Goal: Task Accomplishment & Management: Use online tool/utility

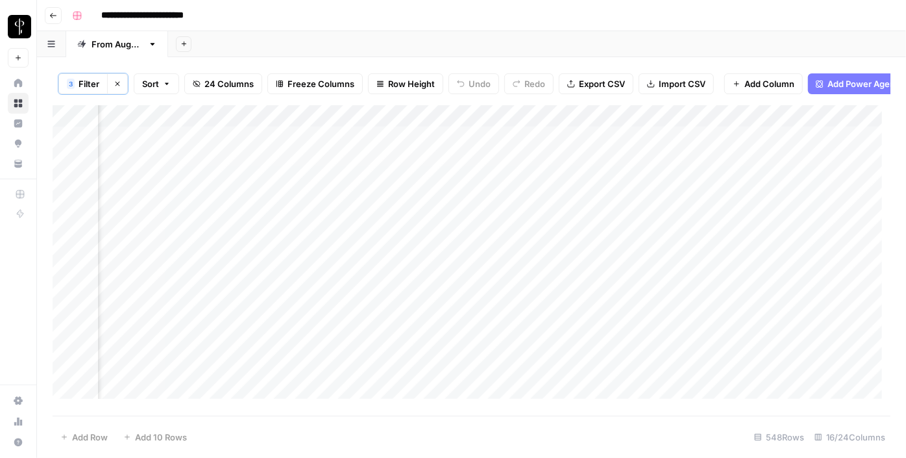
scroll to position [0, 1310]
click at [418, 138] on div "Add Column" at bounding box center [472, 256] width 838 height 303
click at [438, 171] on div "Add Column" at bounding box center [472, 256] width 838 height 303
click at [432, 192] on div "Add Column" at bounding box center [472, 256] width 838 height 303
click at [453, 158] on div "Add Column" at bounding box center [472, 256] width 838 height 303
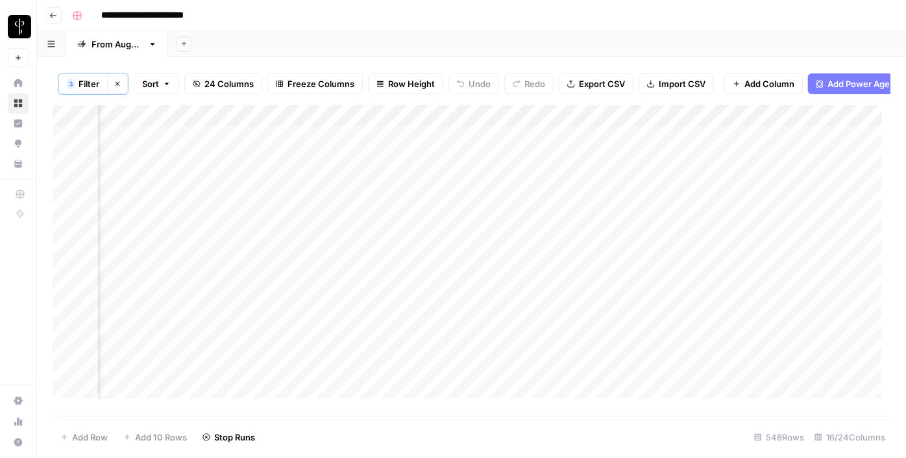
click at [439, 192] on div "Add Column" at bounding box center [472, 256] width 838 height 303
click at [427, 213] on div "Add Column" at bounding box center [472, 256] width 838 height 303
click at [437, 239] on div "Add Column" at bounding box center [472, 256] width 838 height 303
click at [434, 256] on div "Add Column" at bounding box center [472, 256] width 838 height 303
click at [429, 277] on div "Add Column" at bounding box center [472, 256] width 838 height 303
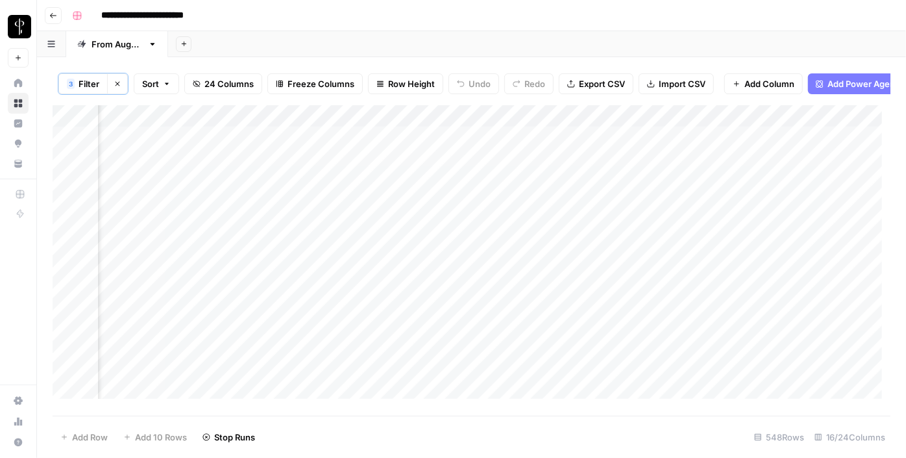
click at [423, 299] on div "Add Column" at bounding box center [472, 256] width 838 height 303
click at [413, 335] on div "Add Column" at bounding box center [472, 256] width 838 height 303
click at [427, 321] on div "Add Column" at bounding box center [472, 256] width 838 height 303
click at [422, 373] on div "Add Column" at bounding box center [472, 256] width 838 height 303
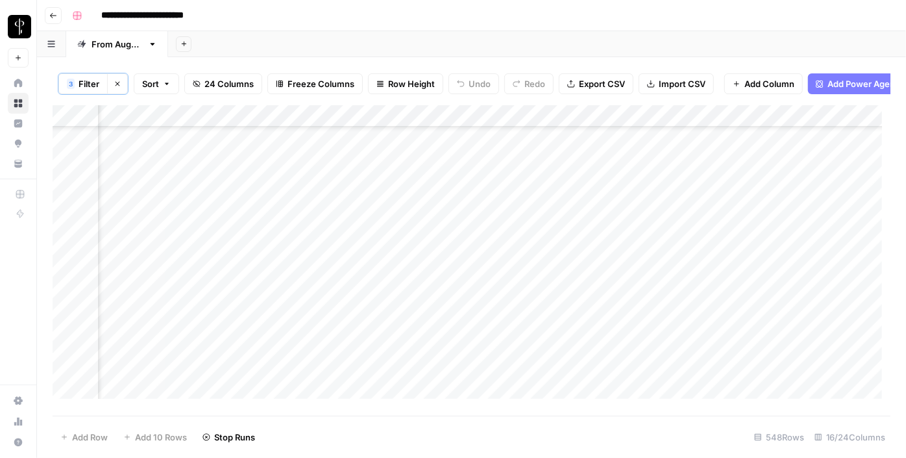
click at [420, 215] on div "Add Column" at bounding box center [472, 256] width 838 height 303
click at [427, 234] on div "Add Column" at bounding box center [472, 256] width 838 height 303
click at [440, 255] on div "Add Column" at bounding box center [472, 256] width 838 height 303
click at [432, 274] on div "Add Column" at bounding box center [472, 256] width 838 height 303
click at [429, 296] on div "Add Column" at bounding box center [472, 256] width 838 height 303
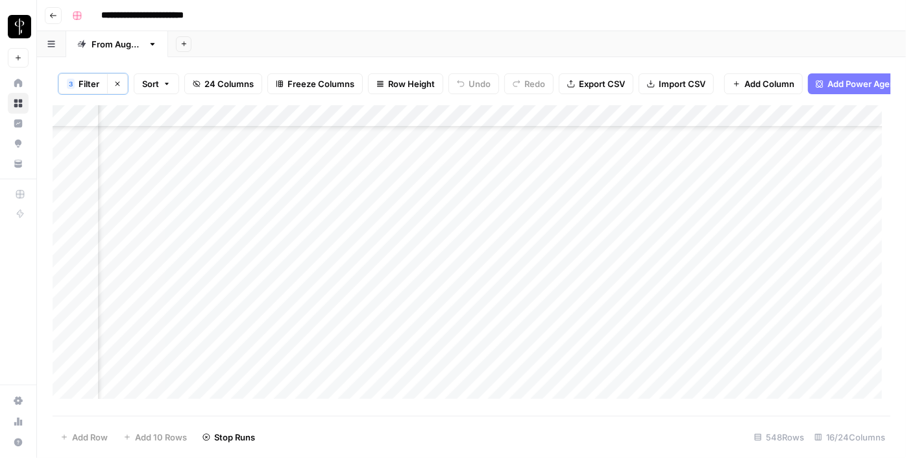
click at [443, 320] on div "Add Column" at bounding box center [472, 256] width 838 height 303
click at [427, 342] on div "Add Column" at bounding box center [472, 256] width 838 height 303
click at [425, 364] on div "Add Column" at bounding box center [472, 256] width 838 height 303
click at [423, 382] on div "Add Column" at bounding box center [472, 256] width 838 height 303
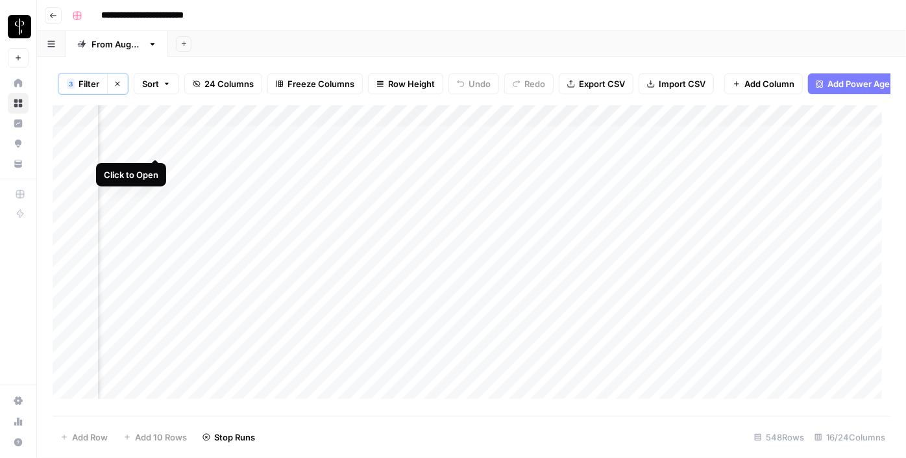
click at [149, 145] on div "Add Column" at bounding box center [472, 256] width 838 height 303
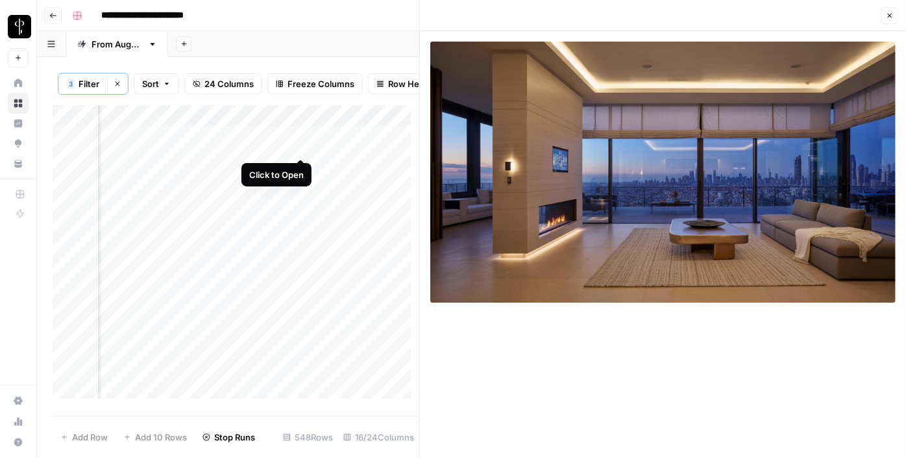
click at [305, 143] on div "Add Column" at bounding box center [236, 256] width 367 height 303
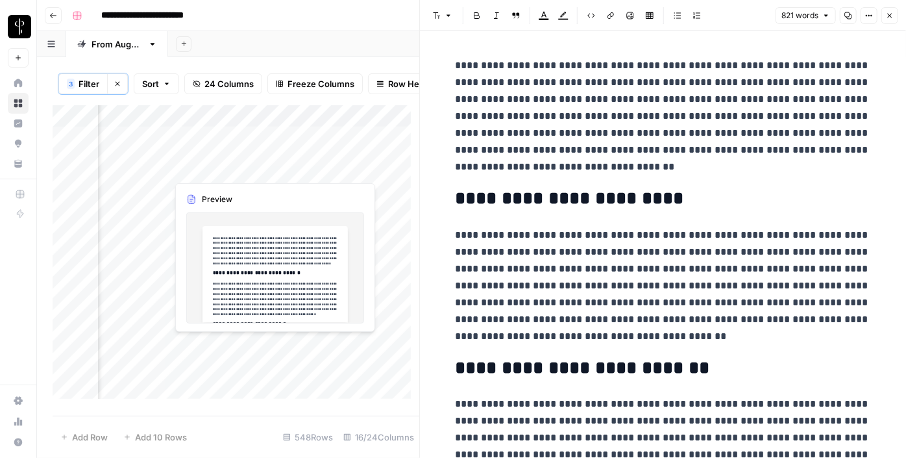
click at [300, 168] on div "Add Column" at bounding box center [236, 256] width 367 height 303
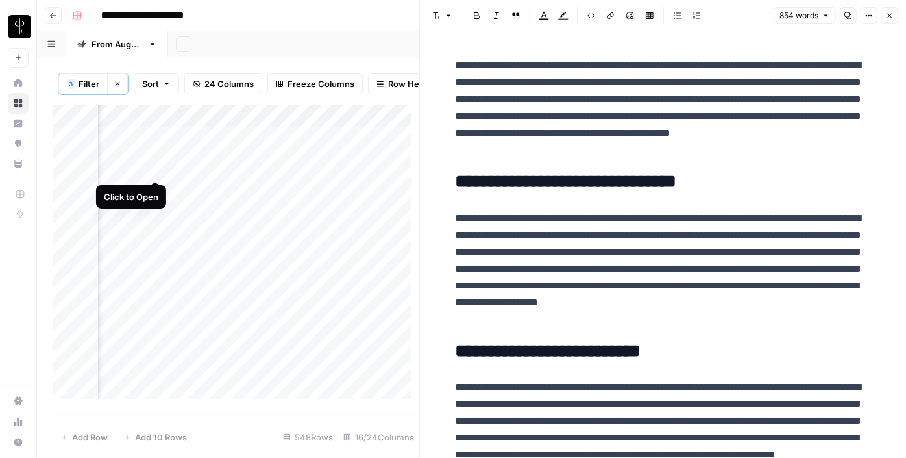
click at [159, 168] on div "Add Column" at bounding box center [236, 256] width 367 height 303
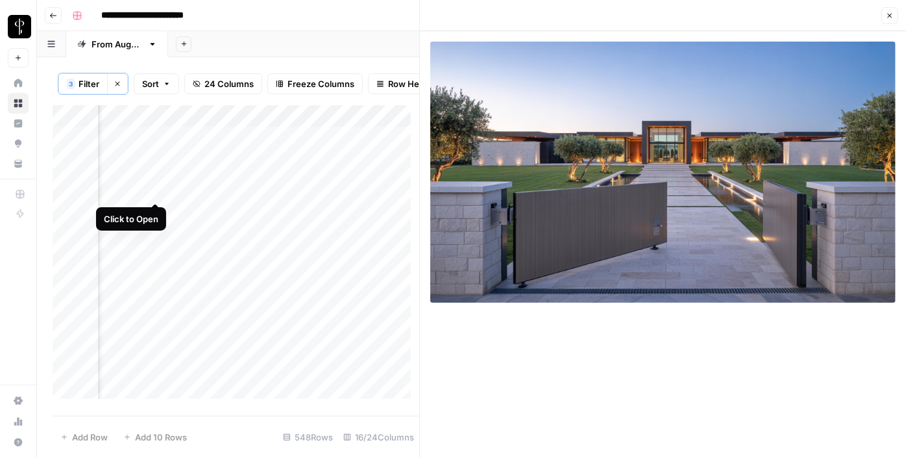
click at [154, 189] on div "Add Column" at bounding box center [236, 256] width 367 height 303
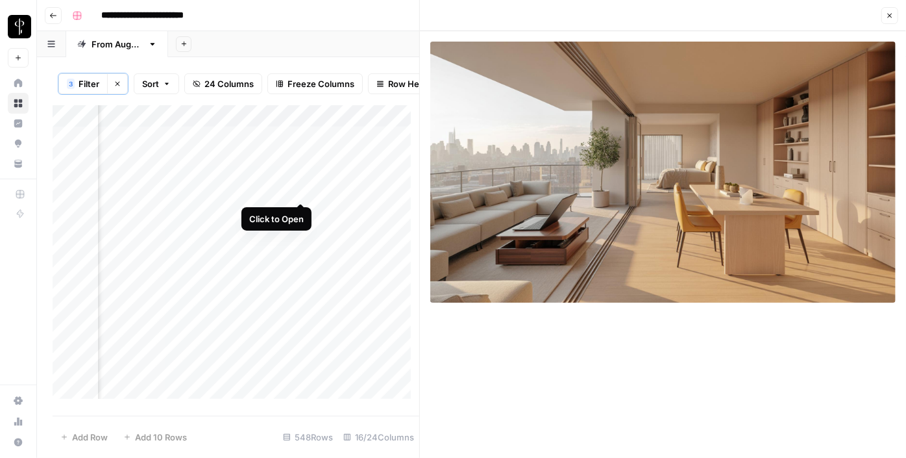
click at [299, 190] on div "Add Column" at bounding box center [236, 256] width 367 height 303
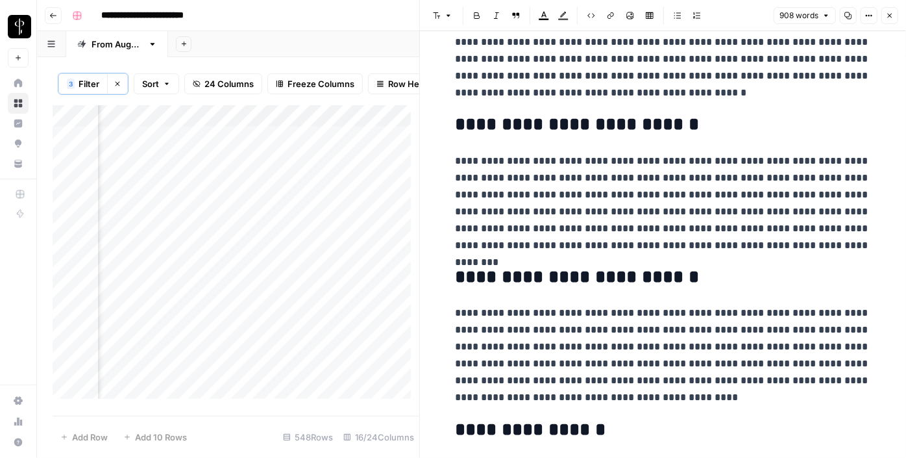
scroll to position [354, 0]
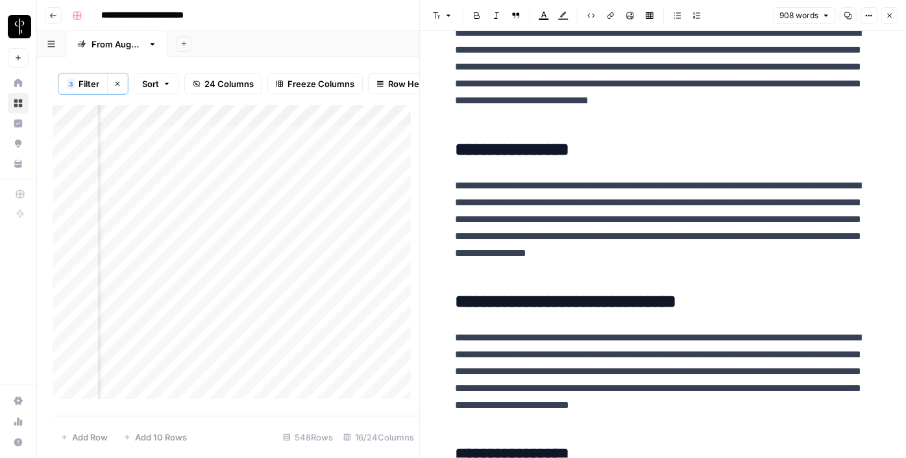
click at [155, 210] on div "Add Column" at bounding box center [236, 256] width 367 height 303
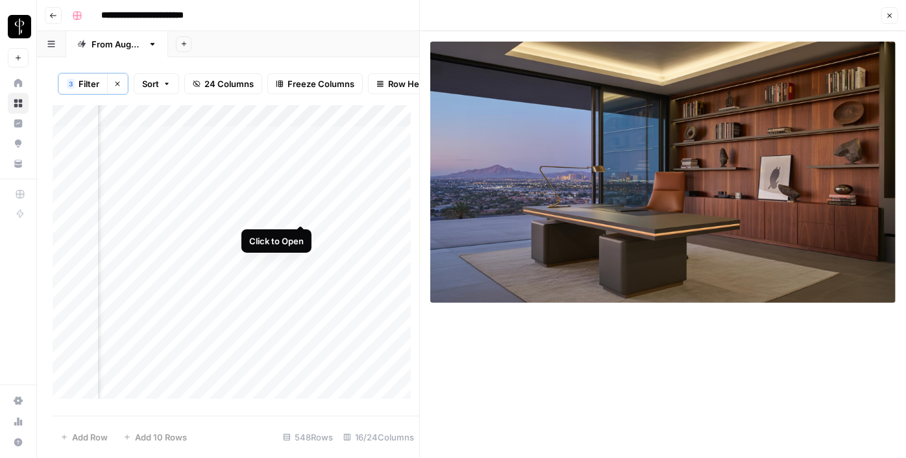
click at [298, 211] on div "Add Column" at bounding box center [236, 256] width 367 height 303
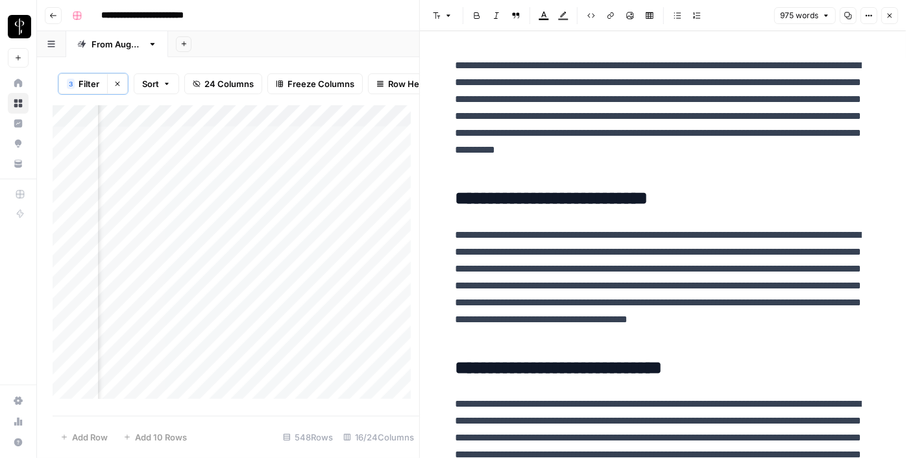
click at [299, 236] on div "Add Column" at bounding box center [236, 256] width 367 height 303
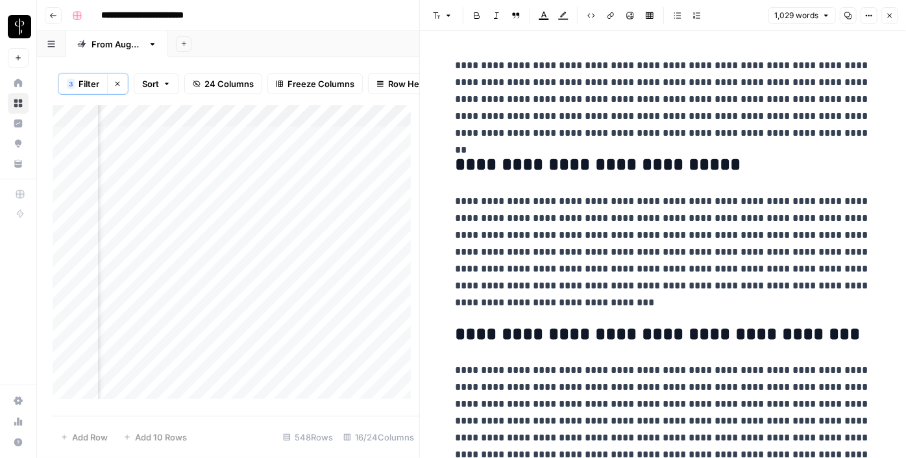
click at [151, 234] on div "Add Column" at bounding box center [236, 256] width 367 height 303
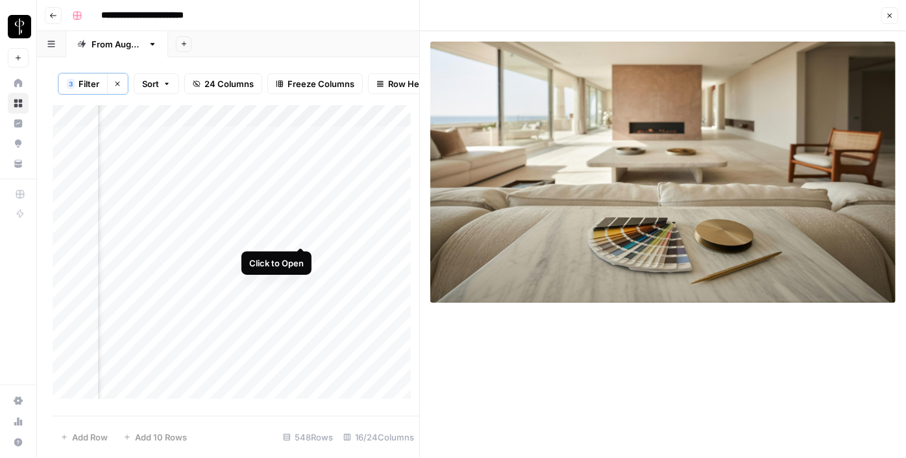
click at [299, 232] on div "Add Column" at bounding box center [236, 256] width 367 height 303
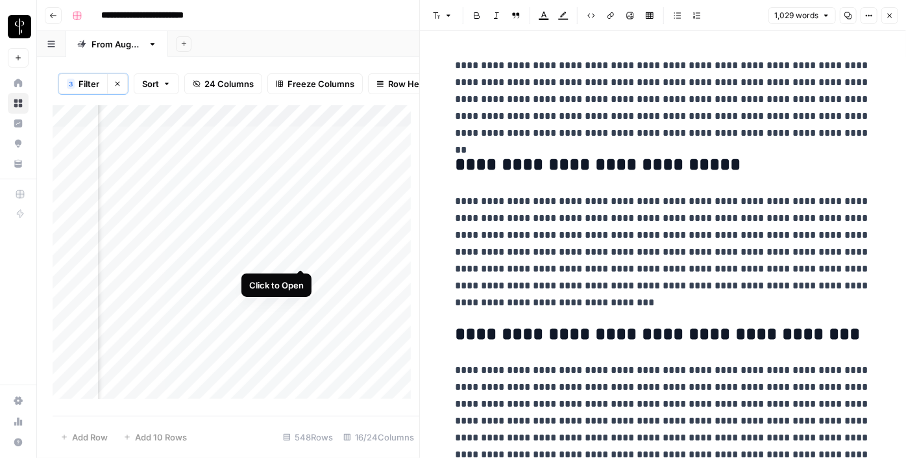
click at [303, 255] on div "Add Column" at bounding box center [236, 256] width 367 height 303
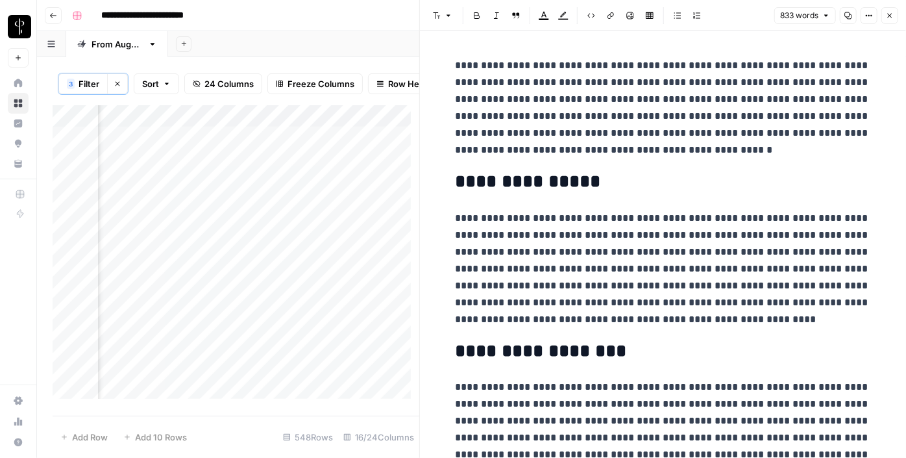
click at [154, 253] on div "Add Column" at bounding box center [236, 256] width 367 height 303
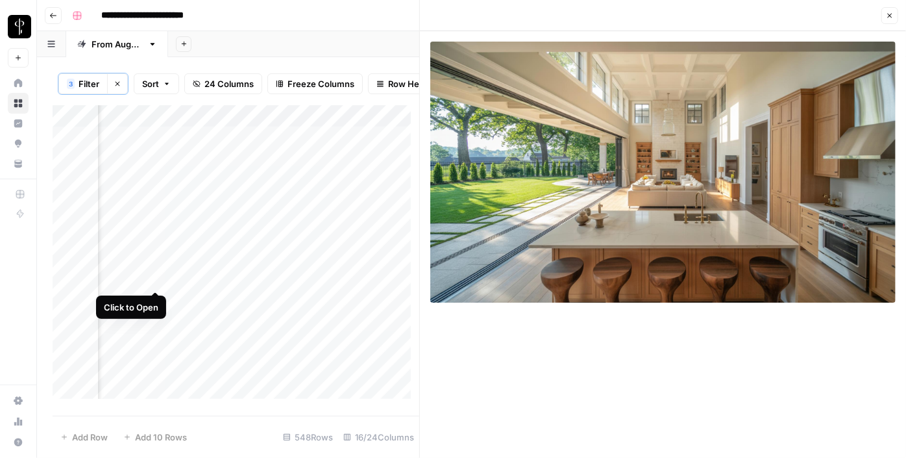
click at [157, 274] on div "Add Column" at bounding box center [236, 256] width 367 height 303
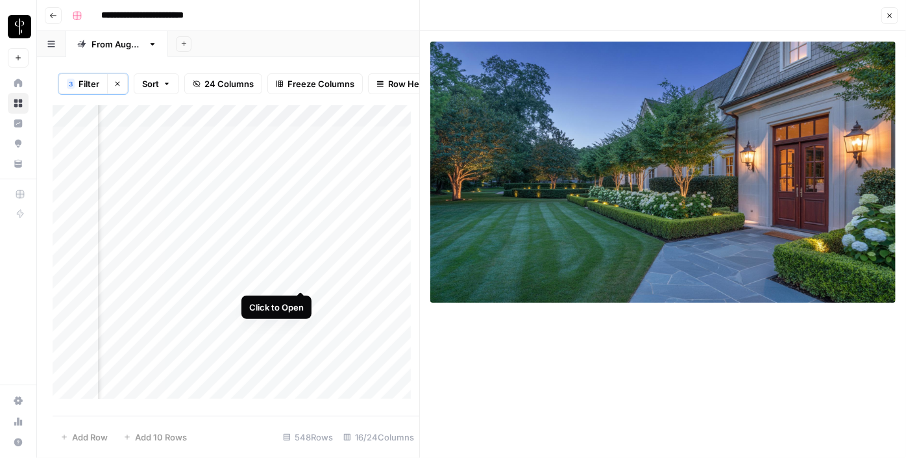
click at [304, 282] on div "Add Column" at bounding box center [236, 256] width 367 height 303
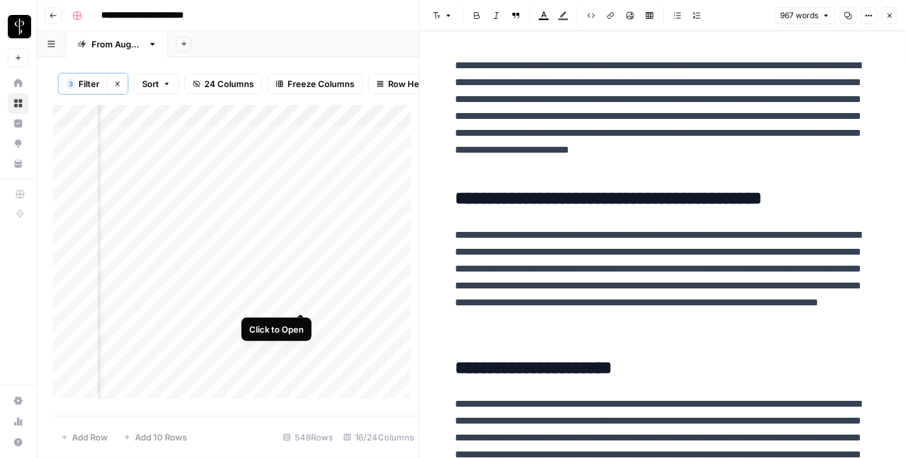
click at [301, 303] on div "Add Column" at bounding box center [236, 256] width 367 height 303
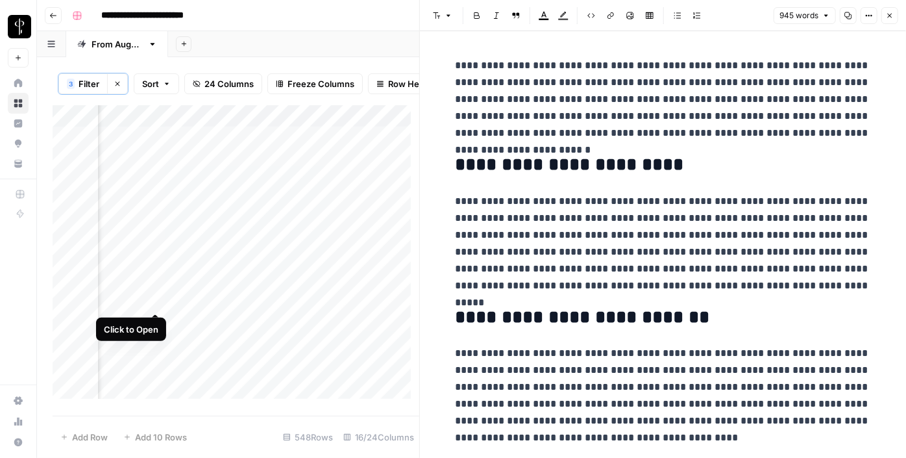
click at [152, 303] on div "Add Column" at bounding box center [236, 256] width 367 height 303
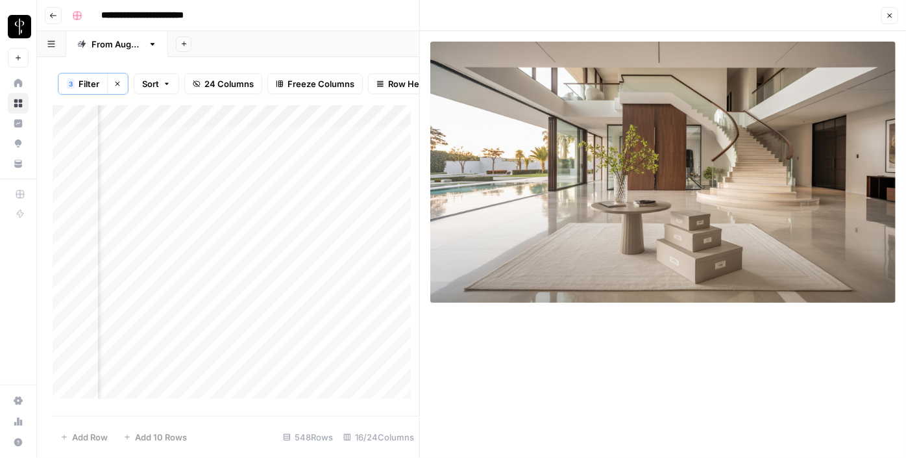
click at [302, 298] on div "Add Column" at bounding box center [236, 256] width 367 height 303
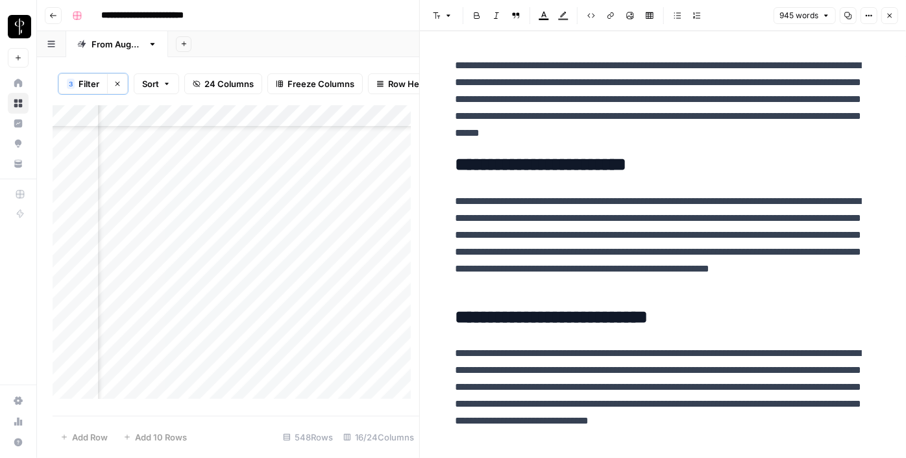
scroll to position [118, 1310]
click at [299, 201] on div "Add Column" at bounding box center [236, 256] width 367 height 303
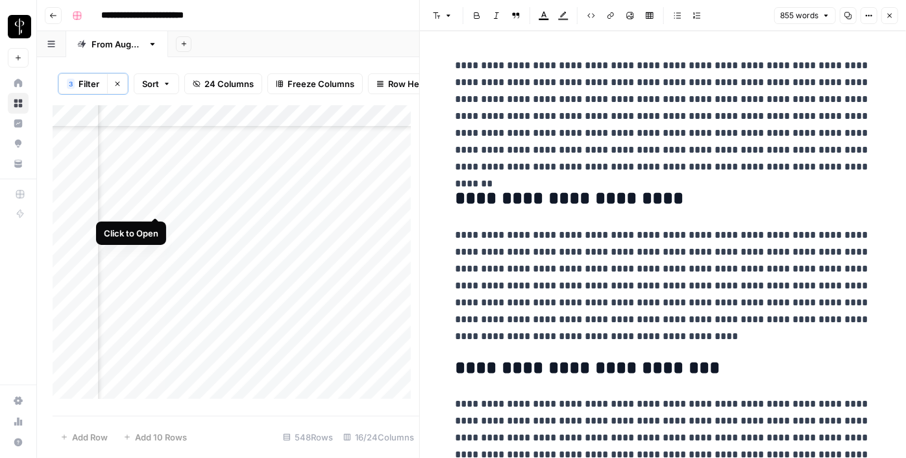
click at [154, 205] on div "Add Column" at bounding box center [236, 256] width 367 height 303
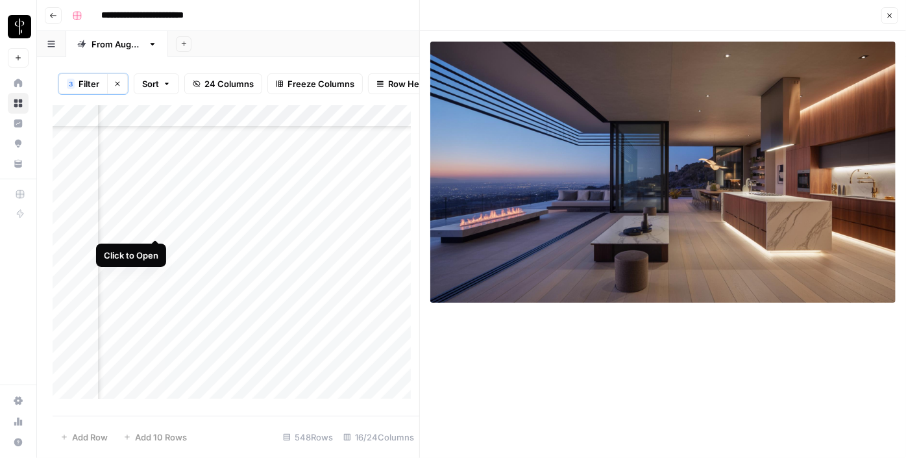
click at [154, 229] on div "Add Column" at bounding box center [236, 256] width 367 height 303
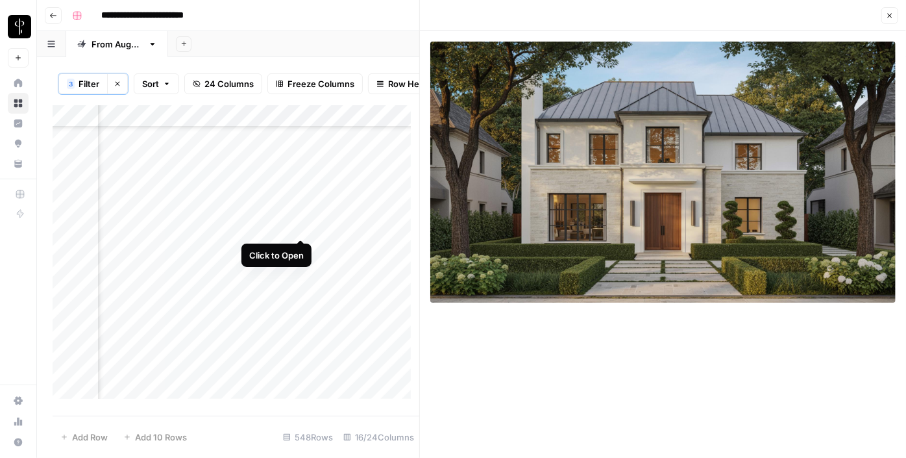
click at [302, 225] on div "Add Column" at bounding box center [236, 256] width 367 height 303
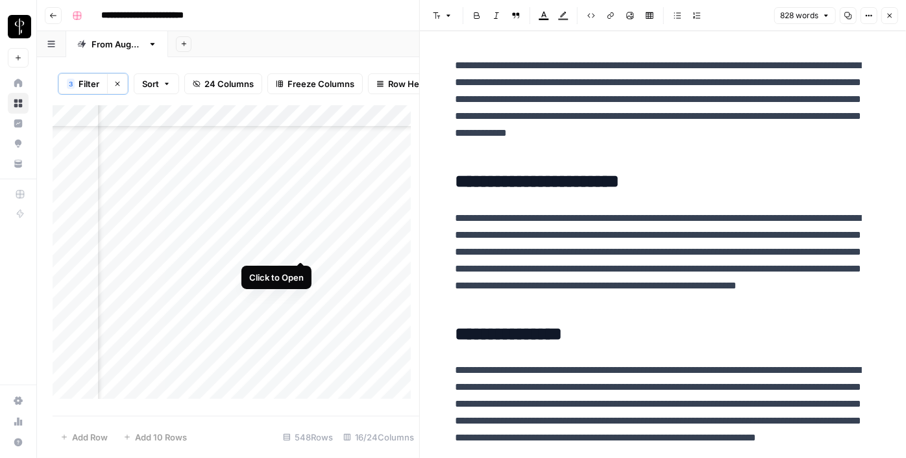
click at [298, 245] on div "Add Column" at bounding box center [236, 256] width 367 height 303
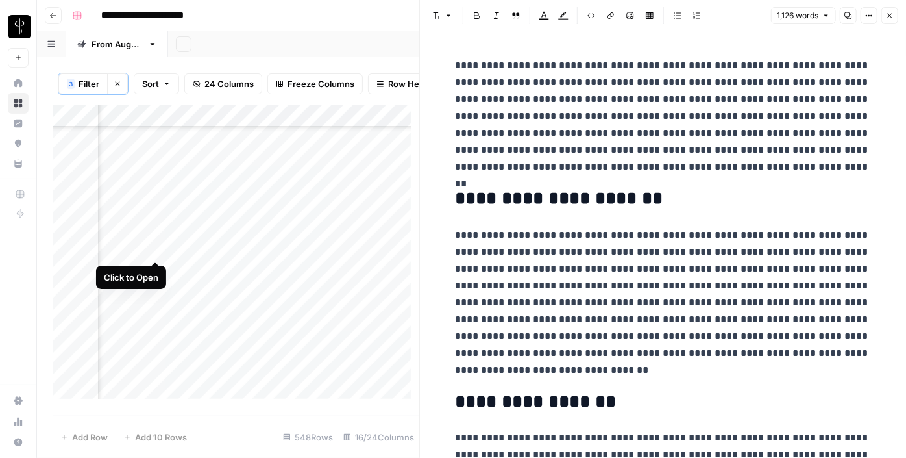
click at [157, 244] on div "Add Column" at bounding box center [236, 256] width 367 height 303
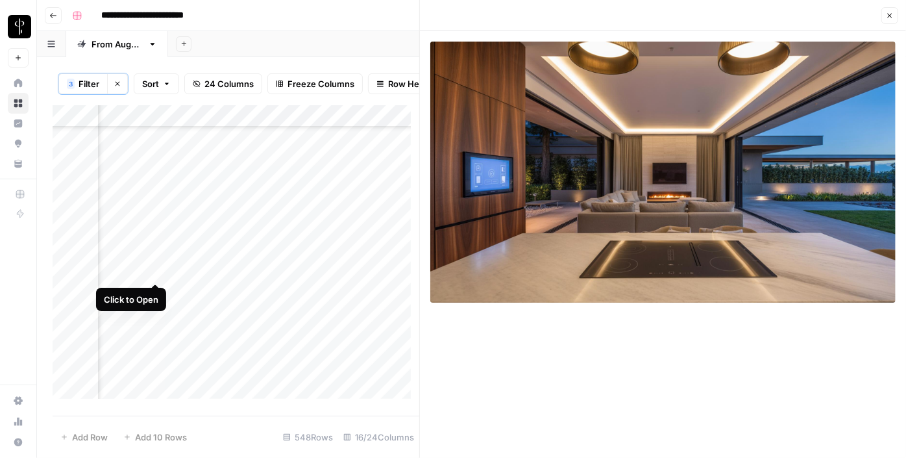
click at [156, 267] on div "Add Column" at bounding box center [236, 256] width 367 height 303
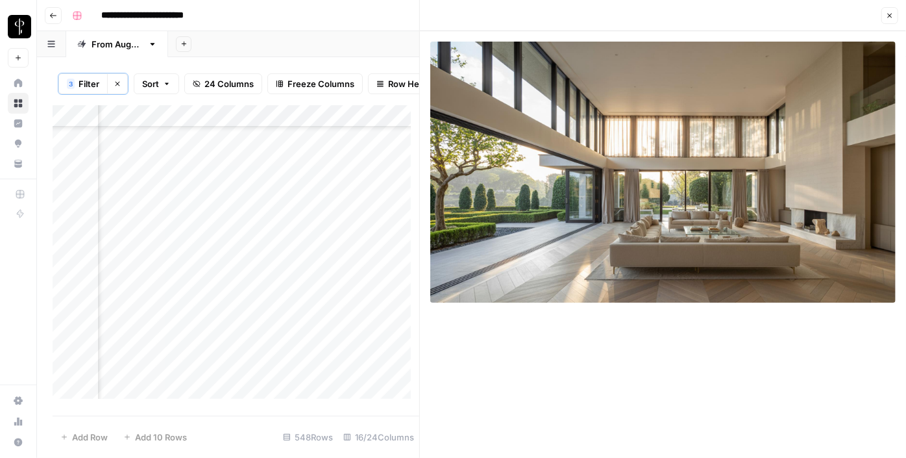
click at [303, 267] on div "Add Column" at bounding box center [236, 256] width 367 height 303
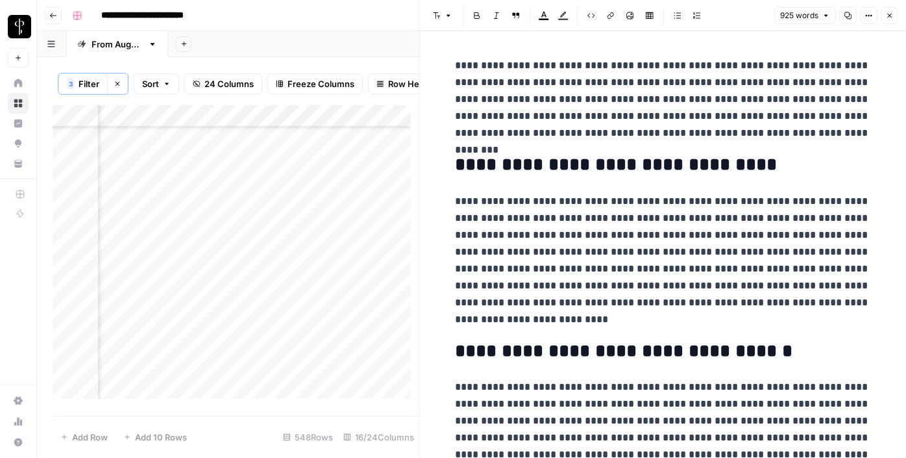
click at [300, 294] on div "Add Column" at bounding box center [236, 256] width 367 height 303
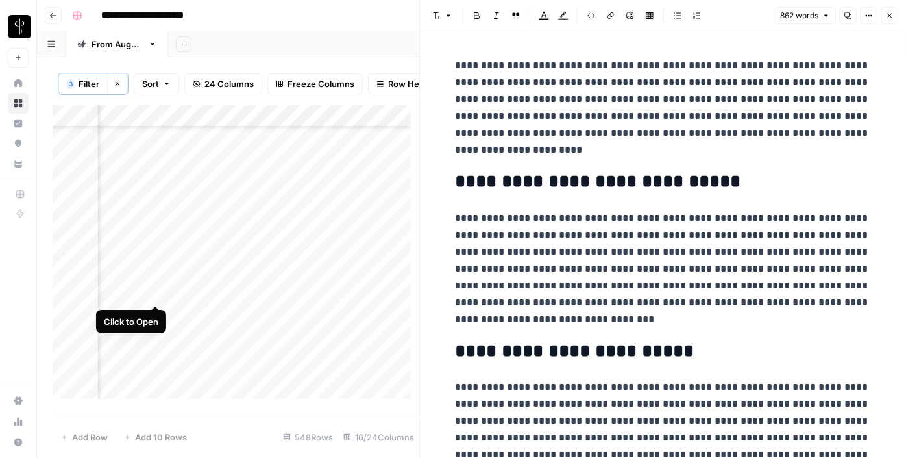
click at [155, 292] on div "Add Column" at bounding box center [236, 256] width 367 height 303
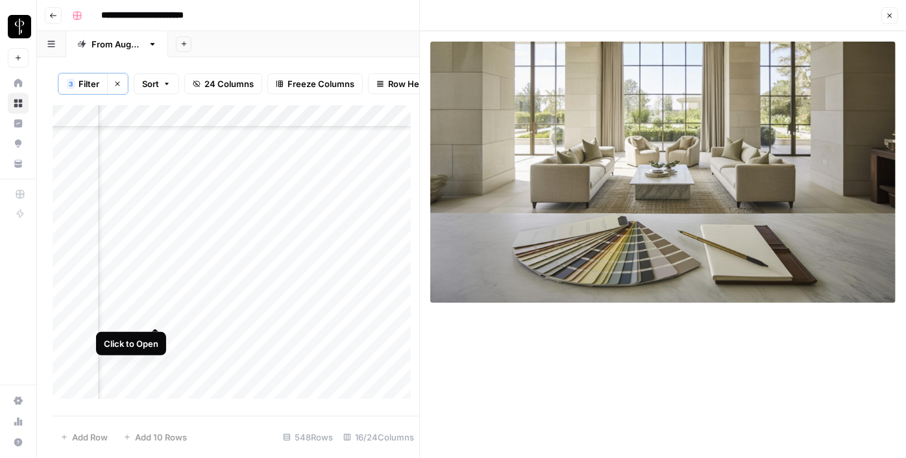
click at [156, 314] on div "Add Column" at bounding box center [236, 256] width 367 height 303
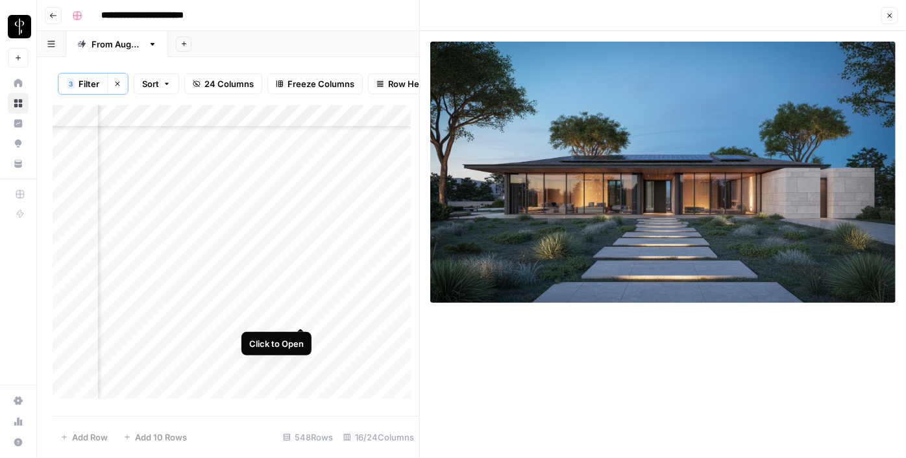
click at [302, 314] on div "Add Column" at bounding box center [236, 256] width 367 height 303
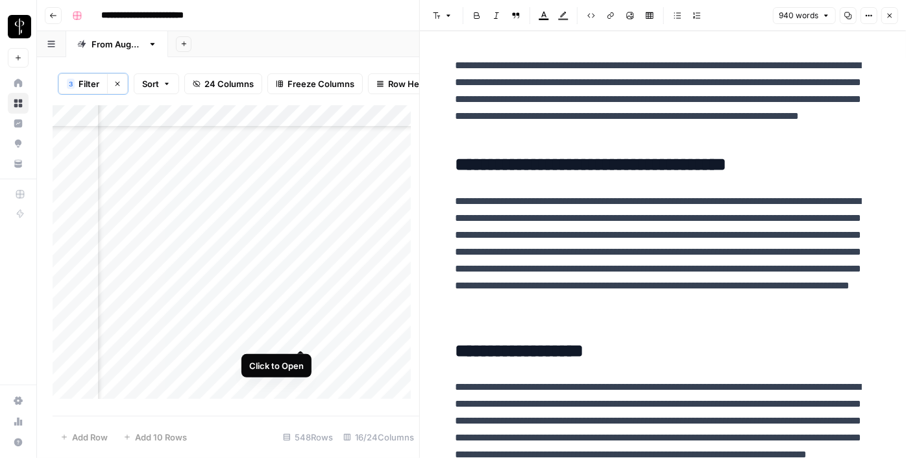
click at [300, 334] on div "Add Column" at bounding box center [236, 256] width 367 height 303
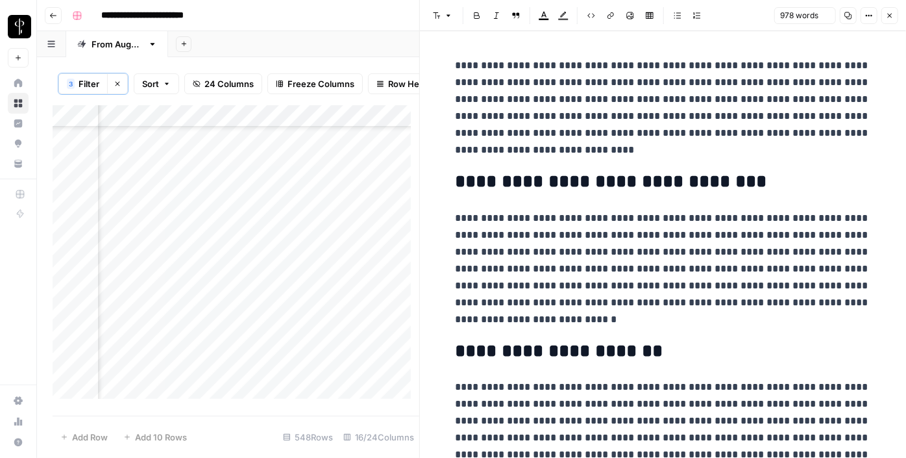
click at [154, 336] on div "Add Column" at bounding box center [236, 256] width 367 height 303
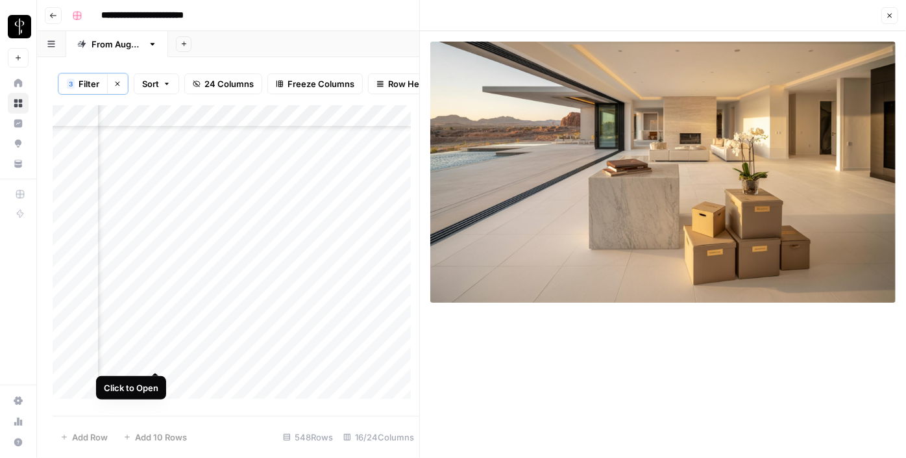
click at [154, 361] on div "Add Column" at bounding box center [236, 256] width 367 height 303
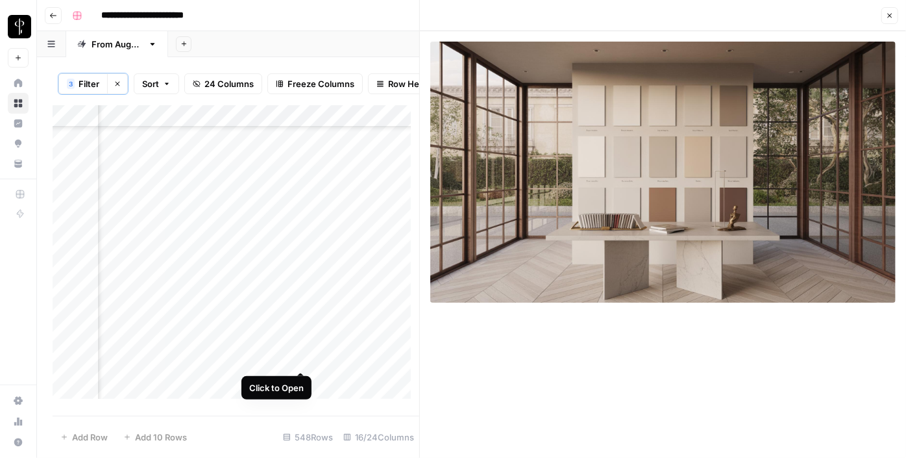
click at [302, 356] on div "Add Column" at bounding box center [236, 256] width 367 height 303
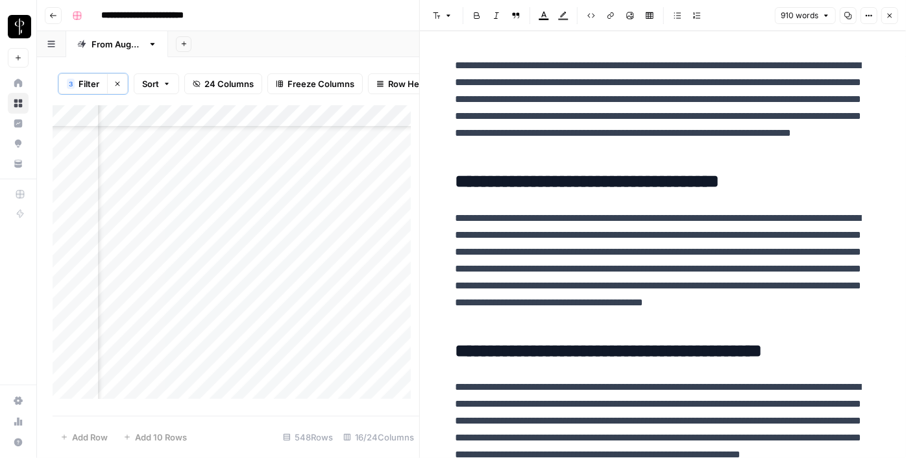
scroll to position [295, 1310]
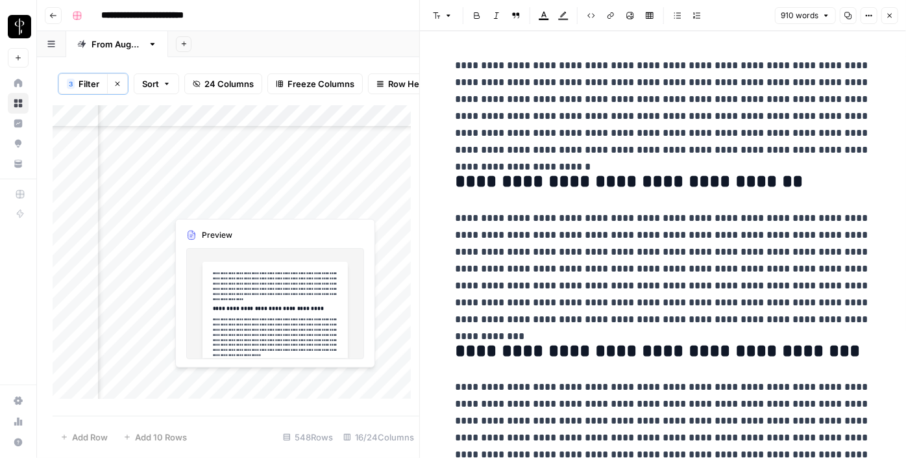
click at [299, 199] on div "Add Column" at bounding box center [236, 256] width 367 height 303
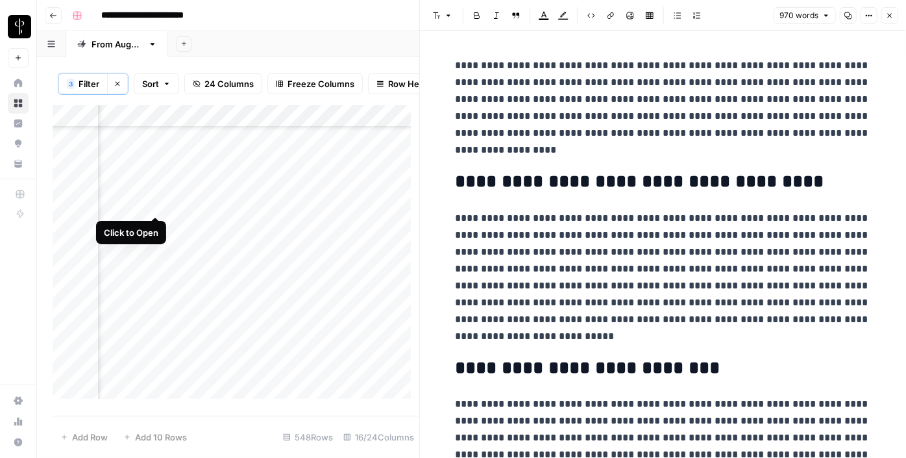
click at [161, 205] on div "Add Column" at bounding box center [236, 256] width 367 height 303
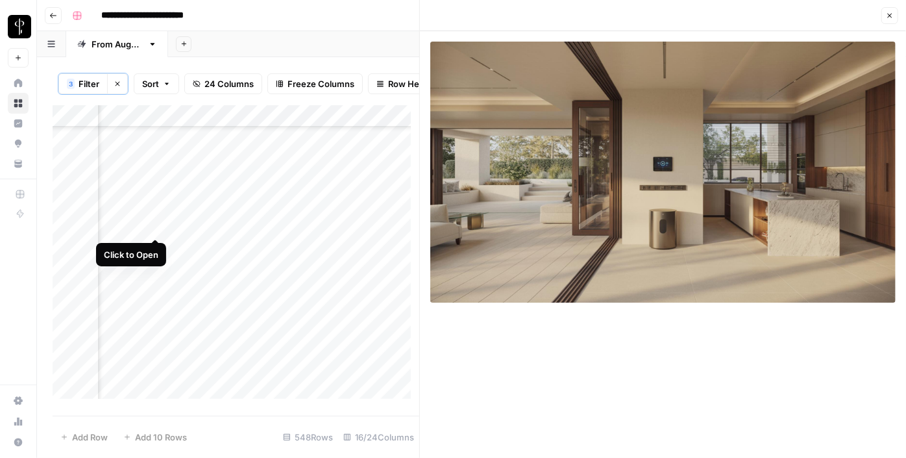
click at [152, 227] on div "Add Column" at bounding box center [236, 256] width 367 height 303
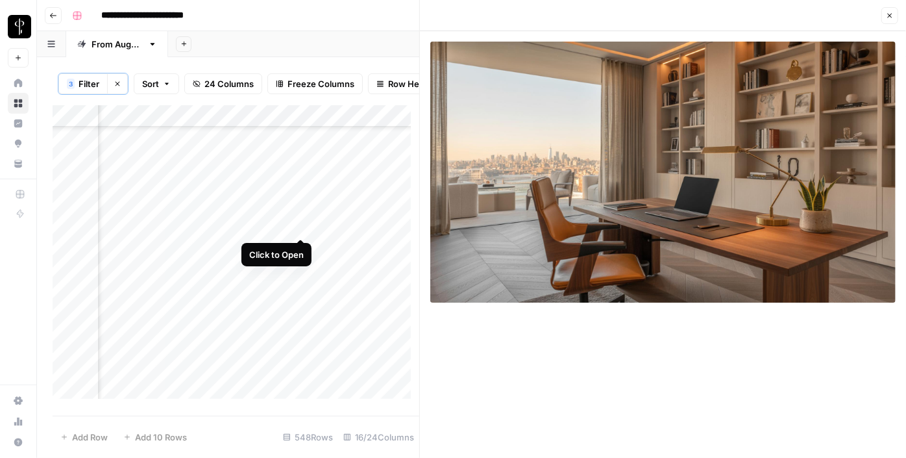
click at [301, 224] on div "Add Column" at bounding box center [236, 256] width 367 height 303
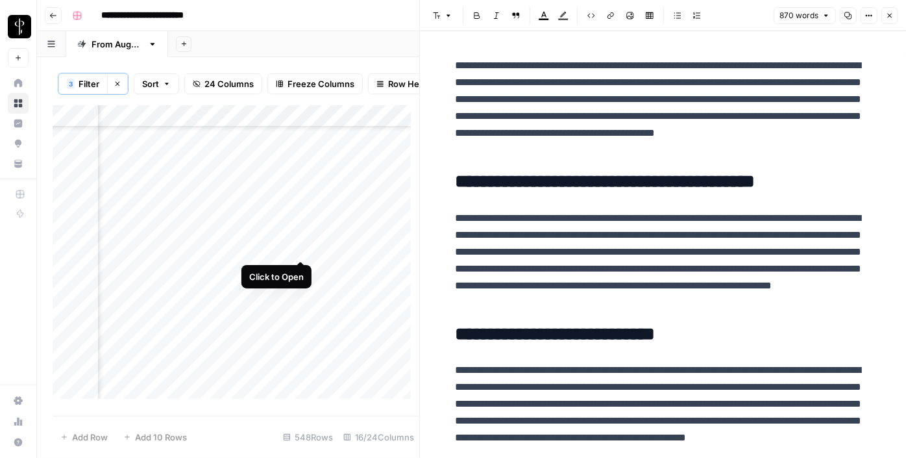
click at [301, 250] on div "Add Column" at bounding box center [236, 256] width 367 height 303
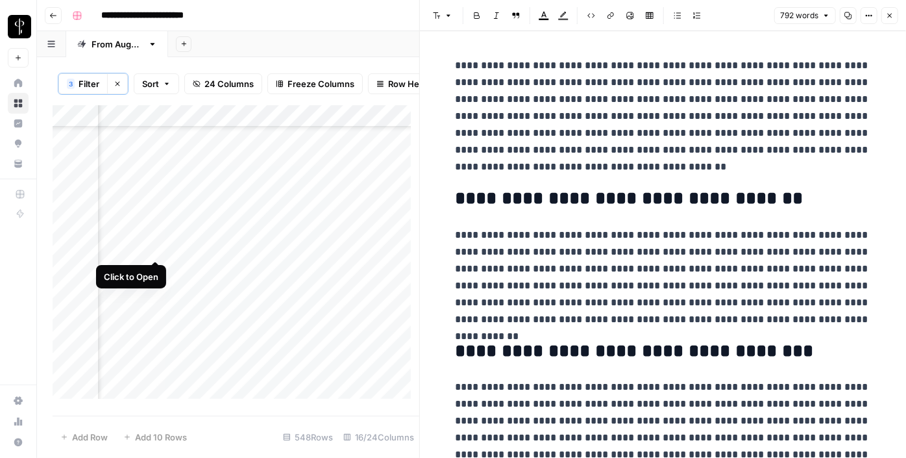
click at [158, 252] on div "Add Column" at bounding box center [236, 256] width 367 height 303
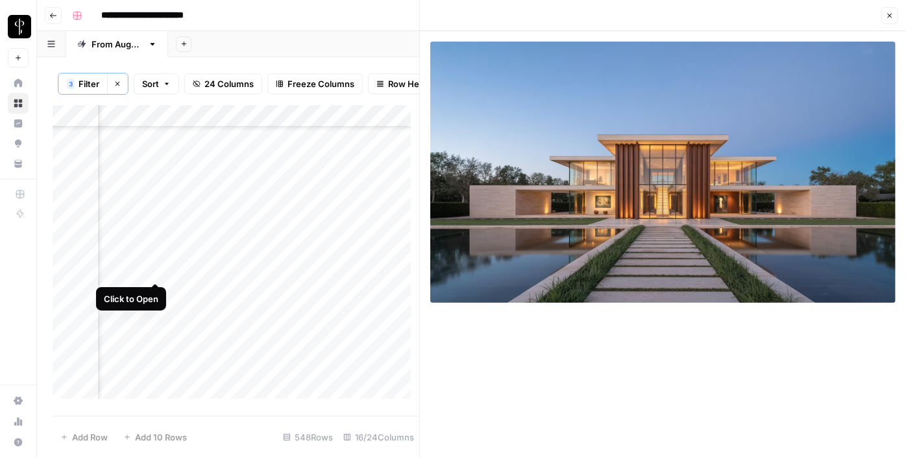
click at [154, 272] on div "Add Column" at bounding box center [236, 256] width 367 height 303
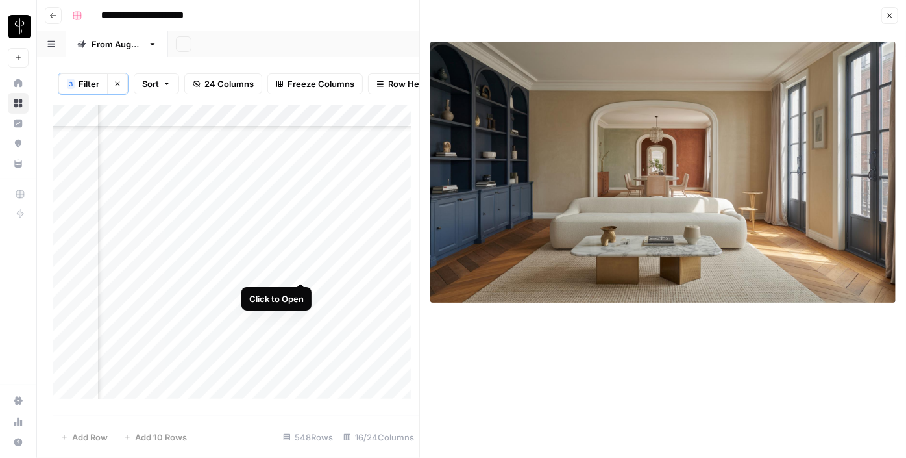
click at [299, 267] on div "Add Column" at bounding box center [236, 256] width 367 height 303
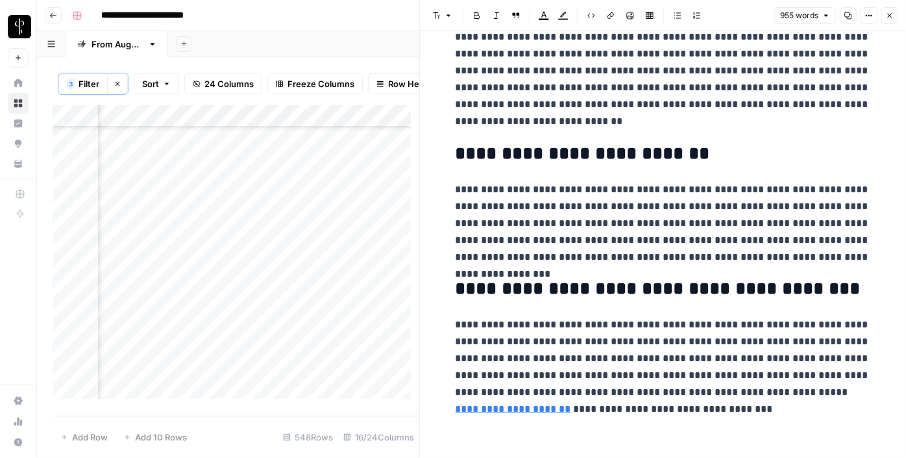
scroll to position [1423, 0]
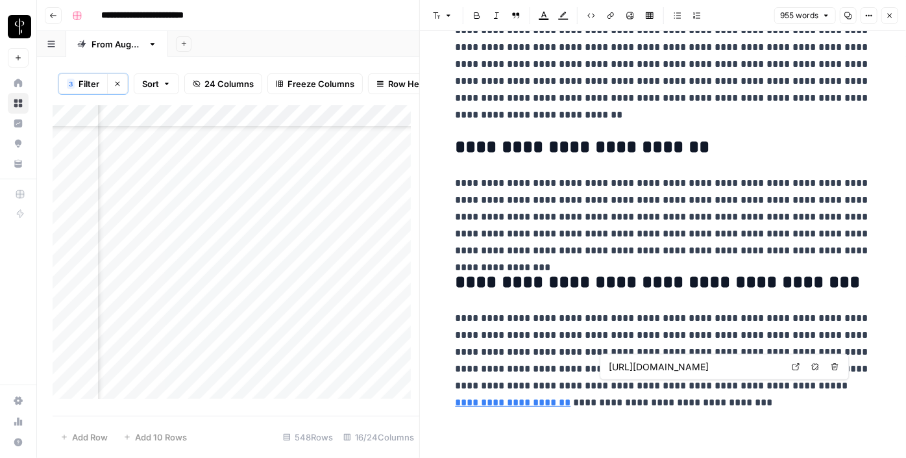
click at [793, 368] on icon at bounding box center [796, 367] width 8 height 8
click at [888, 18] on icon "button" at bounding box center [890, 16] width 8 height 8
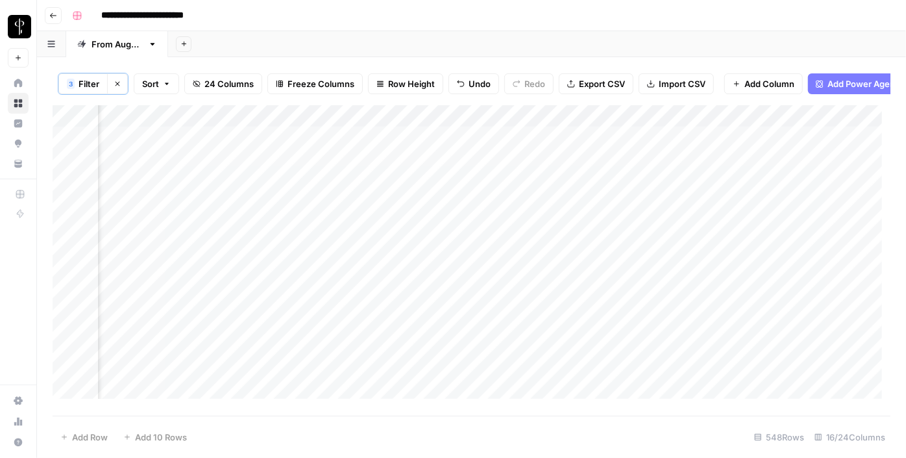
scroll to position [0, 1310]
click at [725, 149] on div "Add Column" at bounding box center [472, 256] width 838 height 303
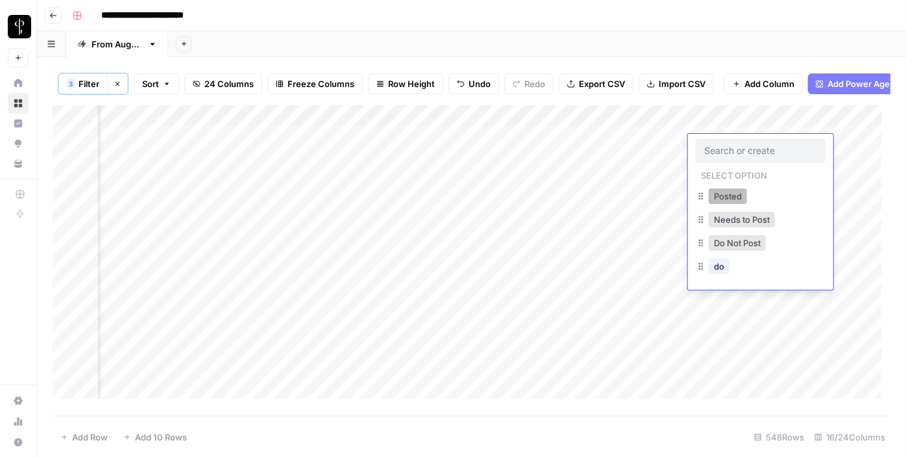
click at [726, 192] on button "Posted" at bounding box center [728, 196] width 38 height 16
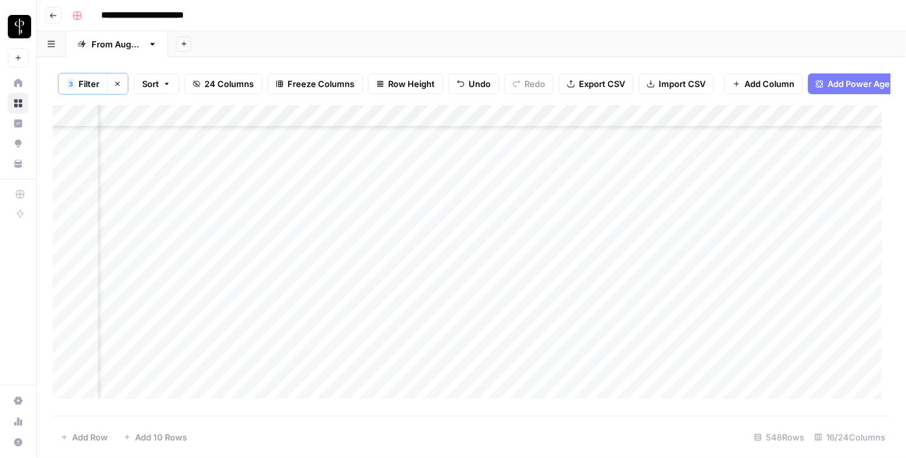
scroll to position [354, 1310]
drag, startPoint x: 807, startPoint y: 155, endPoint x: 767, endPoint y: 211, distance: 69.4
click at [767, 211] on div "Add Column" at bounding box center [472, 256] width 838 height 303
click at [154, 230] on div "Add Column" at bounding box center [472, 256] width 838 height 303
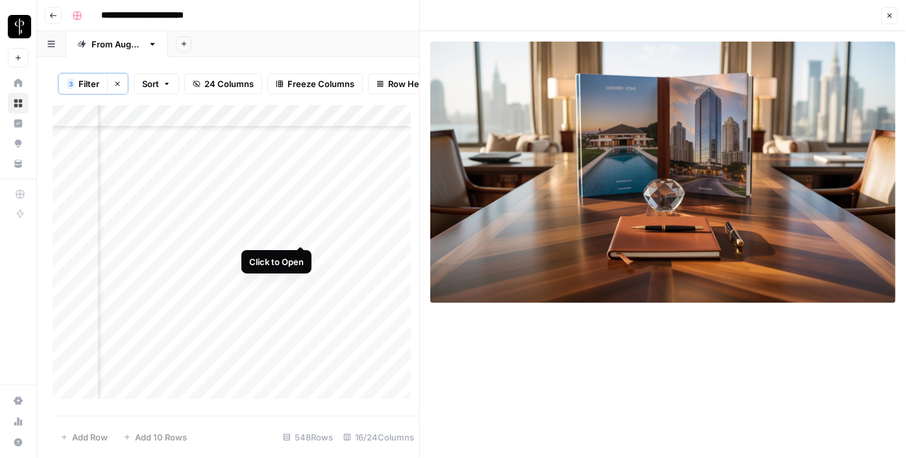
click at [294, 232] on div "Add Column" at bounding box center [236, 256] width 367 height 303
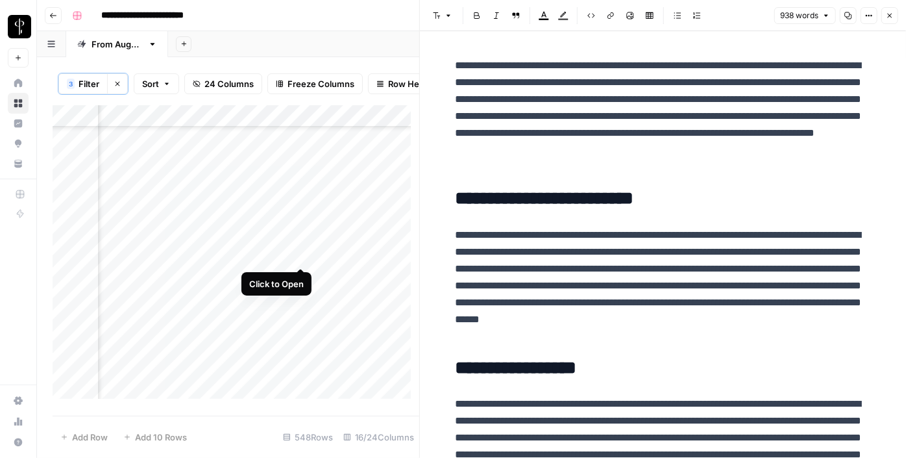
click at [297, 254] on div "Add Column" at bounding box center [236, 256] width 367 height 303
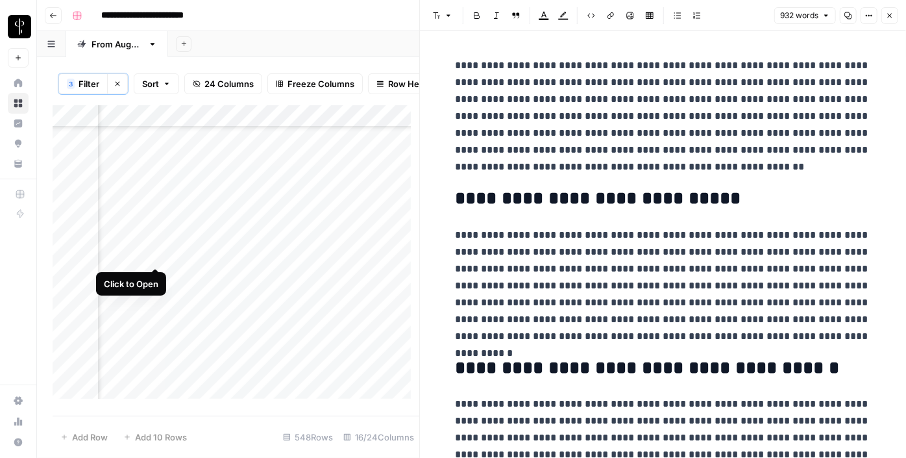
click at [156, 255] on div "Add Column" at bounding box center [236, 256] width 367 height 303
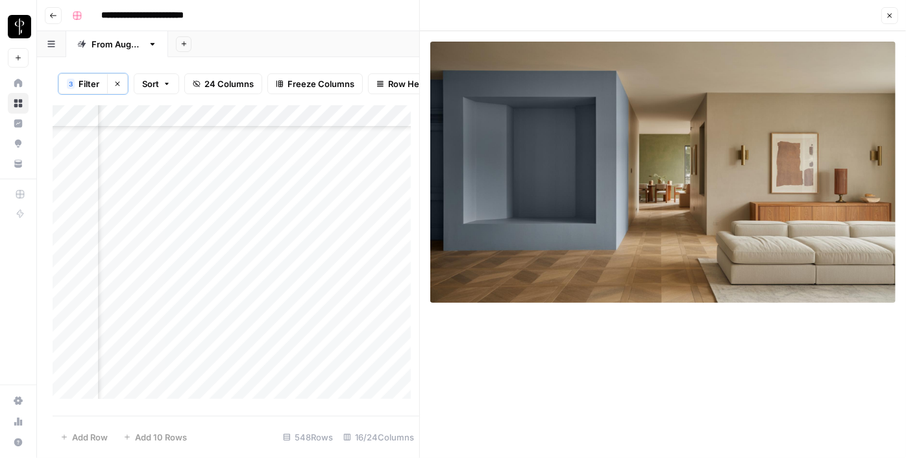
click at [890, 18] on icon "button" at bounding box center [890, 16] width 8 height 8
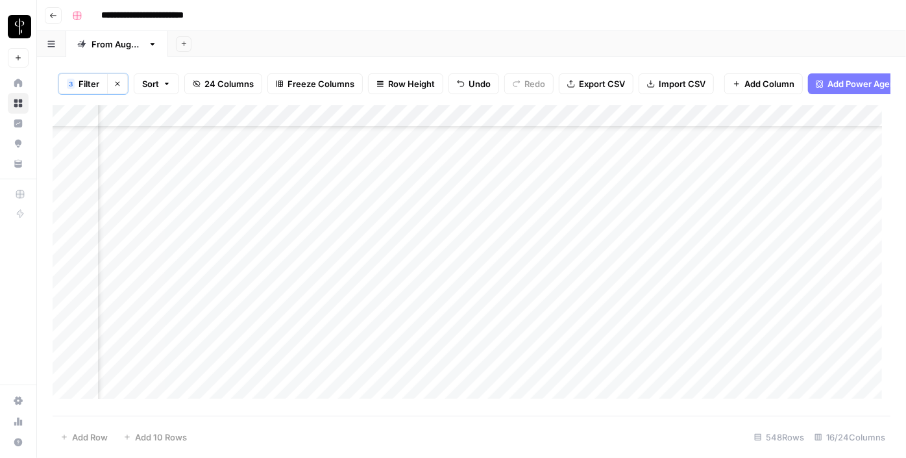
click at [438, 238] on div "Add Column" at bounding box center [472, 256] width 838 height 303
click at [440, 257] on div "Add Column" at bounding box center [472, 256] width 838 height 303
click at [427, 226] on div "Add Column" at bounding box center [472, 256] width 838 height 303
click at [438, 277] on div "Add Column" at bounding box center [472, 256] width 838 height 303
click at [440, 297] on div "Add Column" at bounding box center [472, 256] width 838 height 303
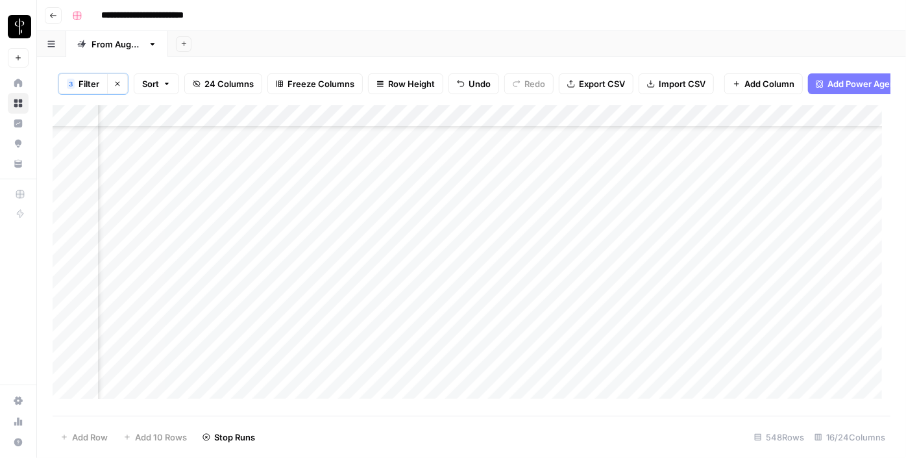
click at [440, 326] on div "Add Column" at bounding box center [472, 256] width 838 height 303
click at [440, 343] on div "Add Column" at bounding box center [472, 256] width 838 height 303
click at [436, 369] on div "Add Column" at bounding box center [472, 256] width 838 height 303
click at [441, 396] on div "Add Column" at bounding box center [472, 256] width 838 height 303
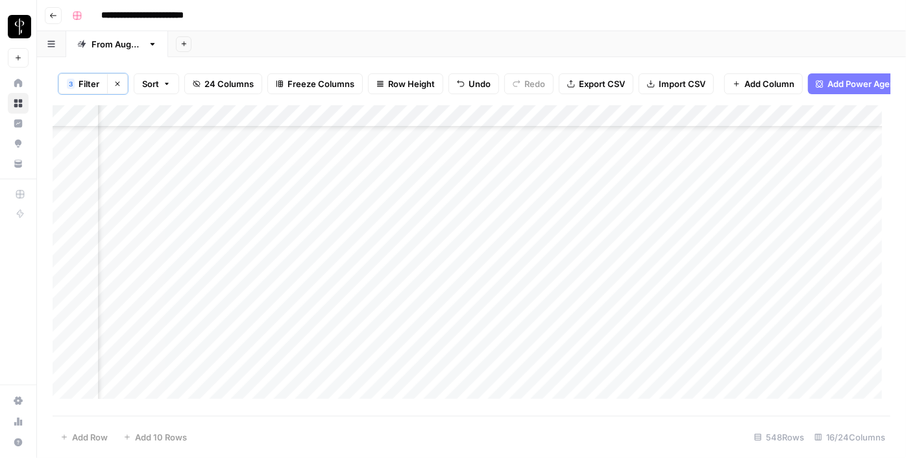
click at [439, 221] on div "Add Column" at bounding box center [472, 256] width 838 height 303
click at [436, 247] on div "Add Column" at bounding box center [472, 256] width 838 height 303
click at [432, 275] on div "Add Column" at bounding box center [472, 256] width 838 height 303
click at [433, 290] on div "Add Column" at bounding box center [472, 256] width 838 height 303
click at [433, 319] on div "Add Column" at bounding box center [472, 256] width 838 height 303
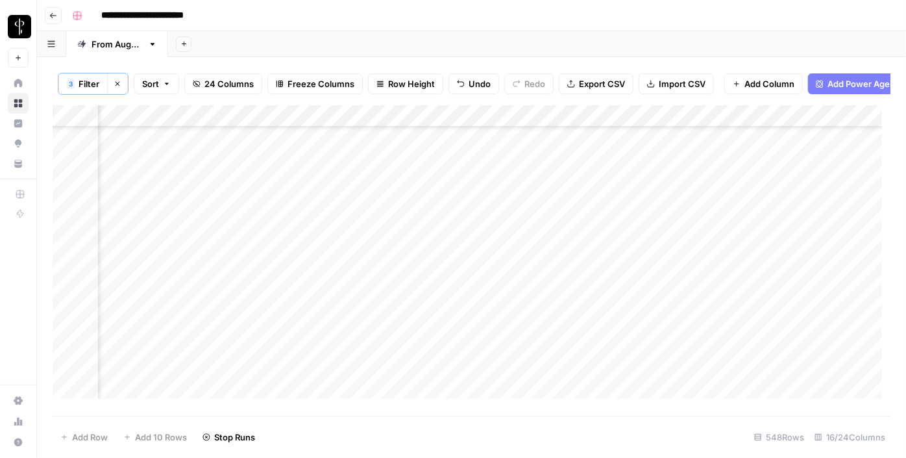
click at [438, 346] on div "Add Column" at bounding box center [472, 256] width 838 height 303
click at [436, 366] on div "Add Column" at bounding box center [472, 256] width 838 height 303
click at [436, 389] on div "Add Column" at bounding box center [472, 256] width 838 height 303
click at [432, 349] on div "Add Column" at bounding box center [472, 256] width 838 height 303
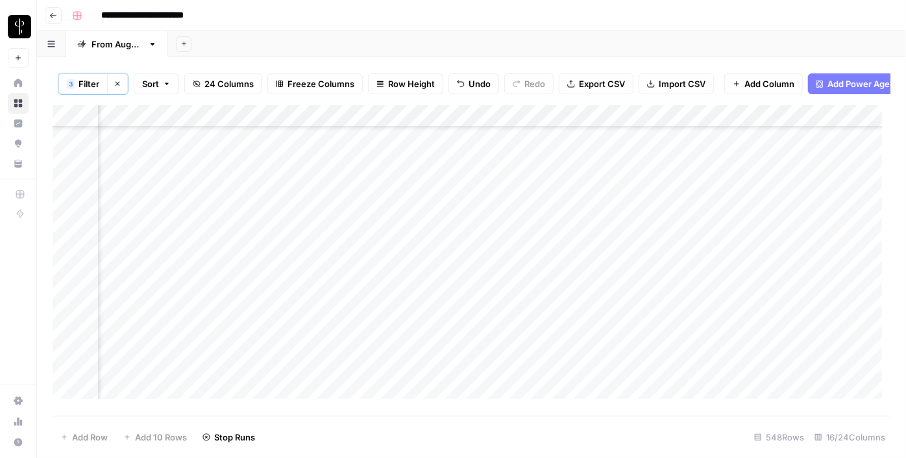
click at [436, 370] on div "Add Column" at bounding box center [472, 256] width 838 height 303
click at [436, 392] on div "Add Column" at bounding box center [472, 256] width 838 height 303
click at [430, 295] on div "Add Column" at bounding box center [472, 256] width 838 height 303
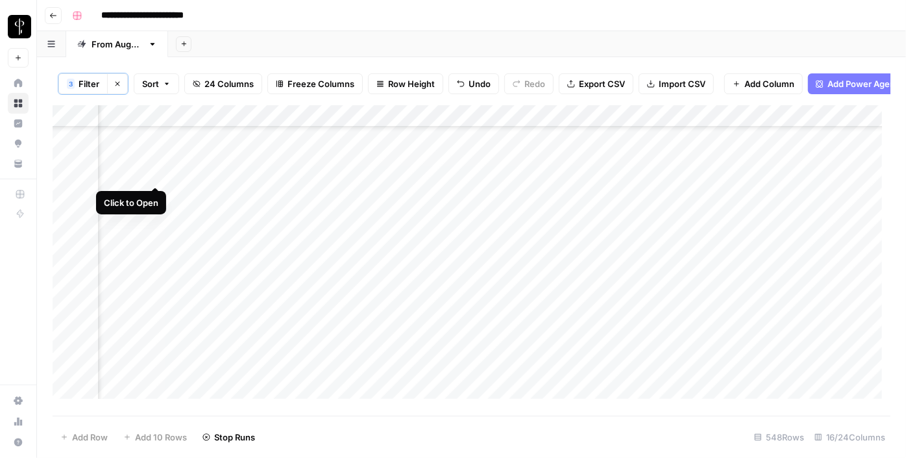
click at [155, 171] on div "Add Column" at bounding box center [472, 256] width 838 height 303
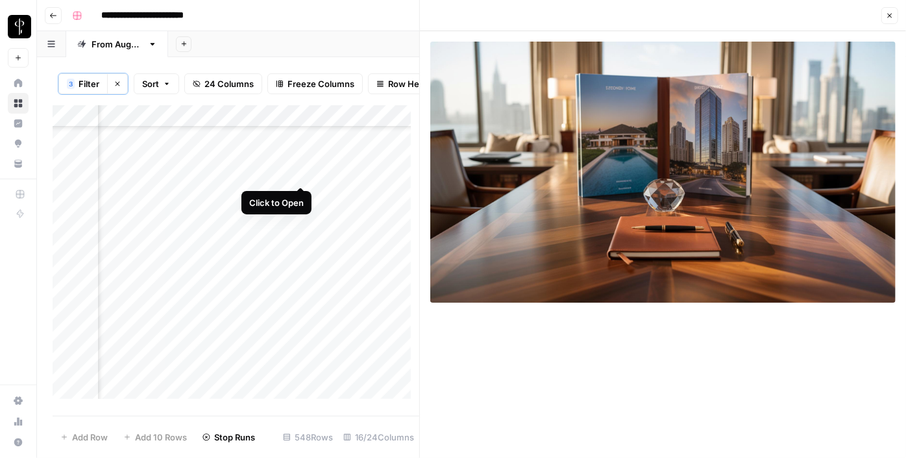
click at [301, 175] on div "Add Column" at bounding box center [236, 256] width 367 height 303
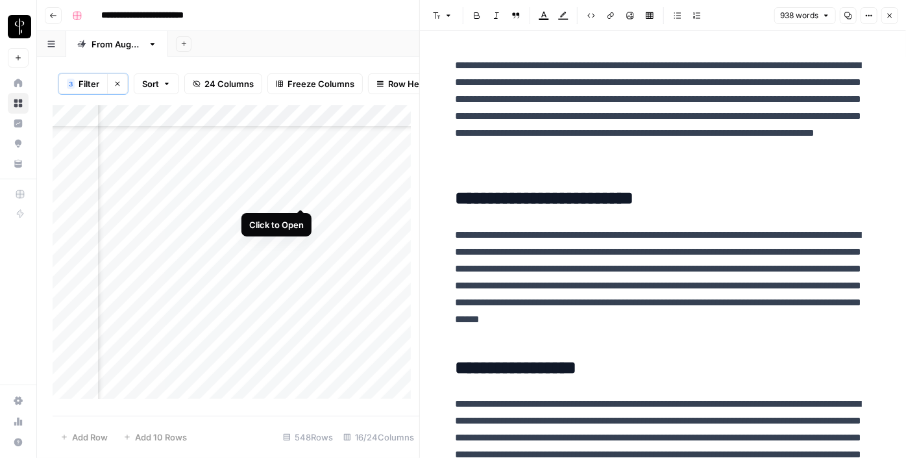
click at [300, 194] on div "Add Column" at bounding box center [236, 256] width 367 height 303
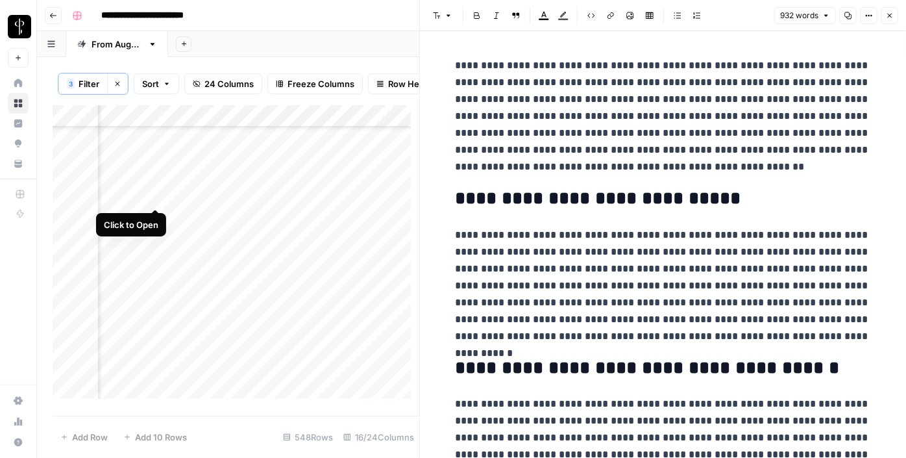
click at [155, 193] on div "Add Column" at bounding box center [236, 256] width 367 height 303
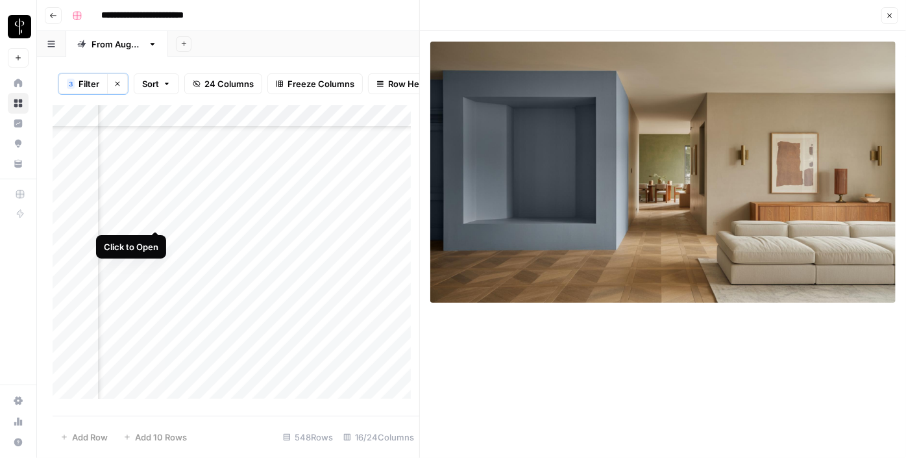
click at [161, 220] on div "Add Column" at bounding box center [236, 256] width 367 height 303
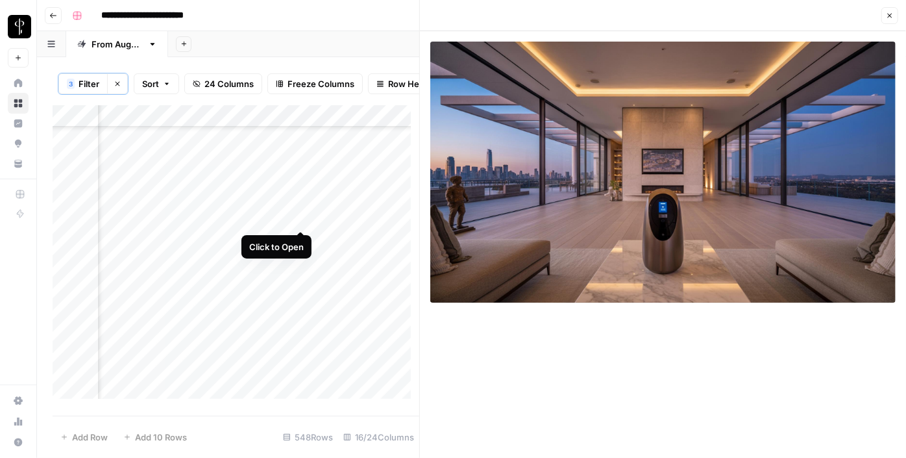
click at [302, 219] on div "Add Column" at bounding box center [236, 256] width 367 height 303
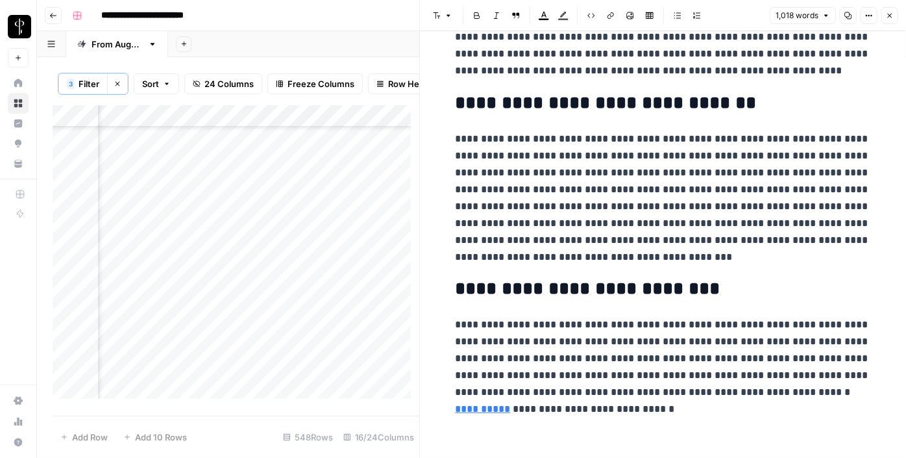
scroll to position [1726, 0]
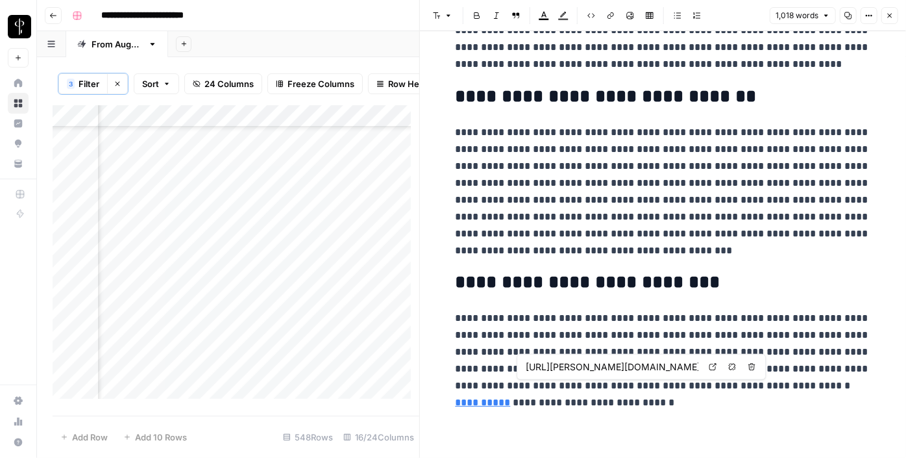
click at [708, 366] on link "Open in a new tab" at bounding box center [712, 366] width 17 height 17
click at [891, 15] on icon "button" at bounding box center [890, 16] width 8 height 8
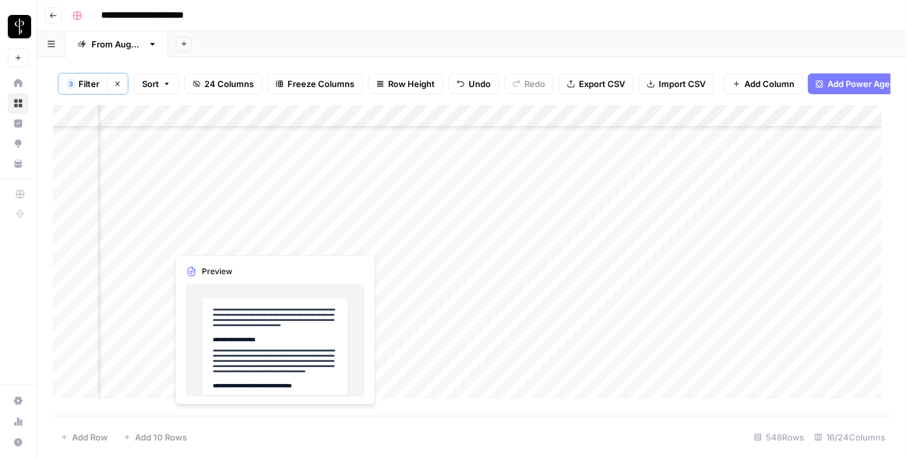
click at [154, 239] on div "Add Column" at bounding box center [472, 256] width 838 height 303
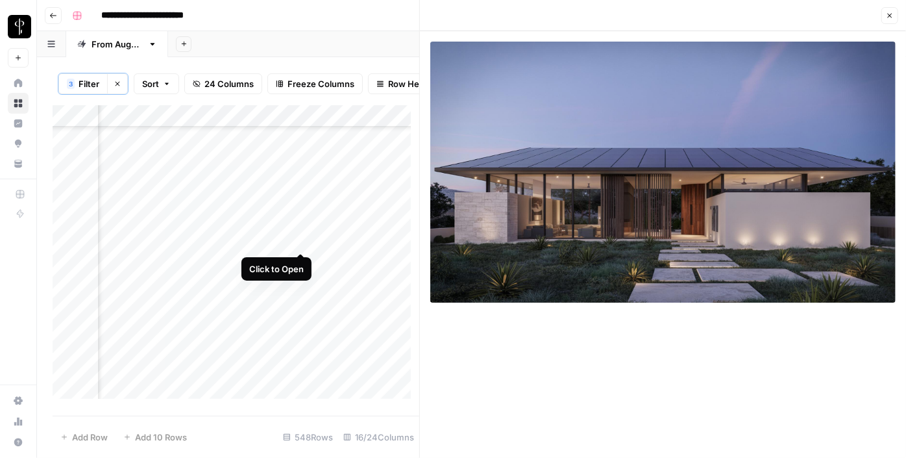
click at [307, 239] on div "Add Column" at bounding box center [236, 256] width 367 height 303
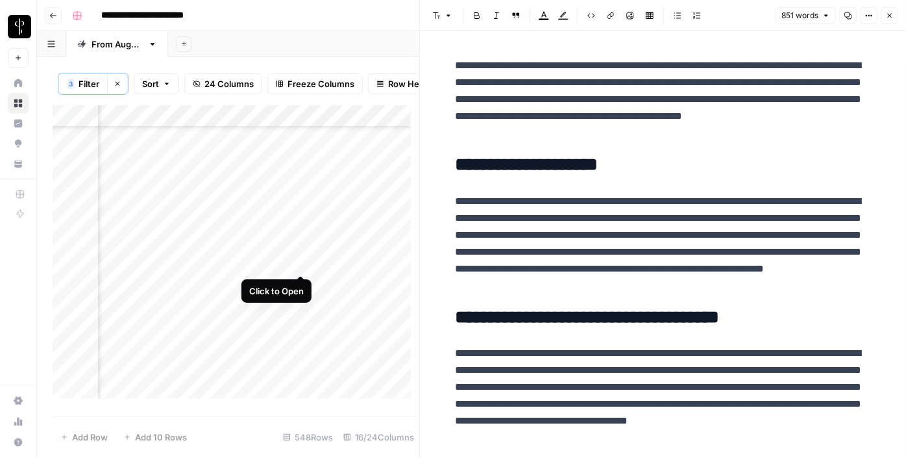
click at [303, 264] on div "Add Column" at bounding box center [236, 256] width 367 height 303
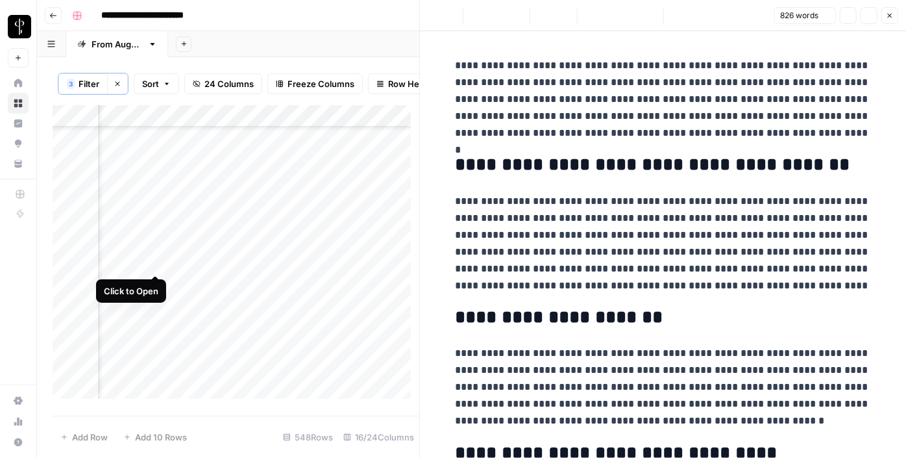
click at [157, 262] on div "Add Column" at bounding box center [236, 256] width 367 height 303
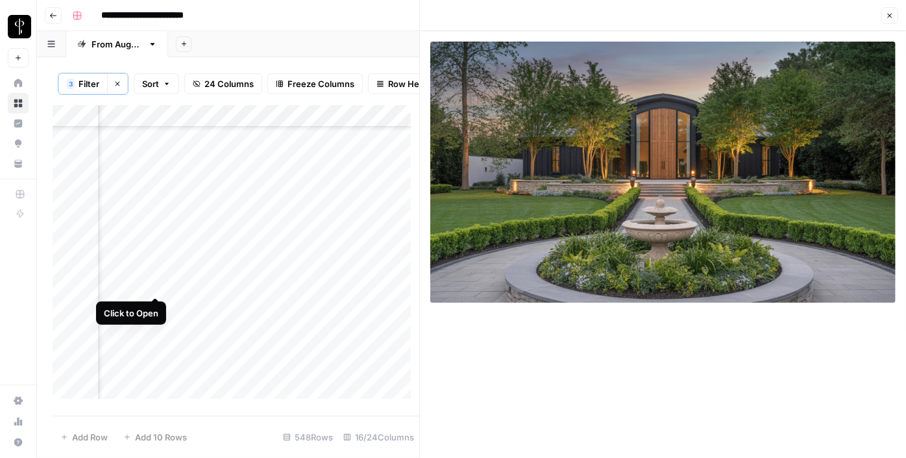
click at [156, 280] on div "Add Column" at bounding box center [236, 256] width 367 height 303
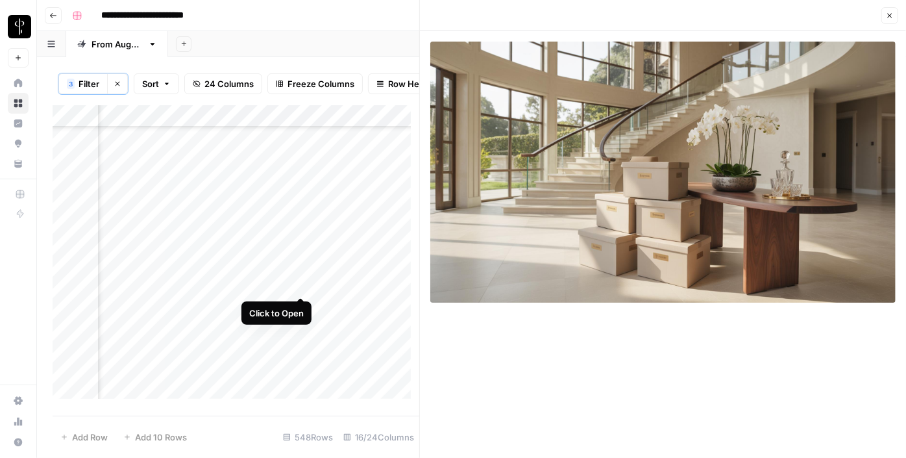
click at [296, 283] on div "Add Column" at bounding box center [236, 256] width 367 height 303
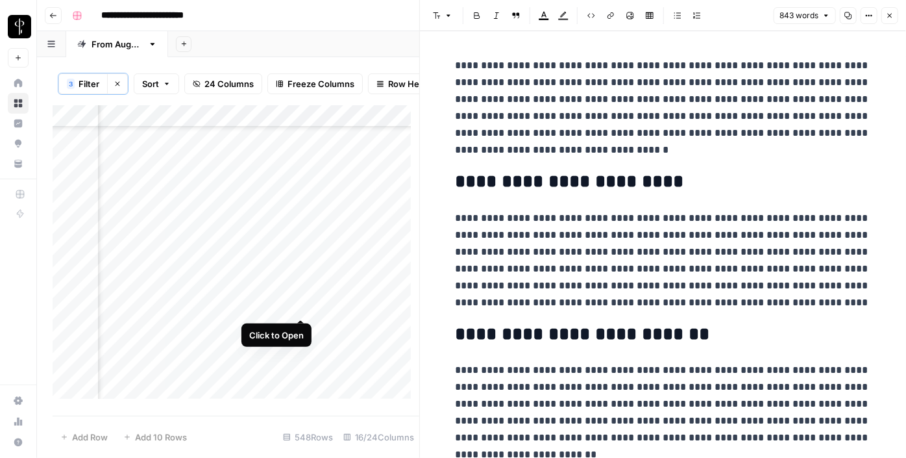
click at [296, 310] on div "Add Column" at bounding box center [236, 256] width 367 height 303
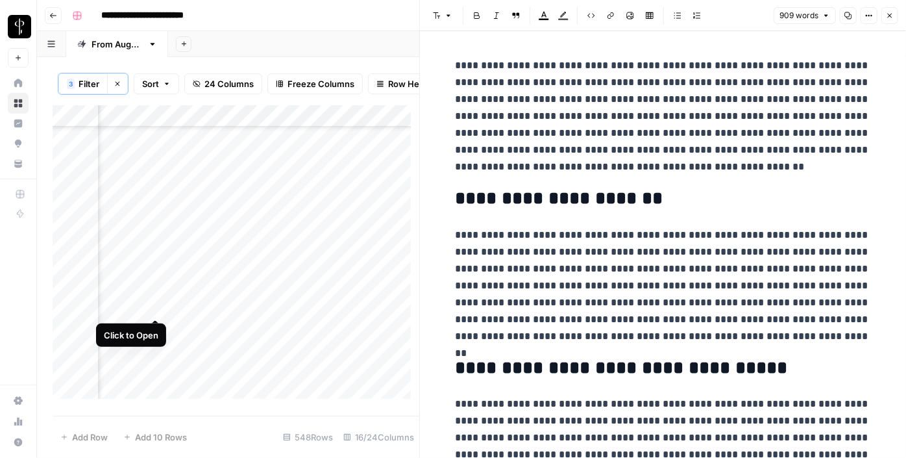
click at [155, 309] on div "Add Column" at bounding box center [236, 256] width 367 height 303
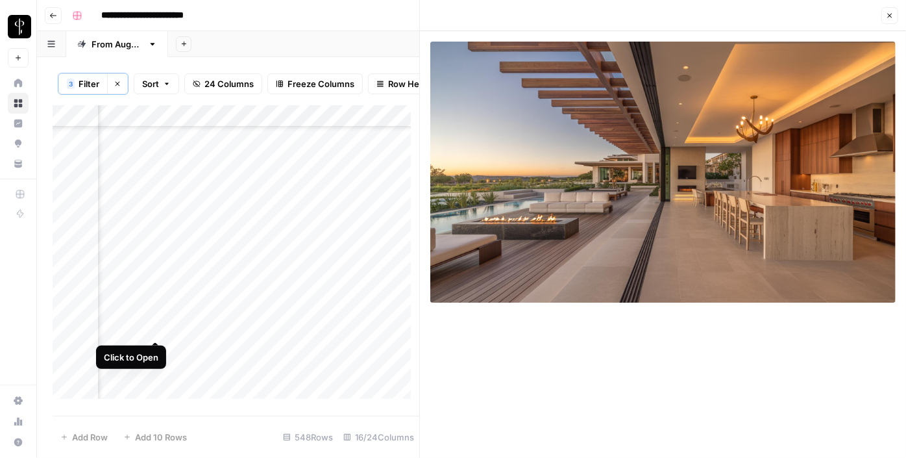
click at [154, 329] on div "Add Column" at bounding box center [236, 256] width 367 height 303
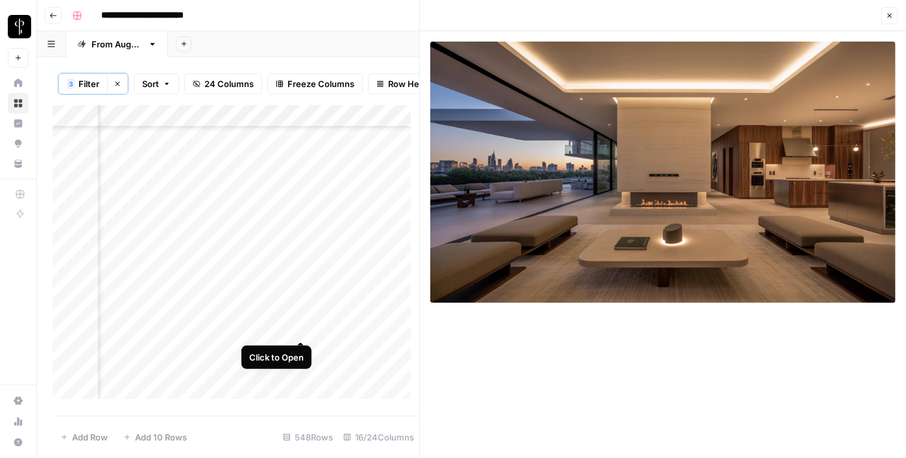
click at [301, 327] on div "Add Column" at bounding box center [236, 256] width 367 height 303
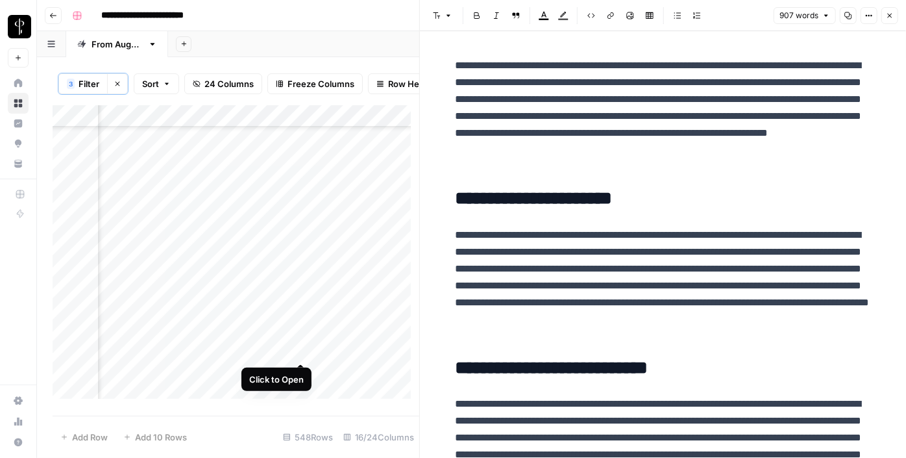
click at [301, 349] on div "Add Column" at bounding box center [236, 256] width 367 height 303
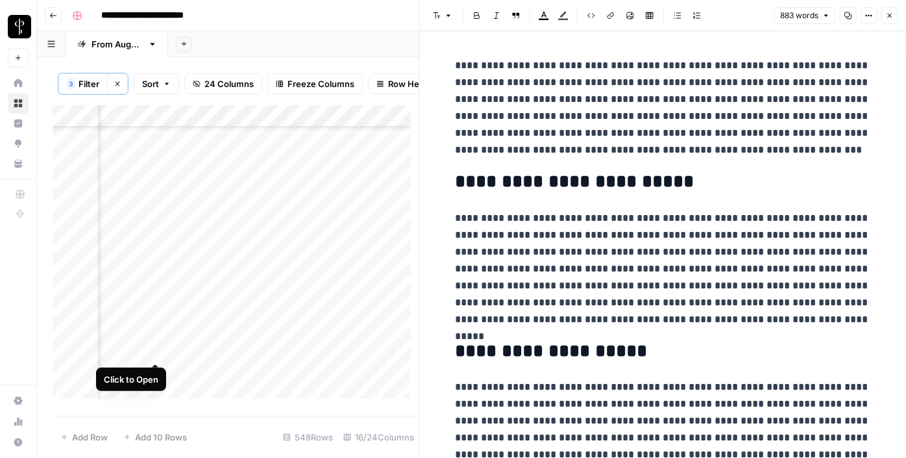
click at [153, 348] on div "Add Column" at bounding box center [236, 256] width 367 height 303
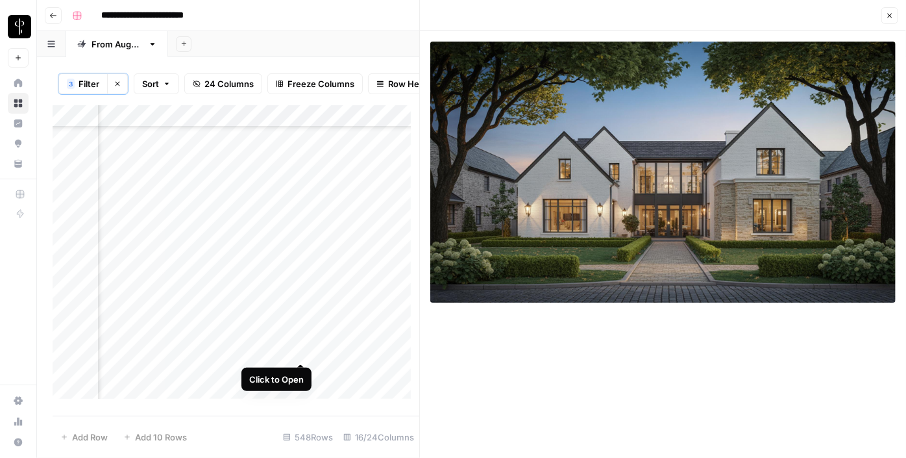
click at [300, 347] on div "Add Column" at bounding box center [236, 256] width 367 height 303
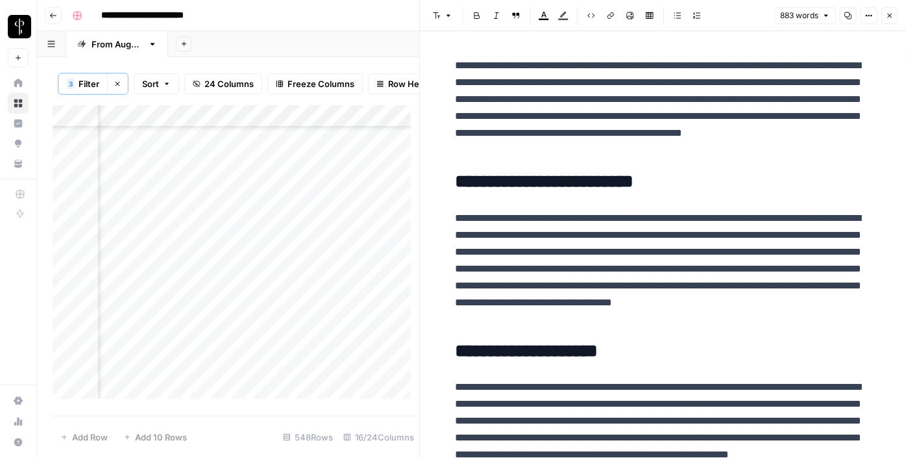
scroll to position [472, 1310]
click at [152, 312] on div "Add Column" at bounding box center [236, 256] width 367 height 303
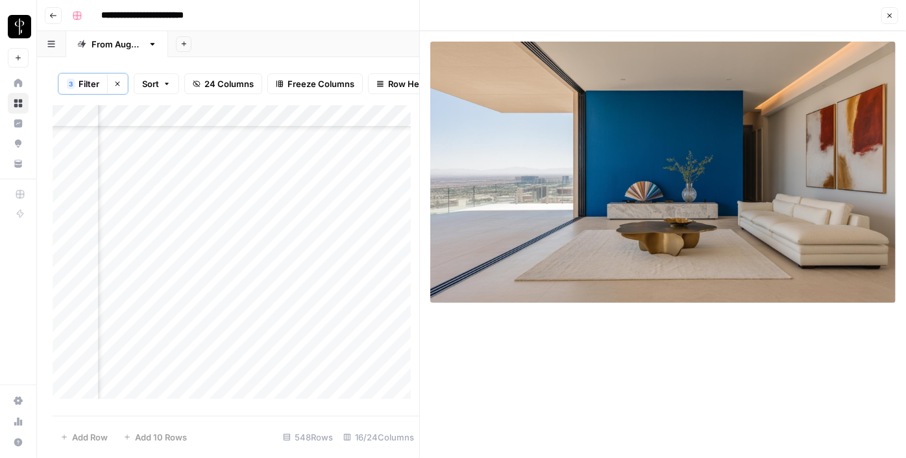
click at [297, 314] on div "Add Column" at bounding box center [236, 256] width 367 height 303
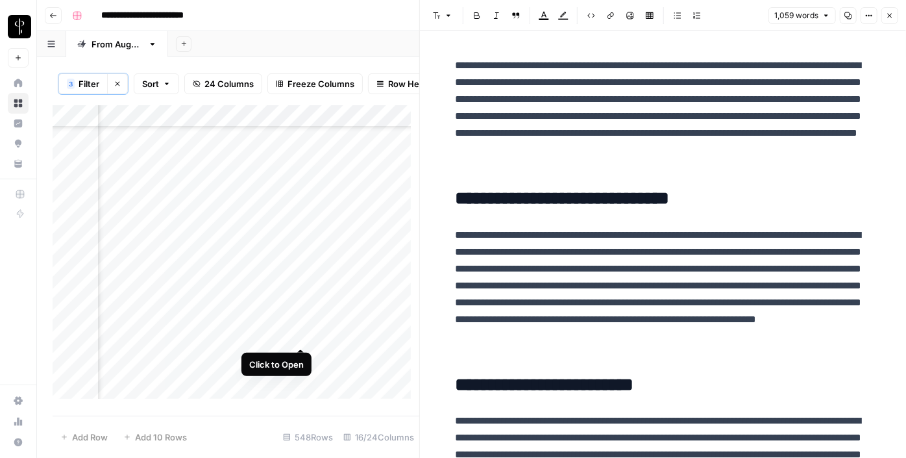
click at [301, 338] on div "Add Column" at bounding box center [236, 256] width 367 height 303
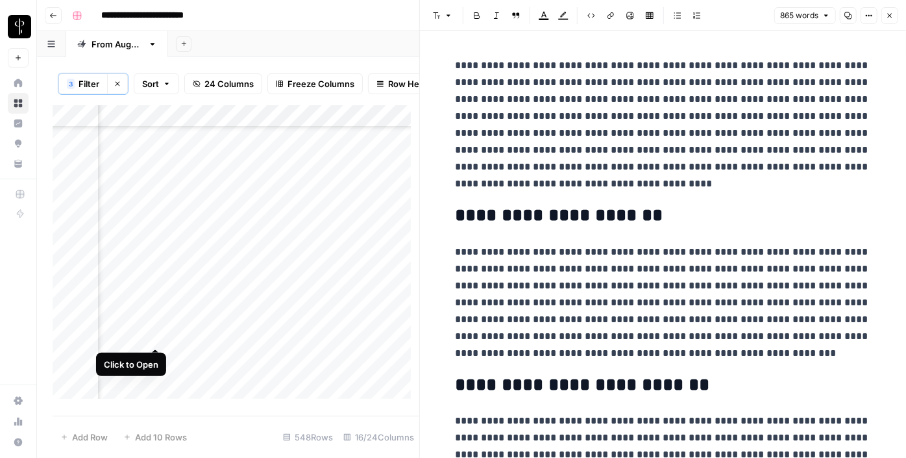
click at [153, 336] on div "Add Column" at bounding box center [236, 256] width 367 height 303
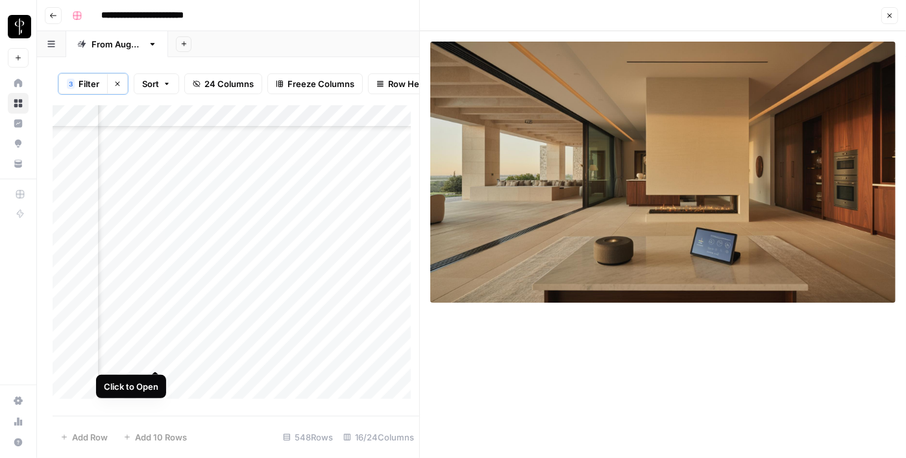
click at [154, 358] on div "Add Column" at bounding box center [236, 256] width 367 height 303
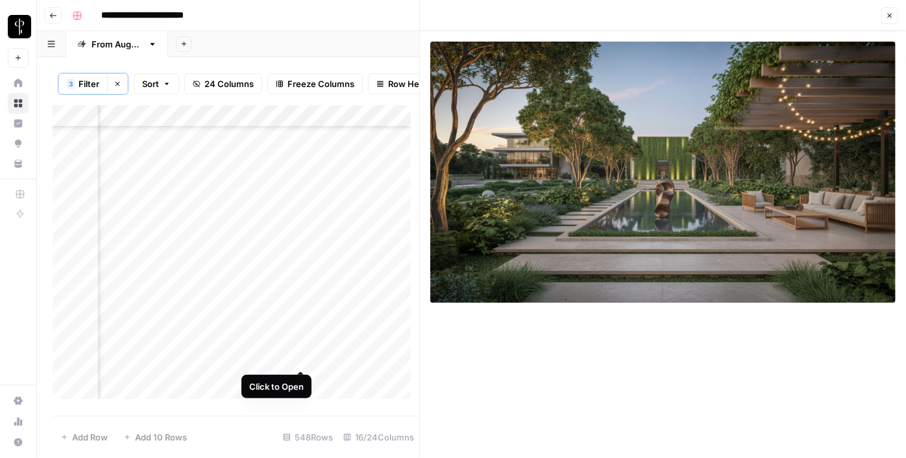
click at [301, 356] on div "Add Column" at bounding box center [236, 256] width 367 height 303
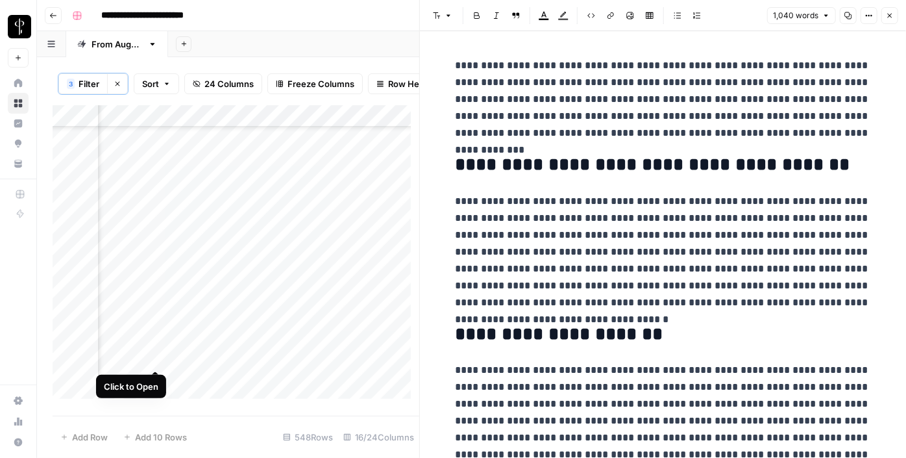
click at [150, 357] on div "Add Column" at bounding box center [236, 256] width 367 height 303
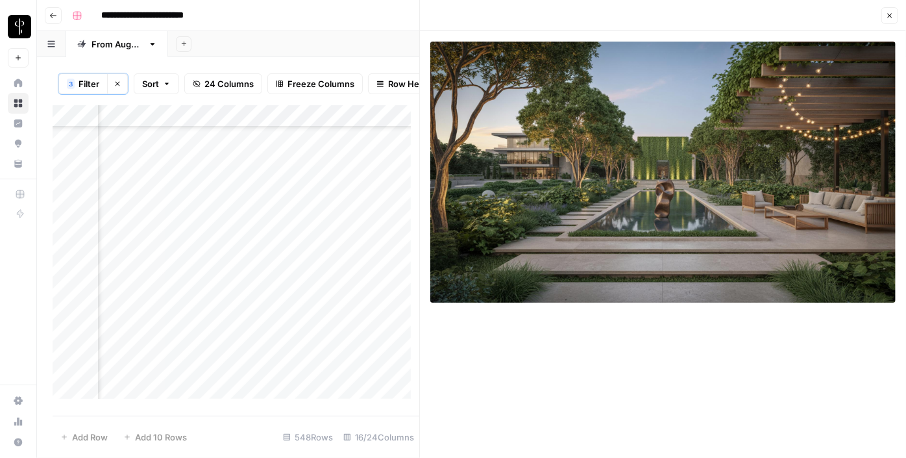
scroll to position [590, 1310]
click at [893, 12] on icon "button" at bounding box center [890, 16] width 8 height 8
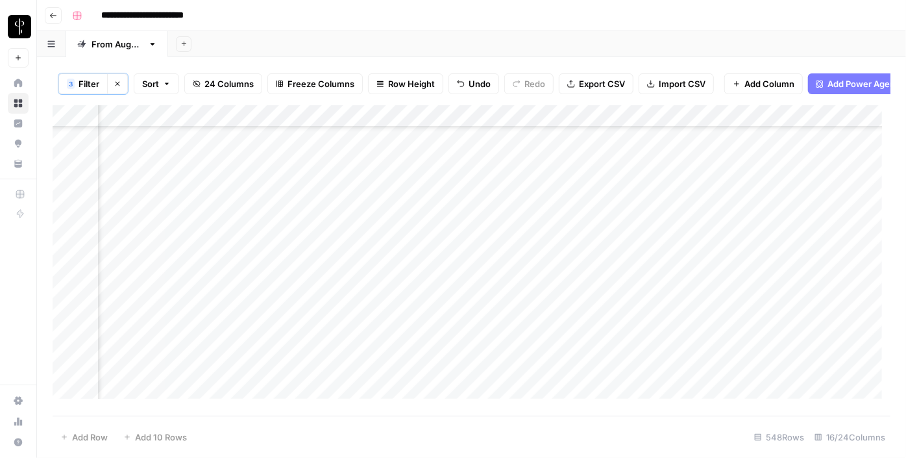
click at [469, 237] on div "Add Column" at bounding box center [472, 256] width 838 height 303
click at [638, 239] on div "Add Column" at bounding box center [472, 256] width 838 height 303
click at [505, 240] on div "Add Column" at bounding box center [472, 256] width 838 height 303
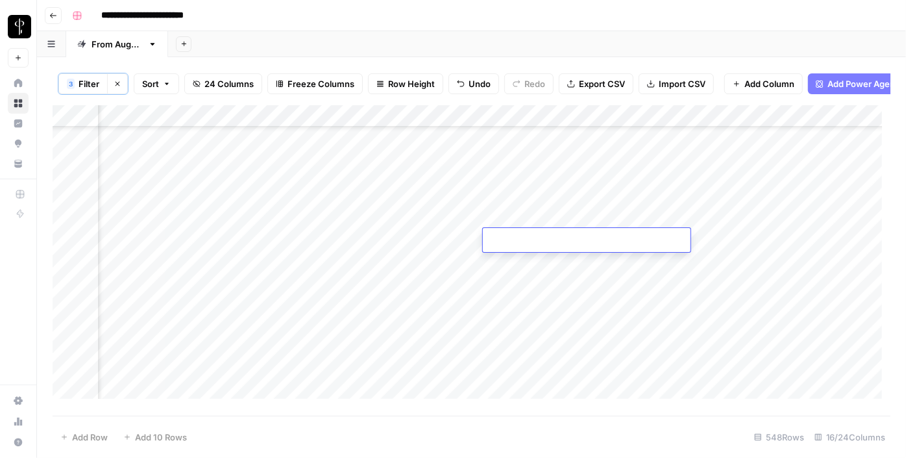
type textarea "**********"
click at [536, 265] on div "Add Column" at bounding box center [472, 256] width 838 height 303
click at [714, 236] on div "Add Column" at bounding box center [472, 256] width 838 height 303
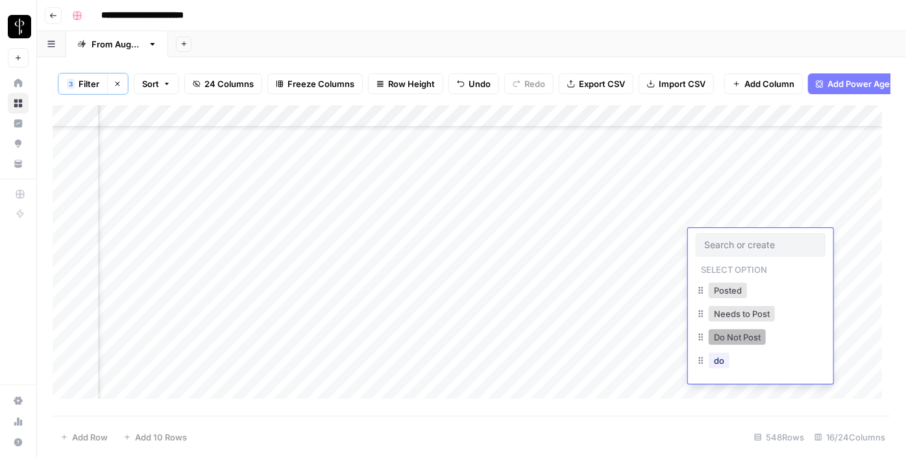
click at [720, 335] on button "Do Not Post" at bounding box center [737, 337] width 57 height 16
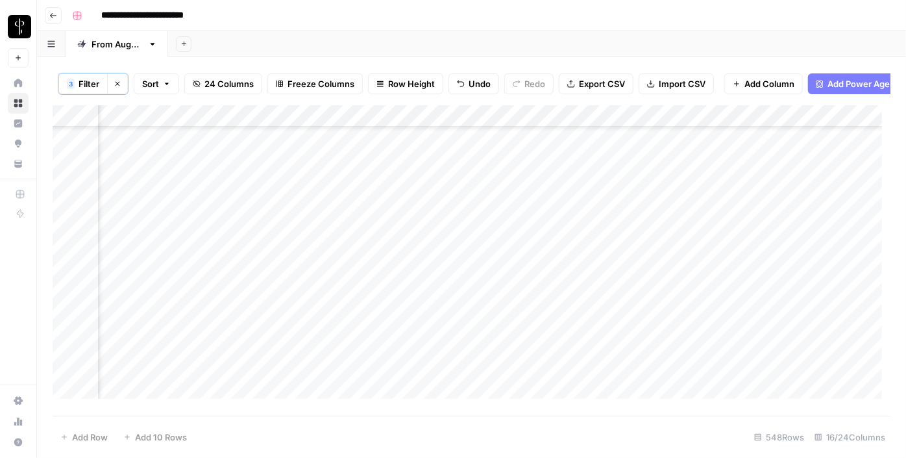
click at [156, 260] on div "Add Column" at bounding box center [472, 256] width 838 height 303
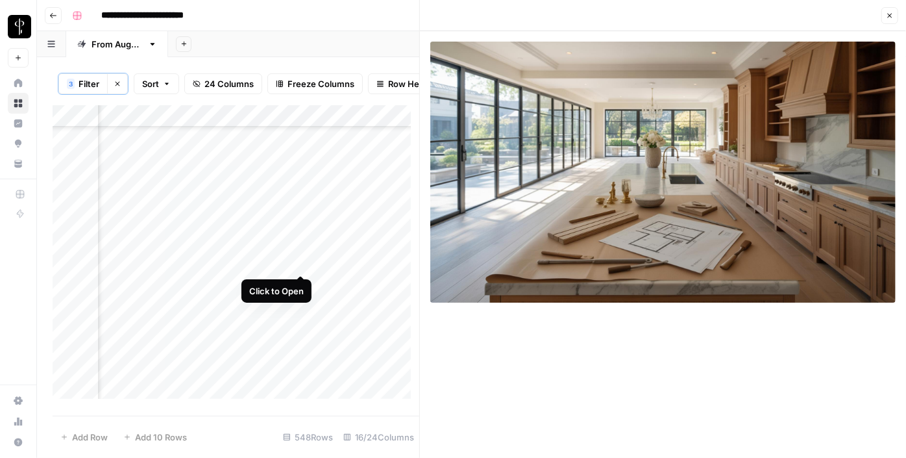
click at [303, 258] on div "Add Column" at bounding box center [236, 256] width 367 height 303
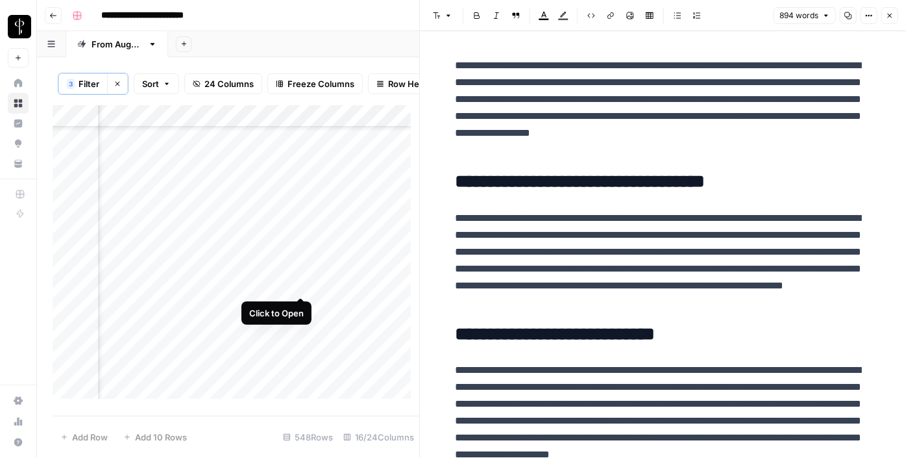
click at [301, 284] on div "Add Column" at bounding box center [236, 256] width 367 height 303
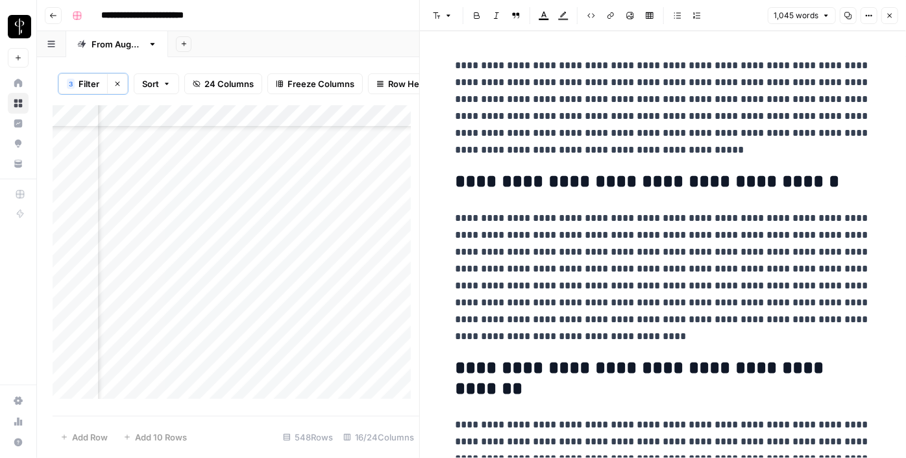
click at [157, 282] on div "Add Column" at bounding box center [236, 256] width 367 height 303
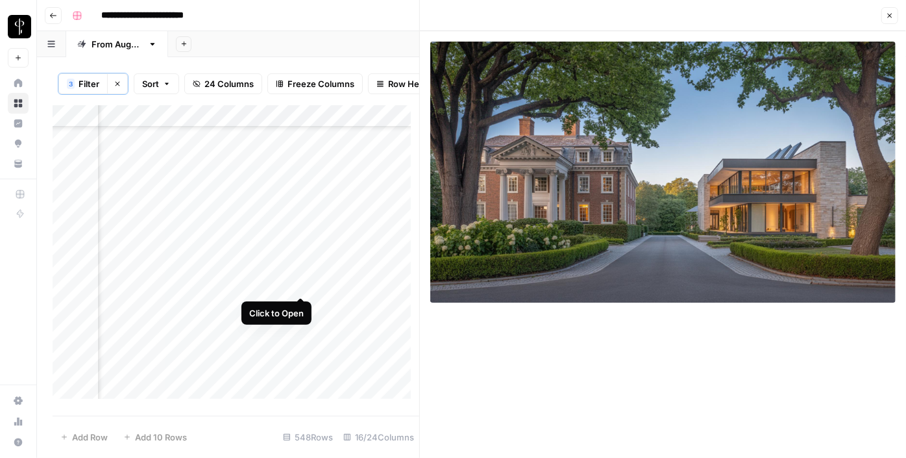
click at [297, 279] on div "Add Column" at bounding box center [236, 256] width 367 height 303
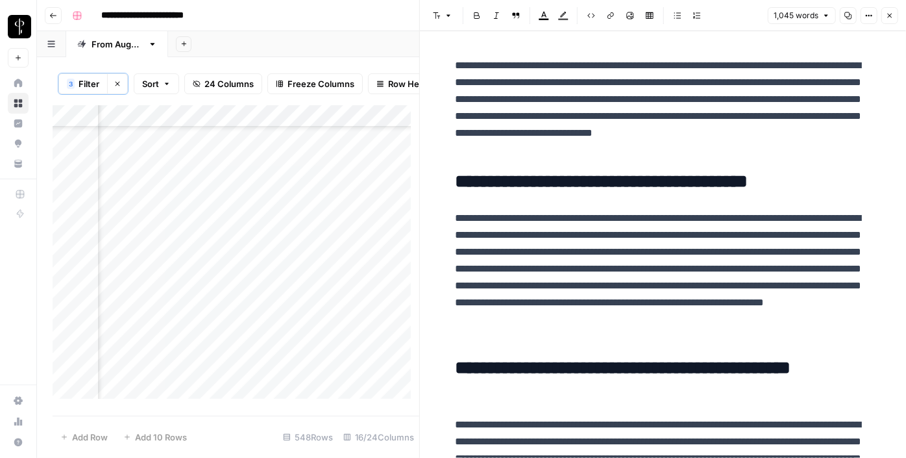
click at [297, 308] on div "Add Column" at bounding box center [236, 256] width 367 height 303
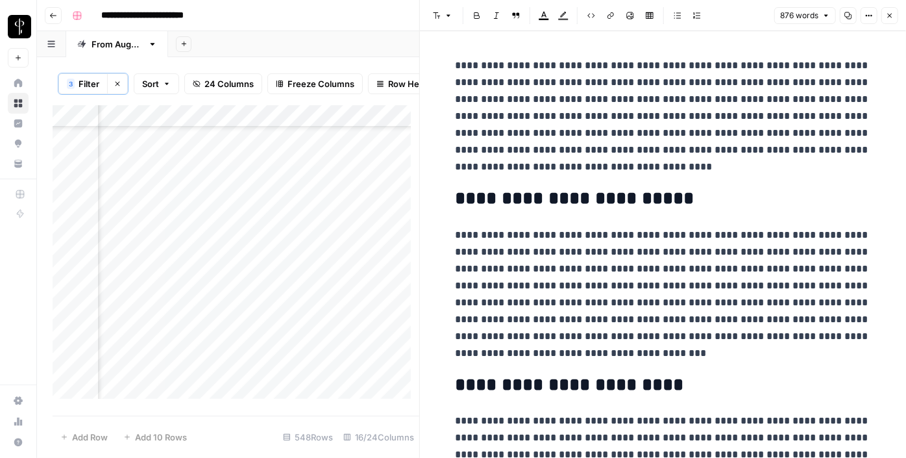
click at [154, 306] on div "Add Column" at bounding box center [236, 256] width 367 height 303
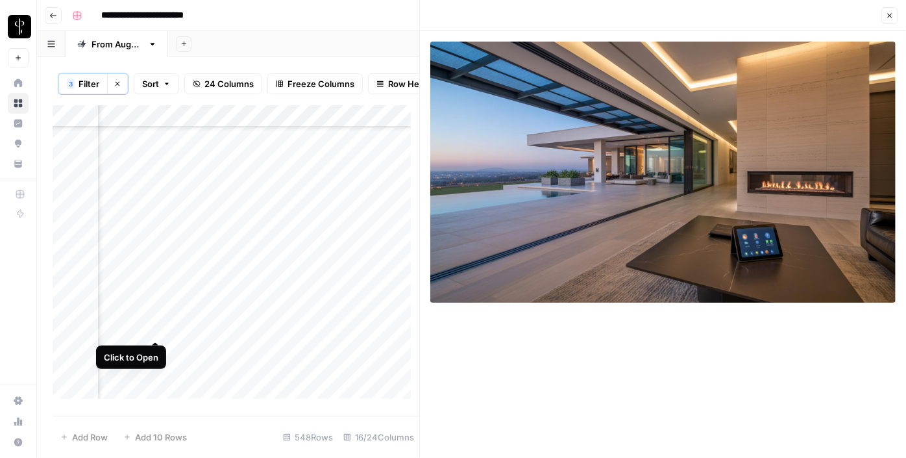
click at [155, 327] on div "Add Column" at bounding box center [236, 256] width 367 height 303
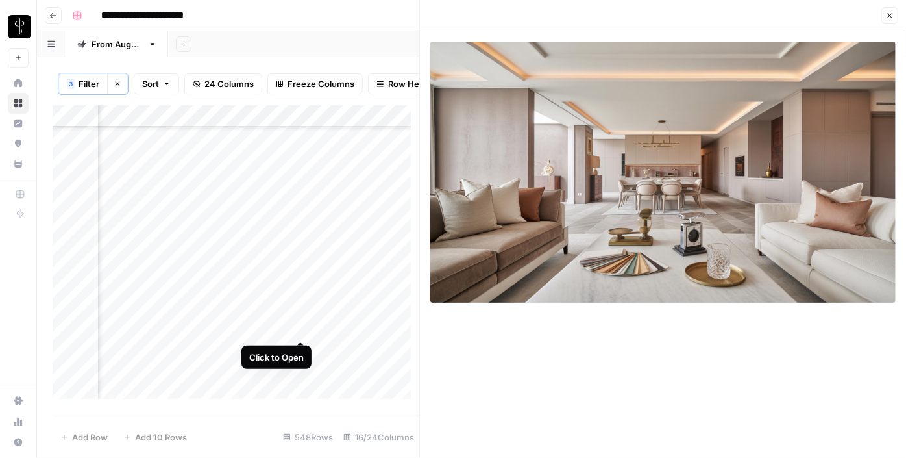
click at [300, 327] on div "Add Column" at bounding box center [236, 256] width 367 height 303
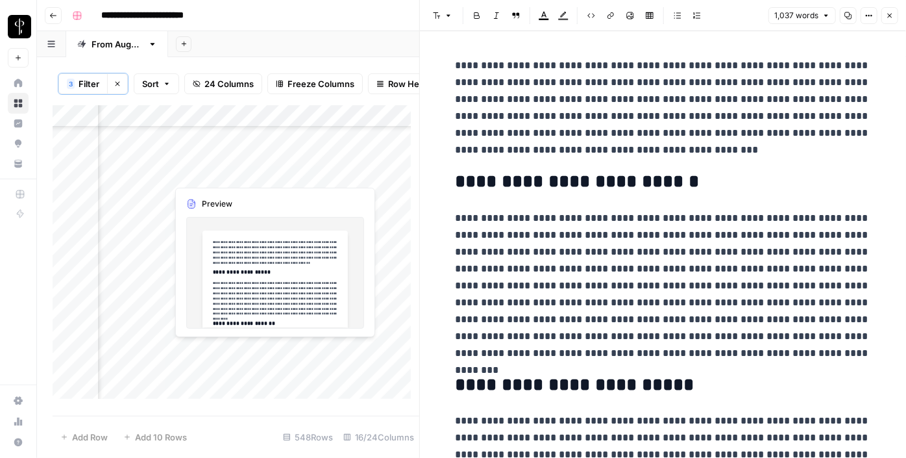
click at [297, 351] on div "Add Column" at bounding box center [236, 256] width 367 height 303
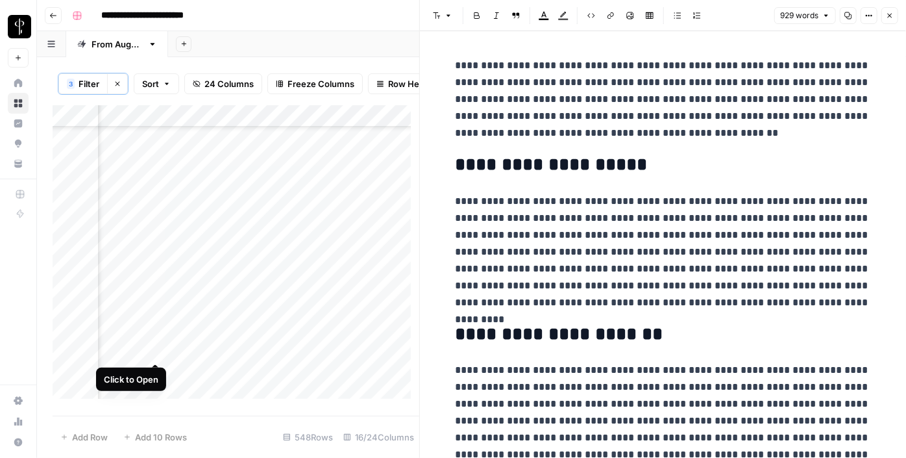
click at [151, 349] on div "Add Column" at bounding box center [236, 256] width 367 height 303
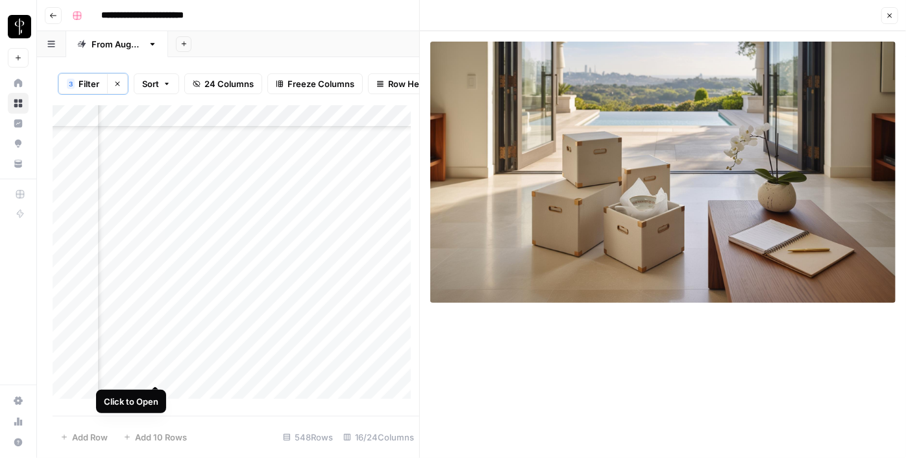
click at [152, 374] on div "Add Column" at bounding box center [236, 256] width 367 height 303
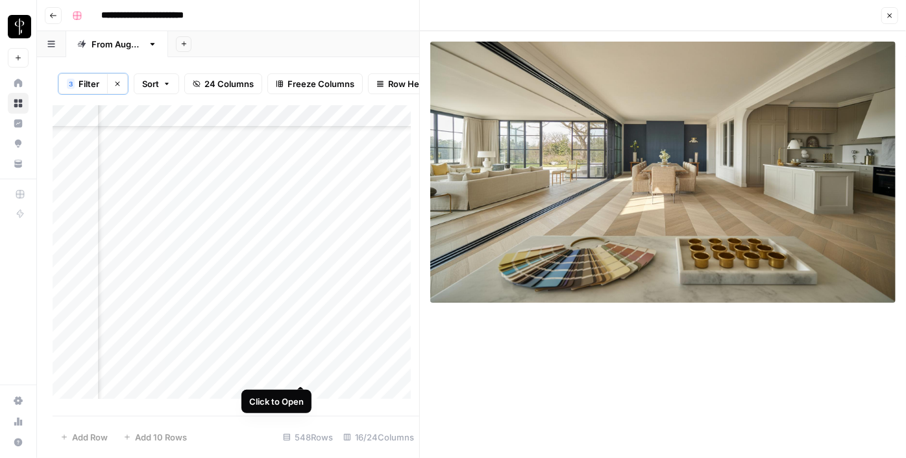
click at [305, 373] on div "Add Column" at bounding box center [236, 256] width 367 height 303
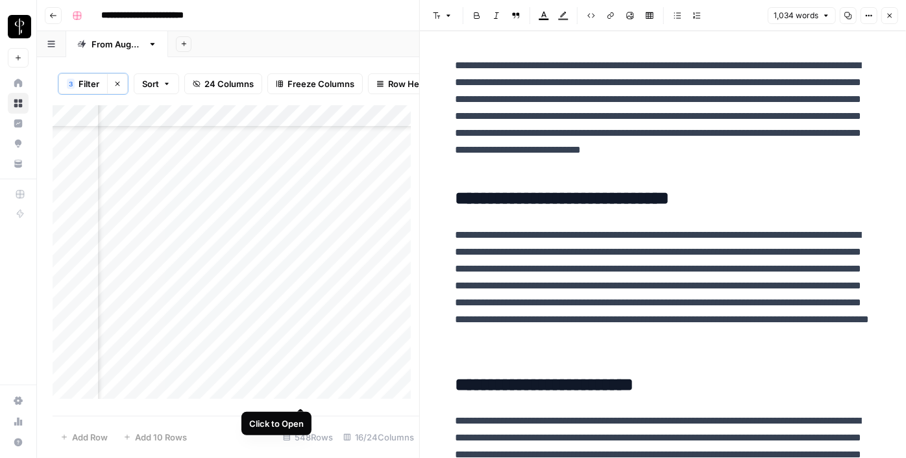
click at [303, 398] on div "Add Column" at bounding box center [236, 256] width 367 height 303
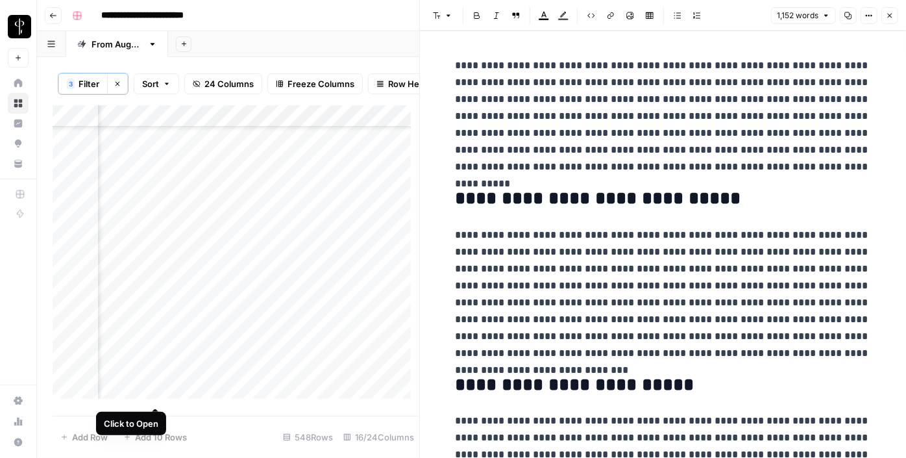
click at [151, 392] on div "Add Column" at bounding box center [236, 256] width 367 height 303
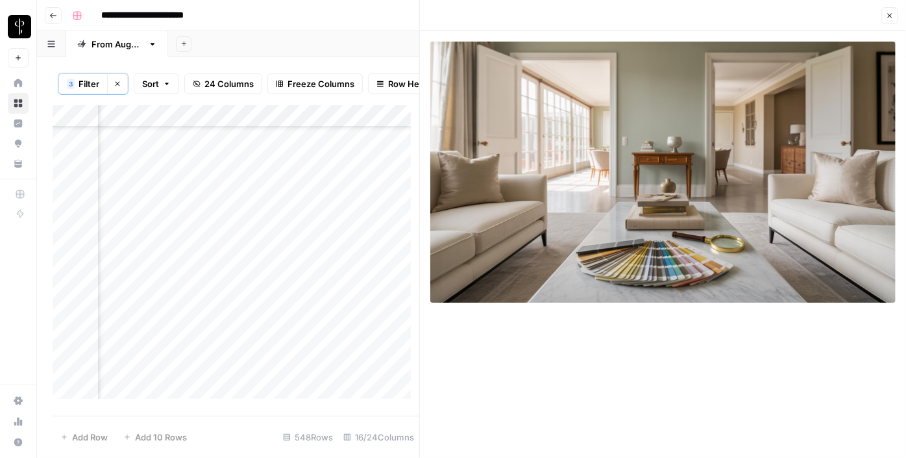
scroll to position [767, 1310]
click at [303, 236] on div "Add Column" at bounding box center [236, 256] width 367 height 303
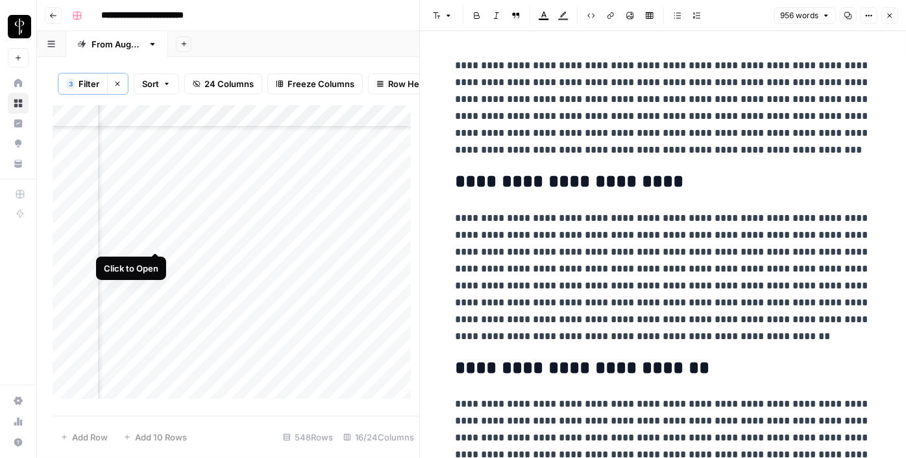
click at [155, 240] on div "Add Column" at bounding box center [236, 256] width 367 height 303
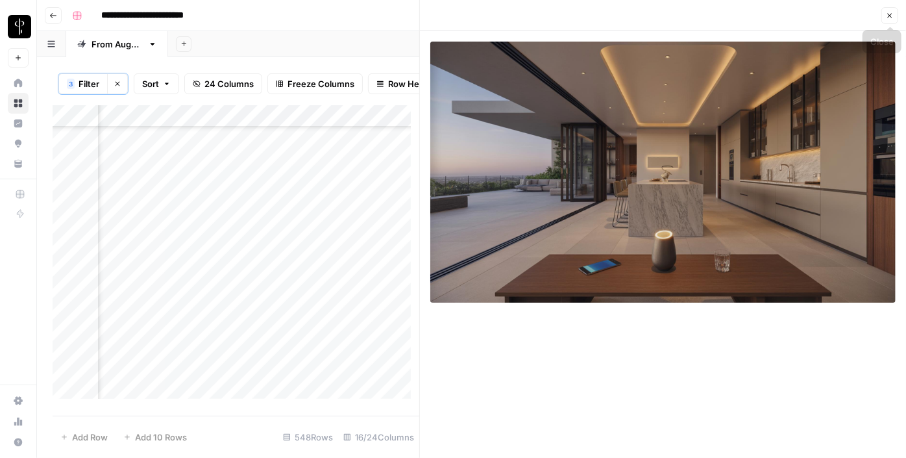
click at [891, 16] on icon "button" at bounding box center [890, 16] width 8 height 8
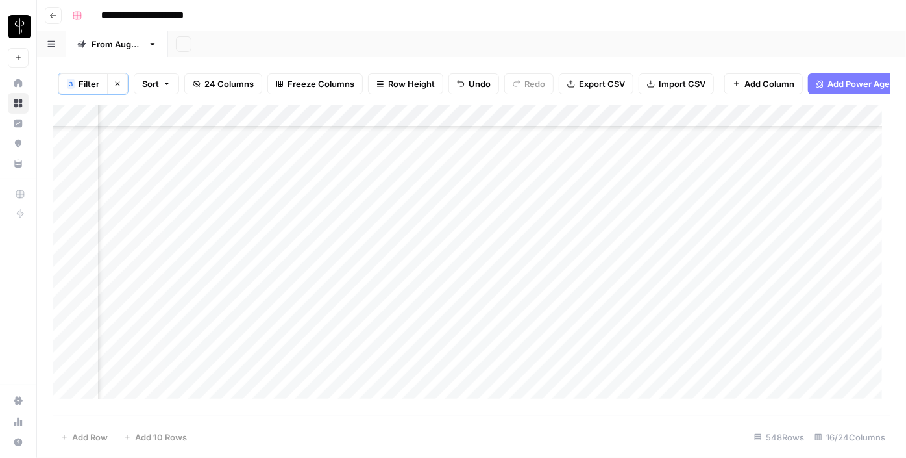
scroll to position [413, 1310]
click at [778, 163] on div "Add Column" at bounding box center [472, 256] width 838 height 303
click at [793, 160] on div "Add Column" at bounding box center [472, 256] width 838 height 303
drag, startPoint x: 808, startPoint y: 162, endPoint x: 784, endPoint y: 279, distance: 119.2
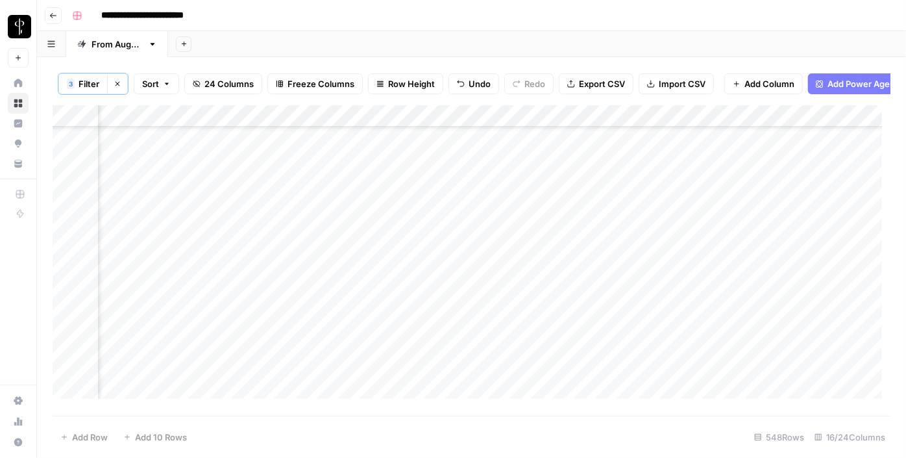
click at [784, 279] on div "Add Column" at bounding box center [472, 256] width 838 height 303
click at [747, 269] on div "Add Column" at bounding box center [472, 256] width 838 height 303
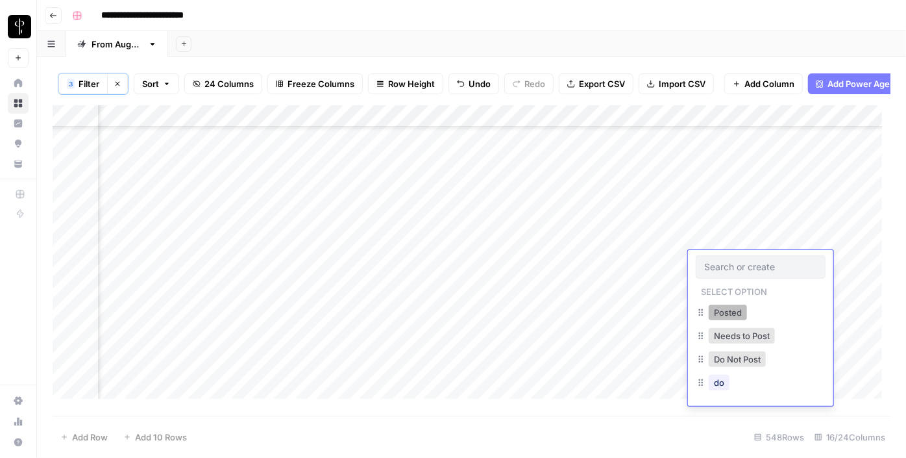
click at [713, 307] on button "Posted" at bounding box center [728, 312] width 38 height 16
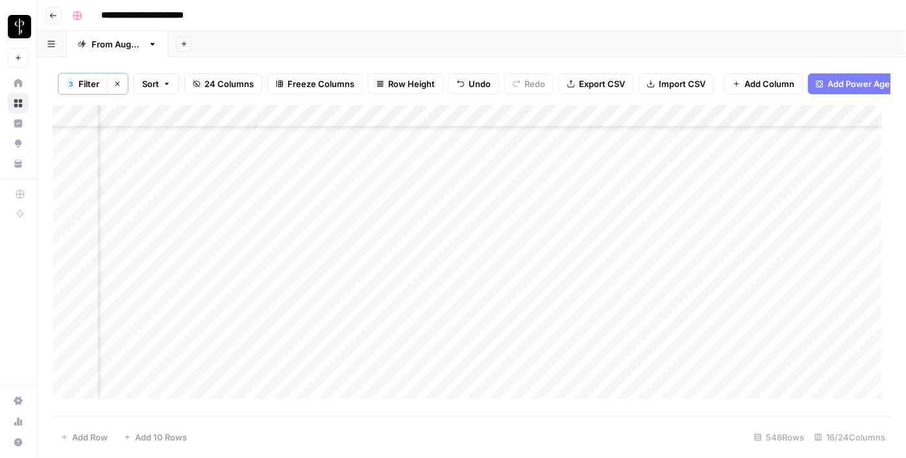
scroll to position [708, 1310]
drag, startPoint x: 806, startPoint y: 272, endPoint x: 795, endPoint y: 298, distance: 28.5
click at [795, 298] on div "Add Column" at bounding box center [472, 256] width 838 height 303
click at [434, 203] on div "Add Column" at bounding box center [472, 256] width 838 height 303
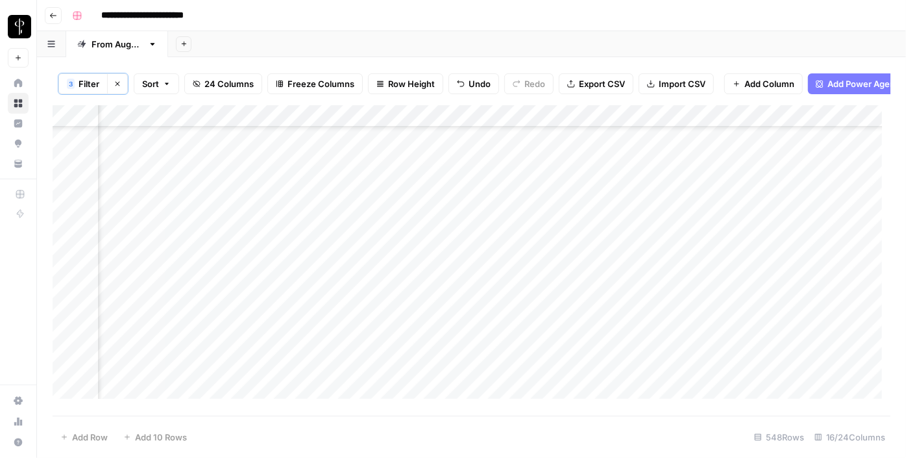
click at [435, 221] on div "Add Column" at bounding box center [472, 256] width 838 height 303
click at [431, 244] on div "Add Column" at bounding box center [472, 256] width 838 height 303
click at [432, 267] on div "Add Column" at bounding box center [472, 256] width 838 height 303
click at [431, 291] on div "Add Column" at bounding box center [472, 256] width 838 height 303
click at [432, 317] on div "Add Column" at bounding box center [472, 256] width 838 height 303
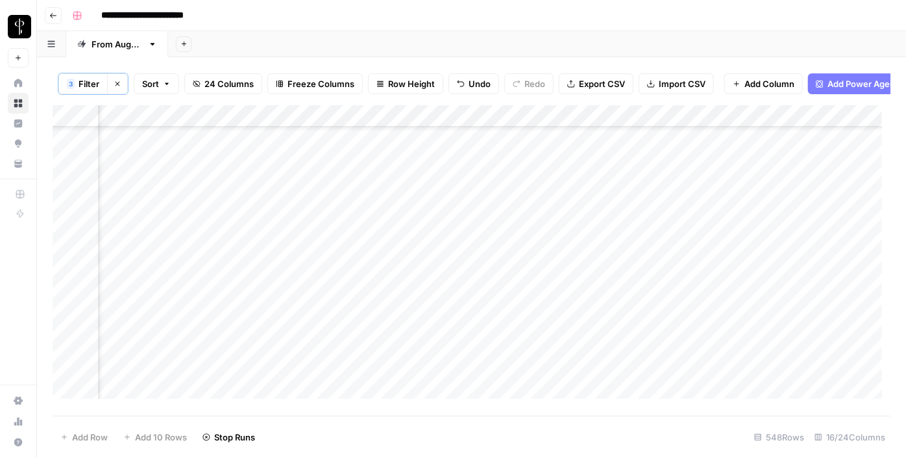
click at [431, 338] on div "Add Column" at bounding box center [472, 256] width 838 height 303
click at [430, 362] on div "Add Column" at bounding box center [472, 256] width 838 height 303
click at [429, 373] on div "Add Column" at bounding box center [472, 256] width 838 height 303
click at [426, 280] on div "Add Column" at bounding box center [472, 256] width 838 height 303
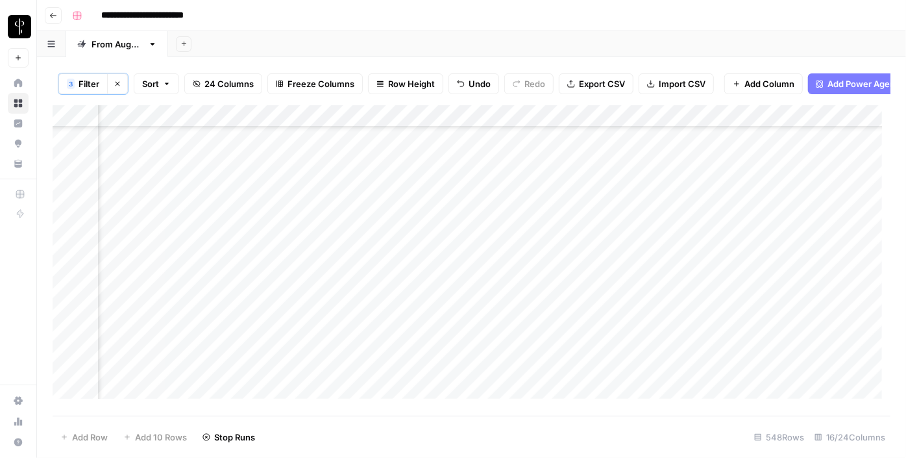
click at [434, 303] on div "Add Column" at bounding box center [472, 256] width 838 height 303
click at [430, 332] on div "Add Column" at bounding box center [472, 256] width 838 height 303
click at [433, 353] on div "Add Column" at bounding box center [472, 256] width 838 height 303
click at [429, 371] on div "Add Column" at bounding box center [472, 256] width 838 height 303
click at [430, 349] on div "Add Column" at bounding box center [472, 256] width 838 height 303
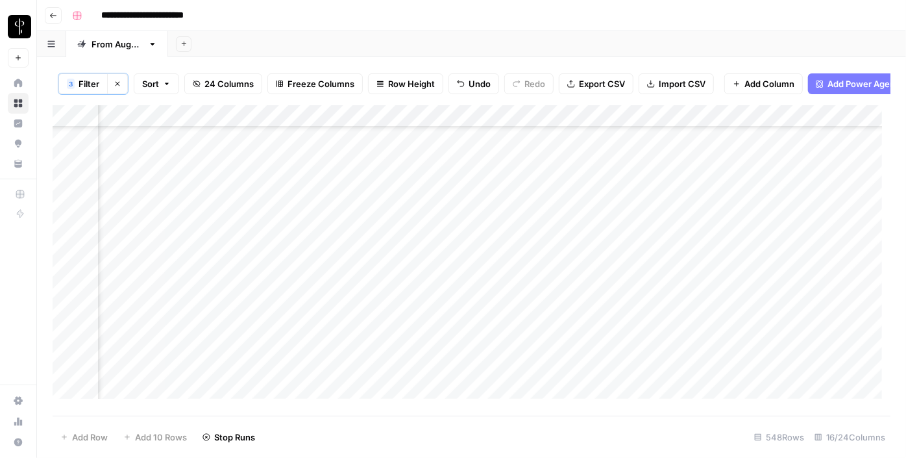
scroll to position [1062, 1310]
click at [436, 277] on div "Add Column" at bounding box center [472, 256] width 838 height 303
click at [151, 203] on div "Add Column" at bounding box center [472, 256] width 838 height 303
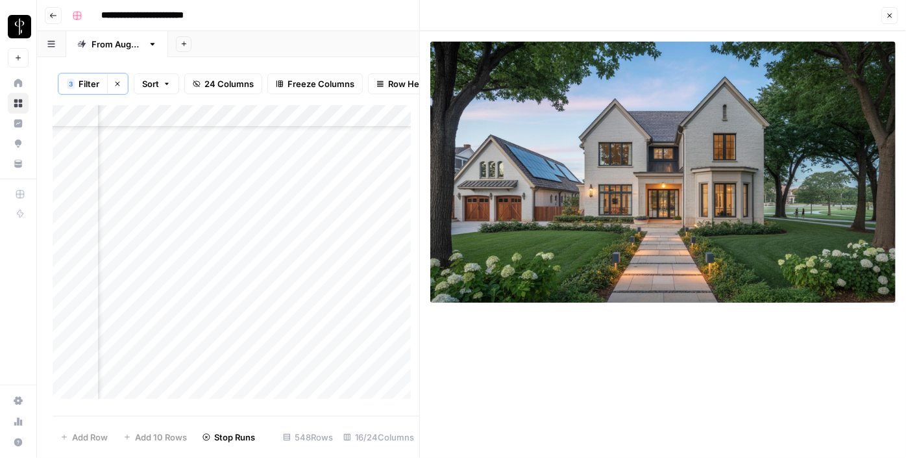
click at [297, 202] on div "Add Column" at bounding box center [236, 256] width 367 height 303
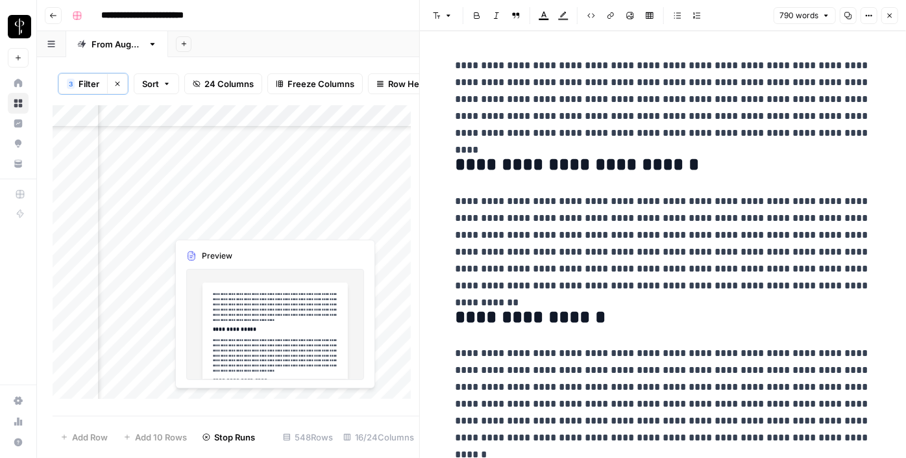
click at [297, 226] on div "Add Column" at bounding box center [236, 256] width 367 height 303
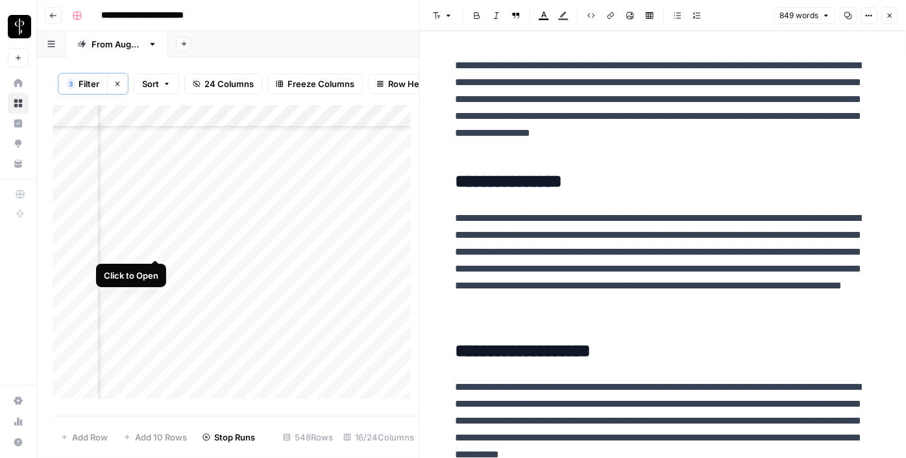
click at [154, 244] on div "Add Column" at bounding box center [236, 256] width 367 height 303
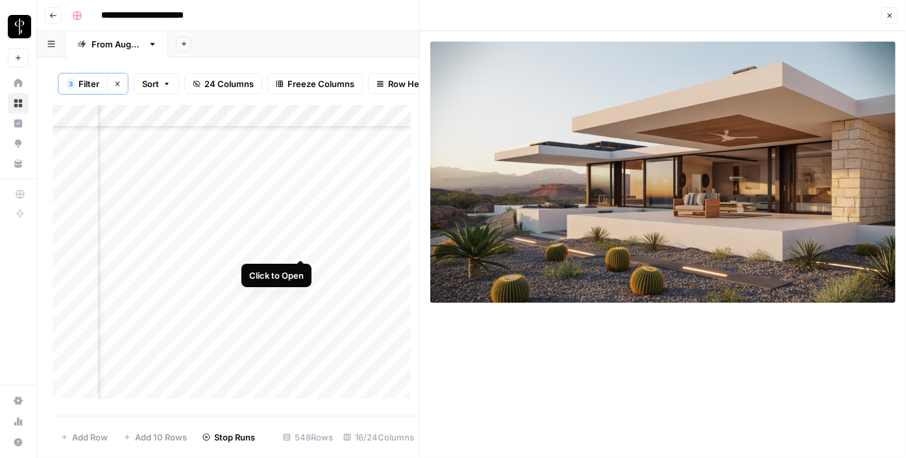
click at [300, 243] on div "Add Column" at bounding box center [236, 256] width 367 height 303
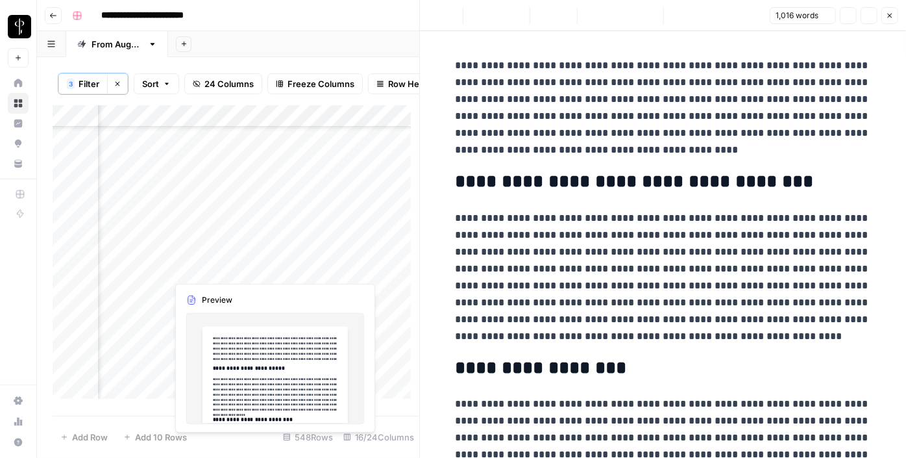
click at [297, 271] on div "Add Column" at bounding box center [236, 256] width 367 height 303
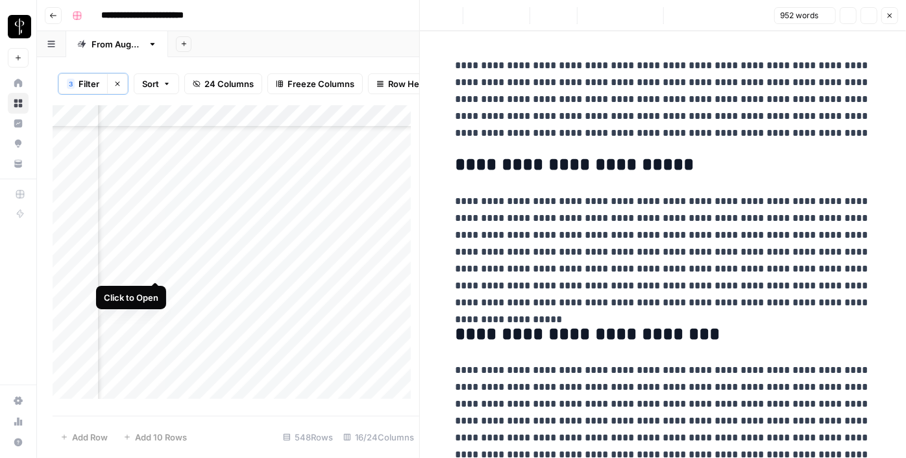
click at [153, 266] on div "Add Column" at bounding box center [236, 256] width 367 height 303
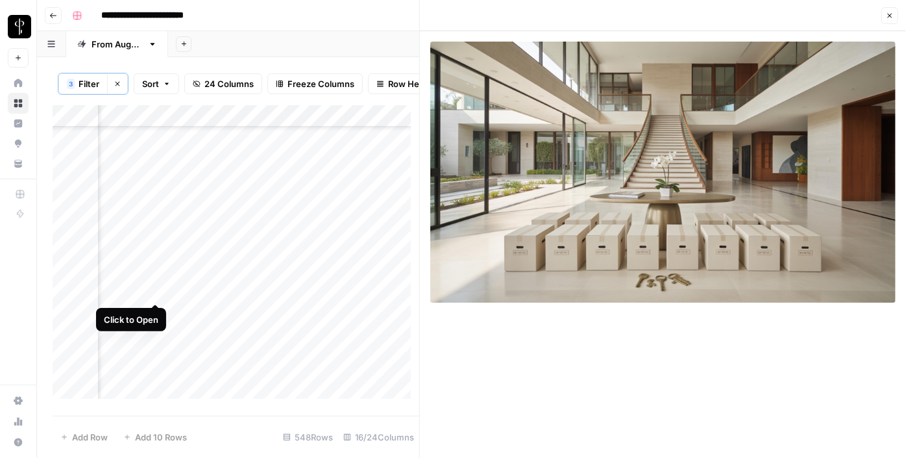
click at [153, 290] on div "Add Column" at bounding box center [236, 256] width 367 height 303
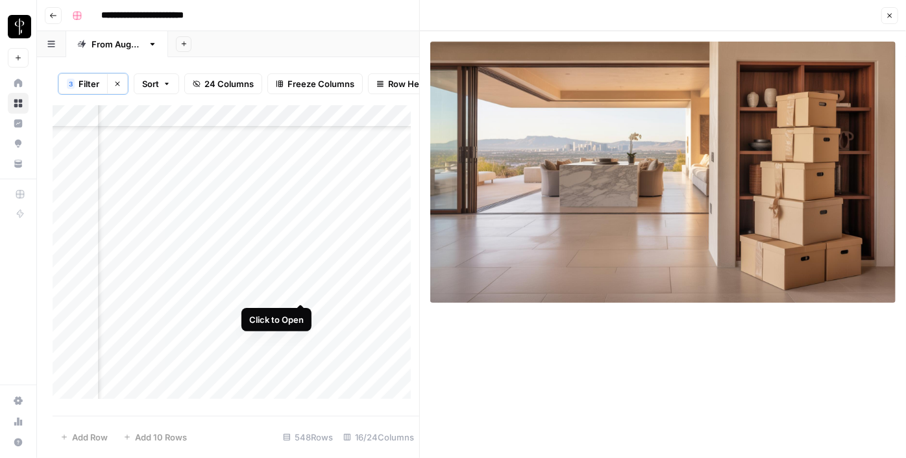
click at [299, 289] on div "Add Column" at bounding box center [236, 256] width 367 height 303
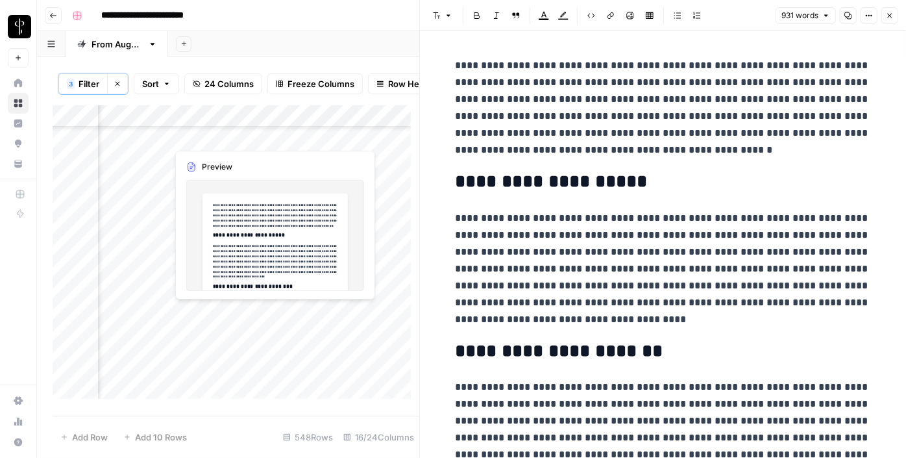
click at [301, 312] on div "Add Column" at bounding box center [236, 256] width 367 height 303
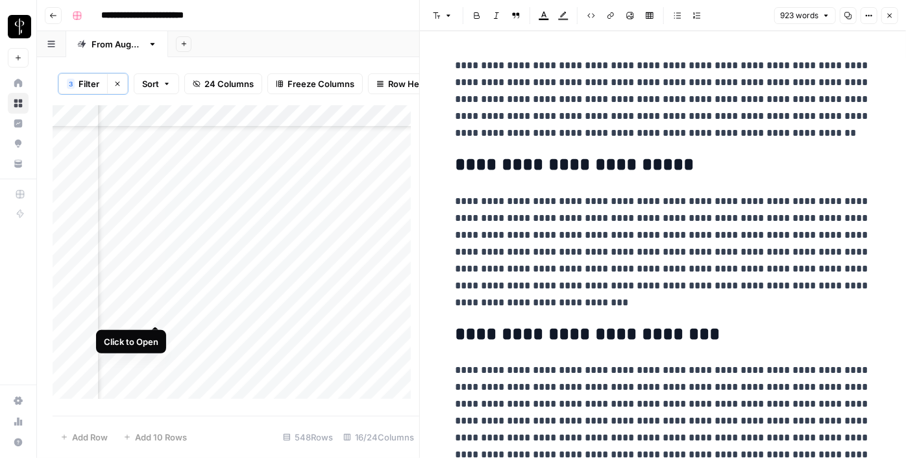
click at [153, 314] on div "Add Column" at bounding box center [236, 256] width 367 height 303
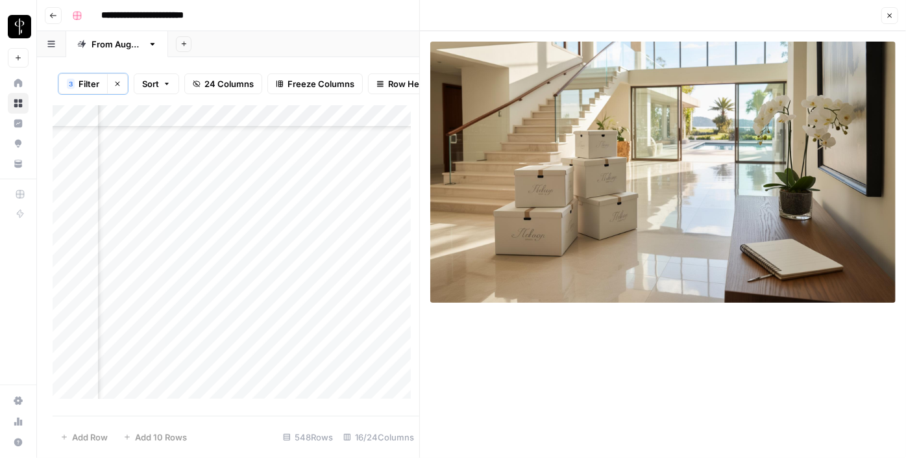
click at [152, 336] on div "Add Column" at bounding box center [236, 256] width 367 height 303
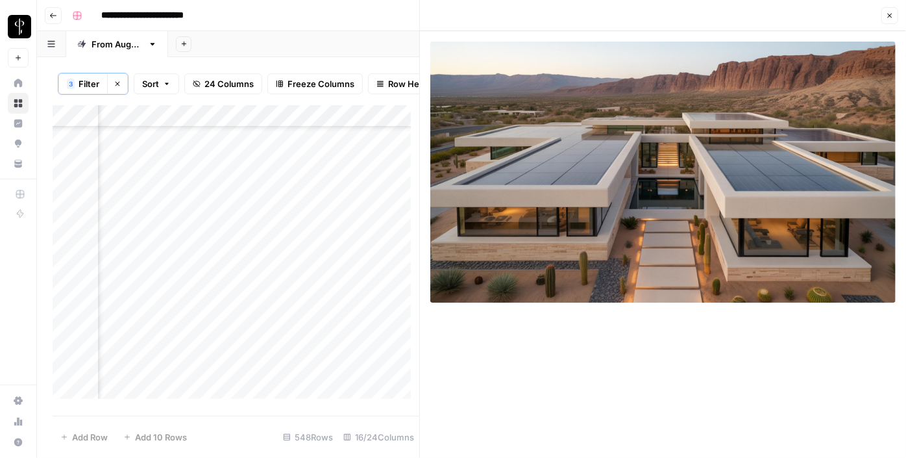
scroll to position [944, 1310]
click at [299, 212] on div "Add Column" at bounding box center [236, 256] width 367 height 303
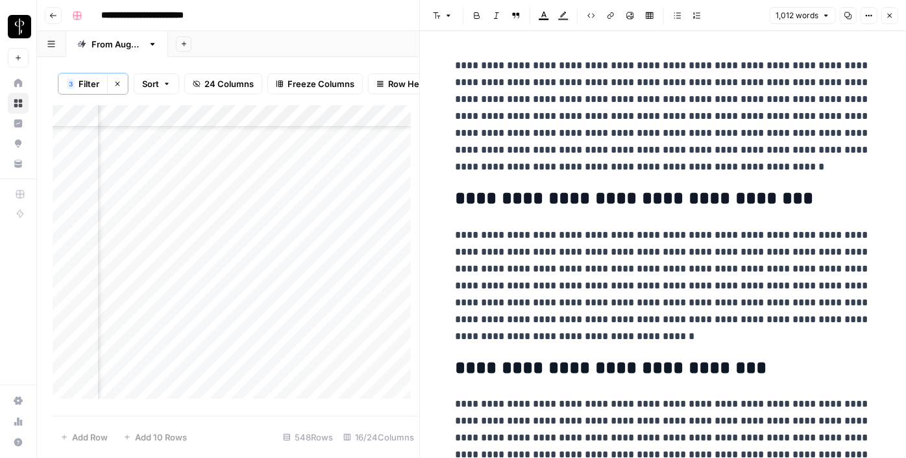
click at [296, 243] on div "Add Column" at bounding box center [236, 256] width 367 height 303
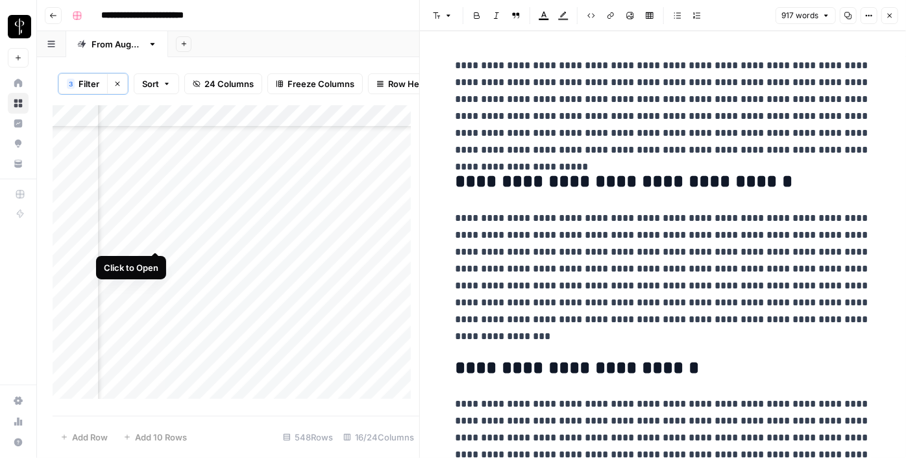
click at [160, 235] on div "Add Column" at bounding box center [236, 256] width 367 height 303
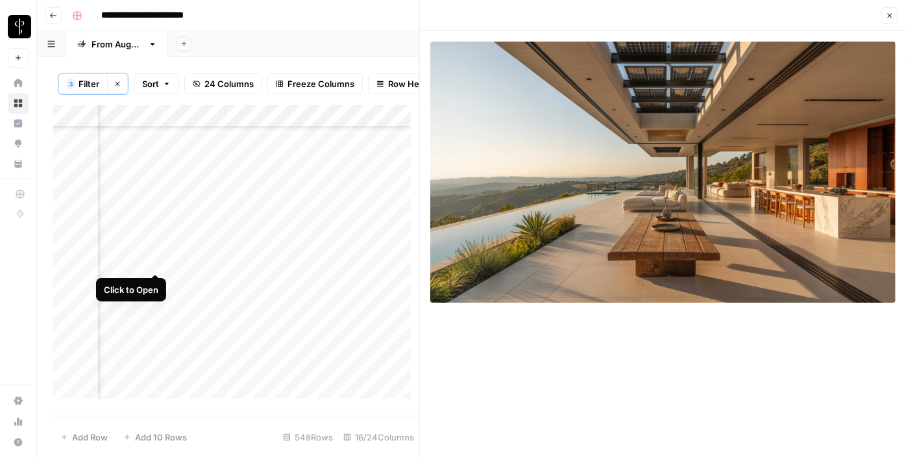
click at [154, 260] on div "Add Column" at bounding box center [236, 256] width 367 height 303
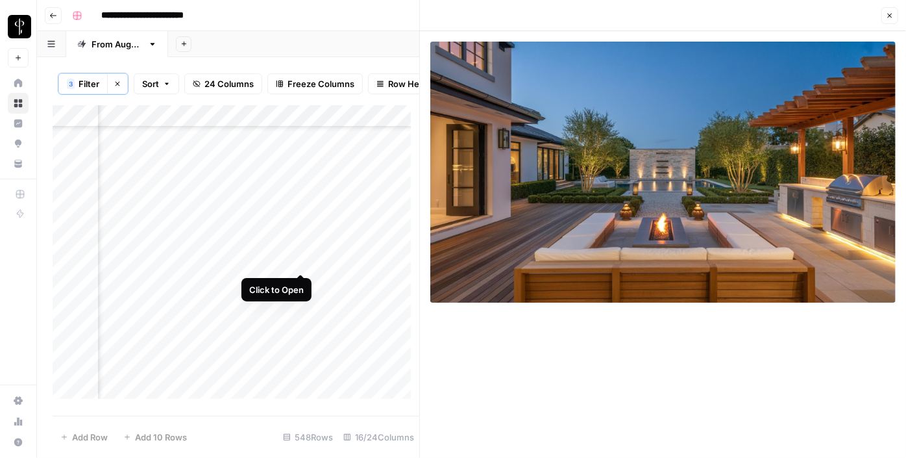
click at [301, 262] on div "Add Column" at bounding box center [236, 256] width 367 height 303
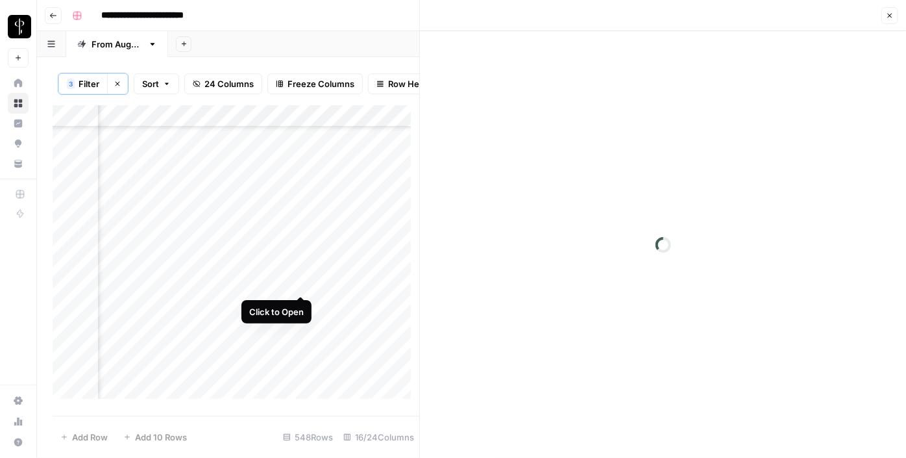
click at [297, 282] on div "Add Column" at bounding box center [236, 256] width 367 height 303
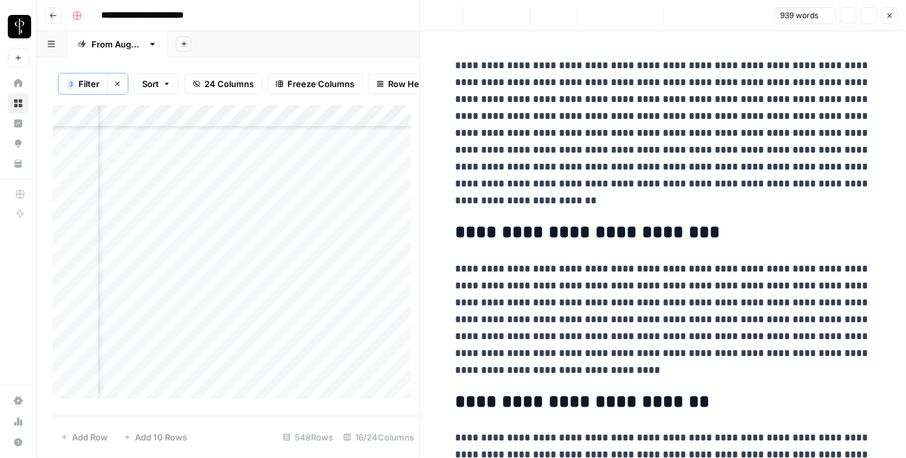
click at [151, 284] on div "Add Column" at bounding box center [236, 256] width 367 height 303
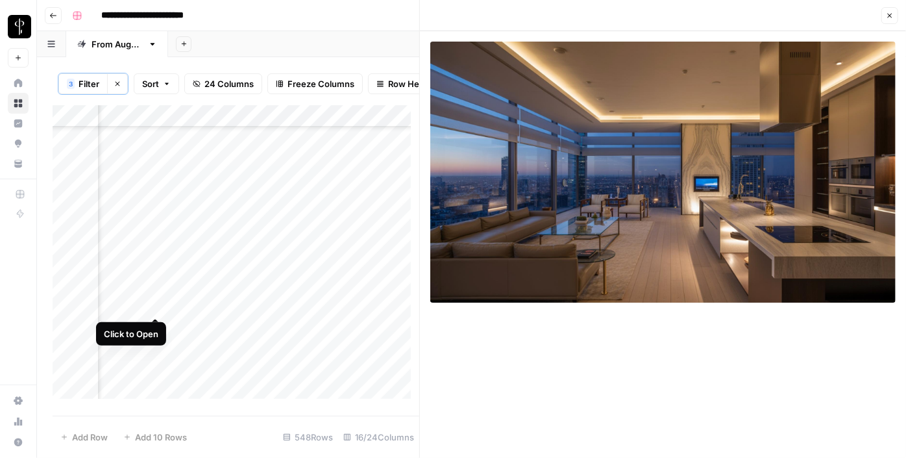
click at [156, 304] on div "Add Column" at bounding box center [236, 256] width 367 height 303
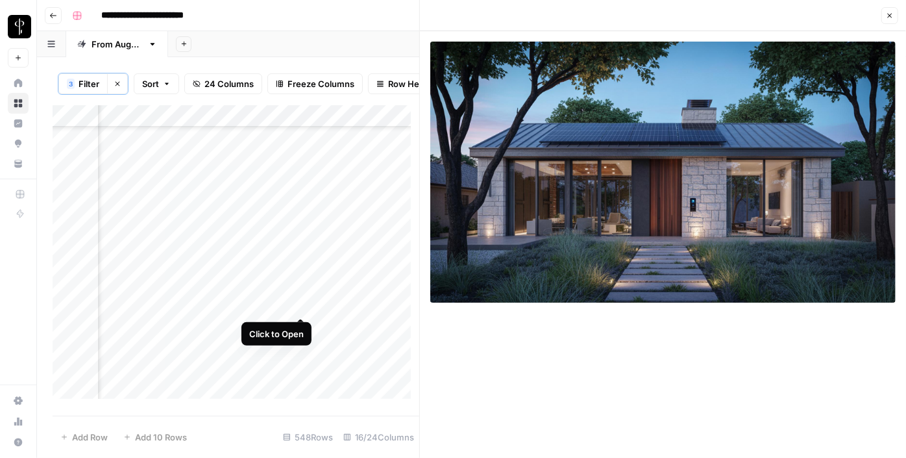
click at [301, 304] on div "Add Column" at bounding box center [236, 256] width 367 height 303
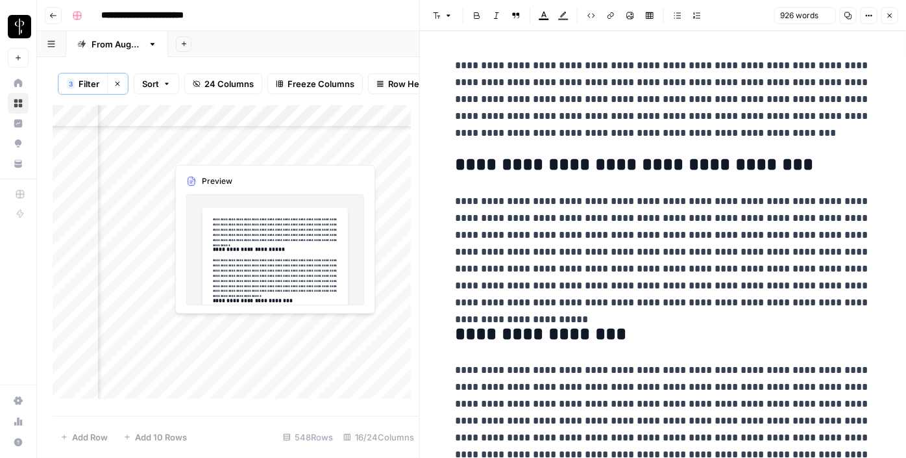
click at [301, 327] on div "Add Column" at bounding box center [236, 256] width 367 height 303
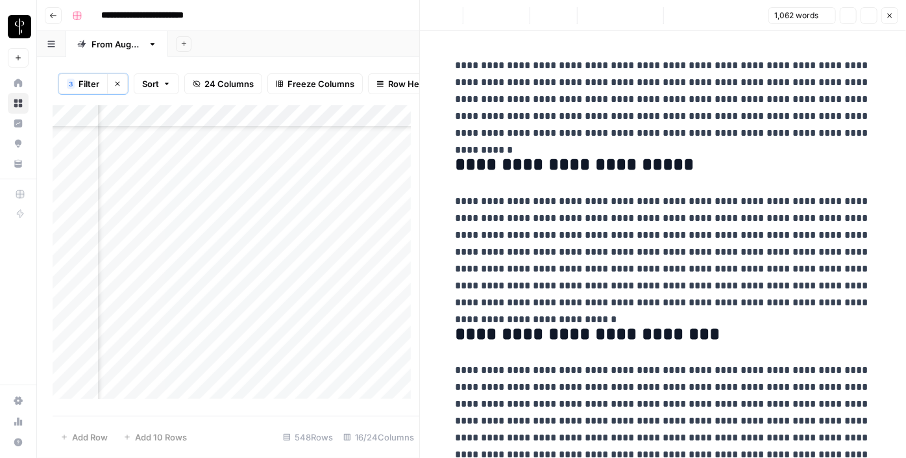
click at [155, 327] on div "Add Column" at bounding box center [236, 256] width 367 height 303
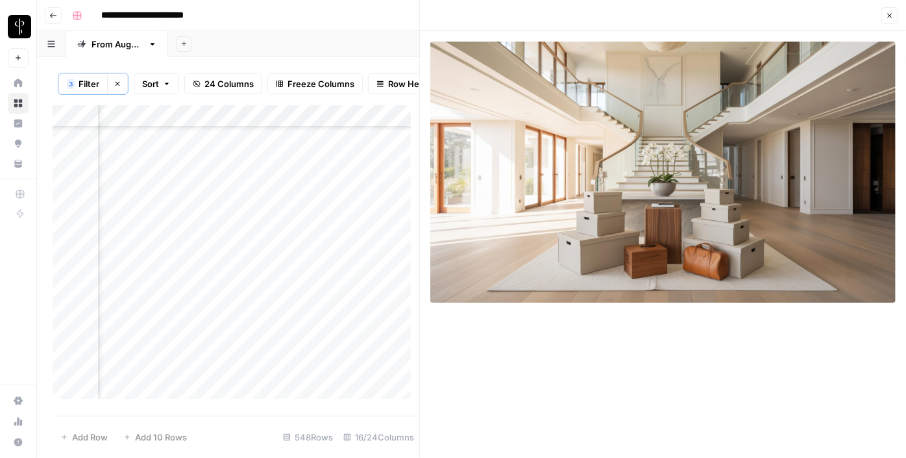
scroll to position [1062, 1310]
click at [154, 232] on div "Add Column" at bounding box center [236, 256] width 367 height 303
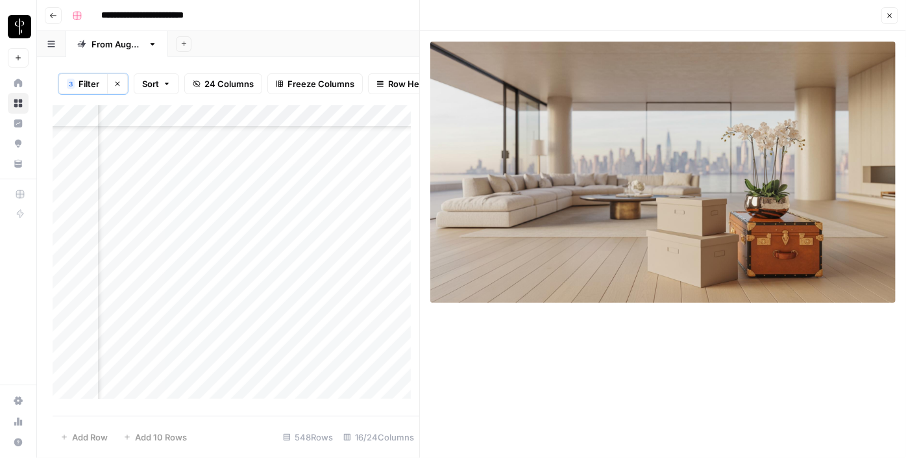
click at [303, 229] on div "Add Column" at bounding box center [236, 256] width 367 height 303
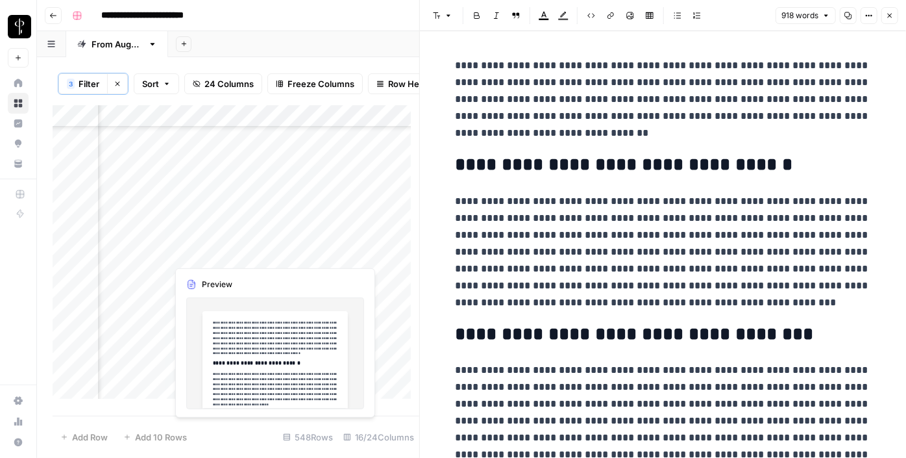
click at [295, 245] on div "Add Column" at bounding box center [236, 256] width 367 height 303
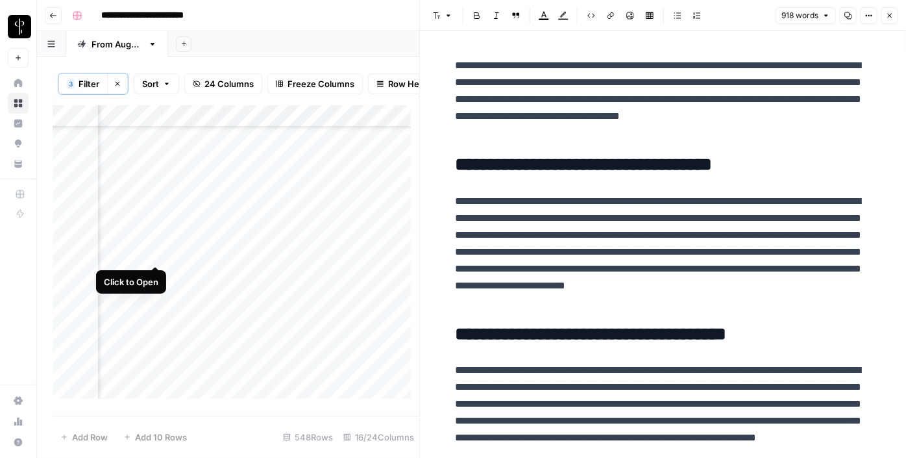
click at [159, 254] on div "Add Column" at bounding box center [236, 256] width 367 height 303
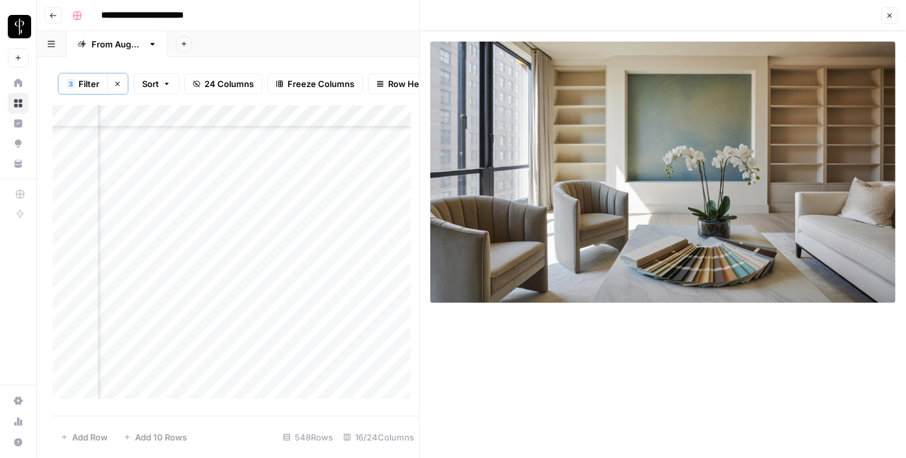
click at [299, 251] on div "Add Column" at bounding box center [236, 256] width 367 height 303
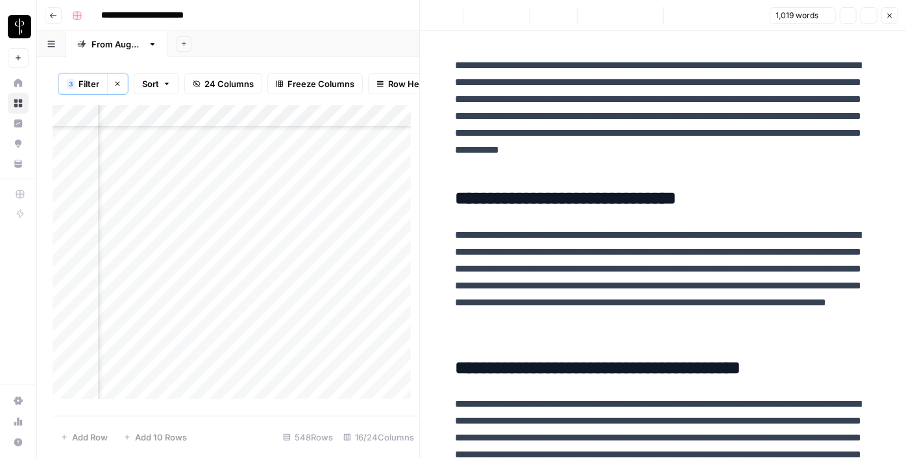
click at [293, 277] on div "Add Column" at bounding box center [236, 256] width 367 height 303
click at [154, 277] on div "Add Column" at bounding box center [236, 256] width 367 height 303
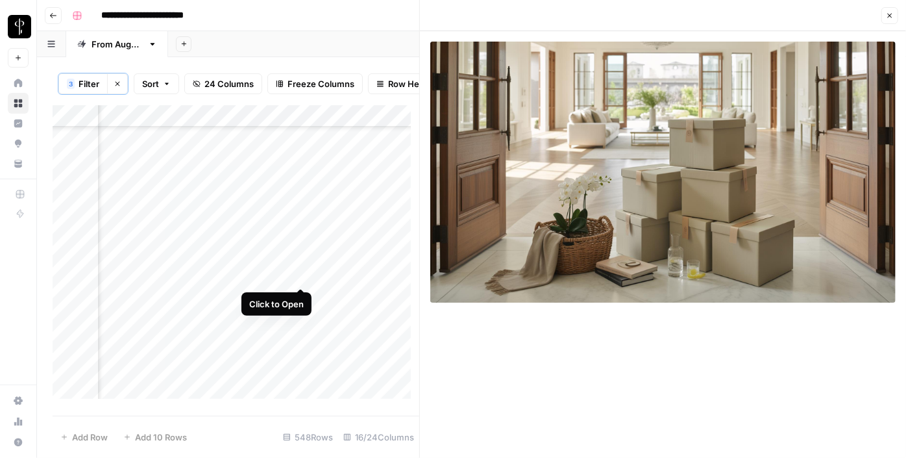
click at [303, 274] on div "Add Column" at bounding box center [236, 256] width 367 height 303
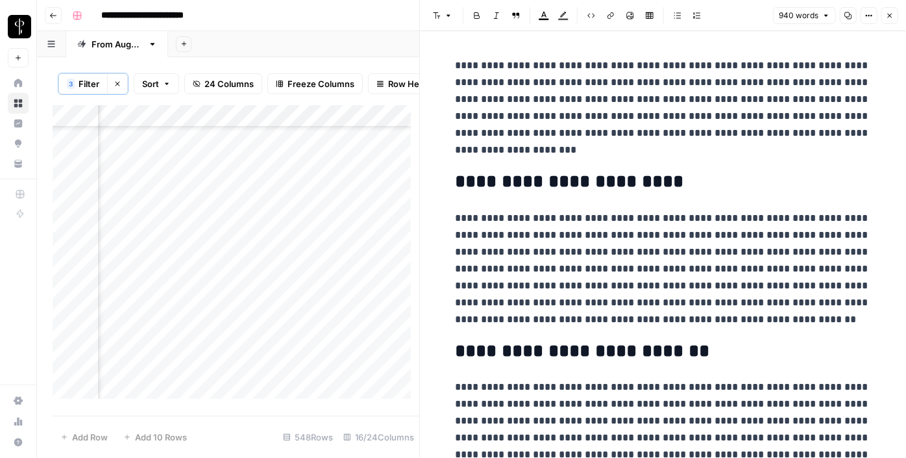
click at [891, 14] on icon "button" at bounding box center [890, 16] width 8 height 8
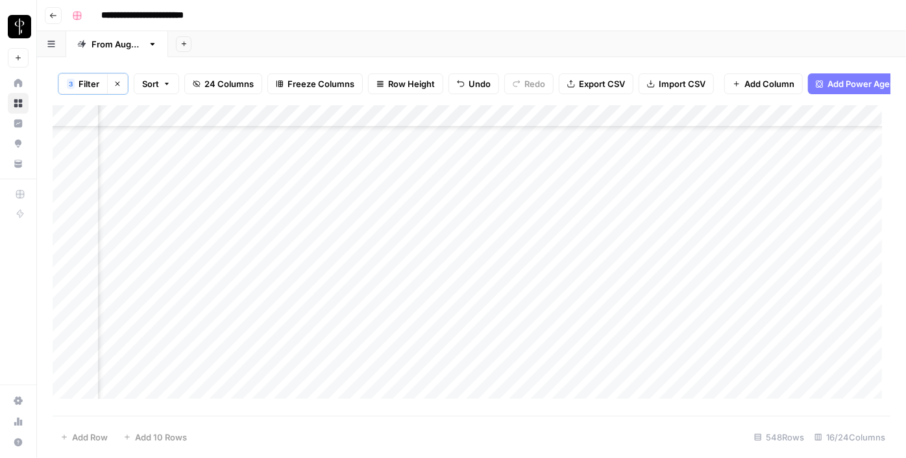
scroll to position [826, 1310]
click at [771, 180] on div "Add Column" at bounding box center [472, 256] width 838 height 303
drag, startPoint x: 805, startPoint y: 188, endPoint x: 780, endPoint y: 269, distance: 84.8
click at [780, 269] on div "Add Column" at bounding box center [472, 256] width 838 height 303
